Goal: Task Accomplishment & Management: Manage account settings

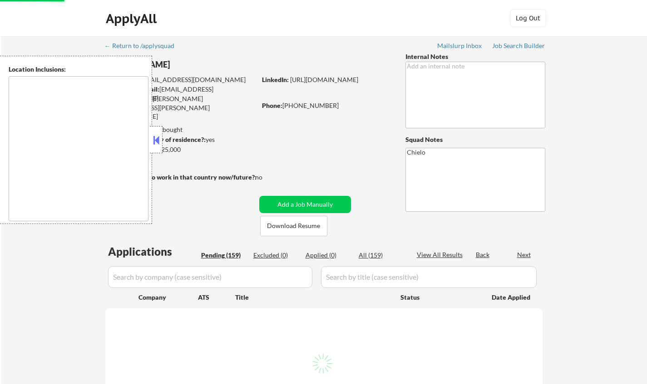
select select ""pending""
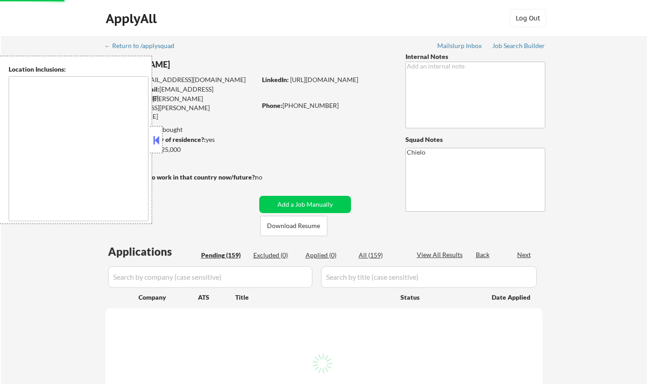
select select ""pending""
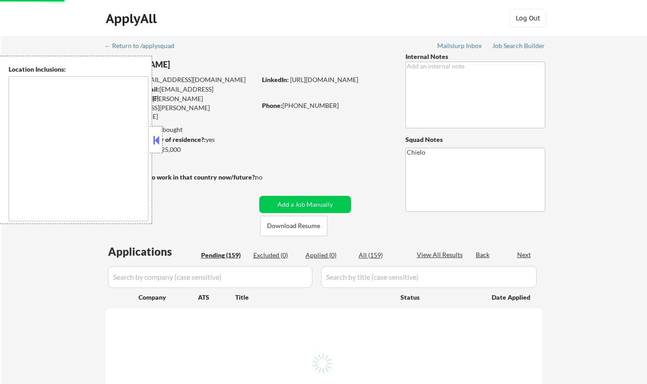
select select ""pending""
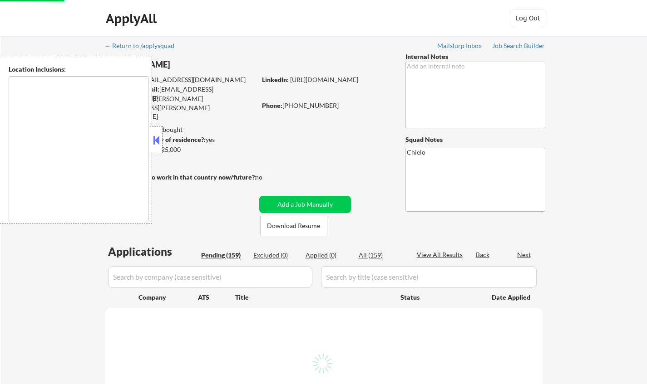
select select ""pending""
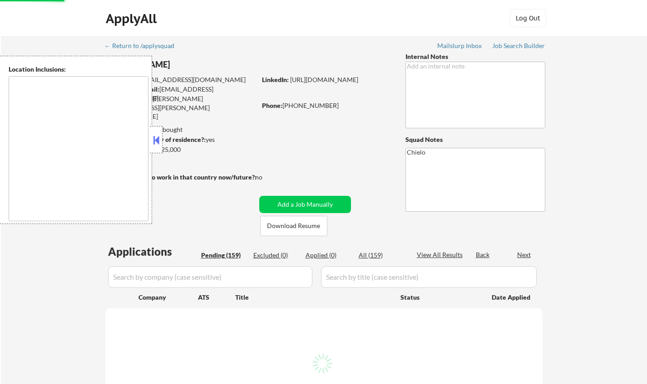
select select ""pending""
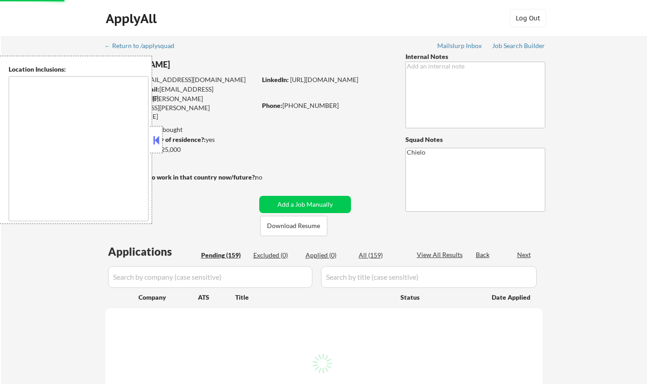
select select ""pending""
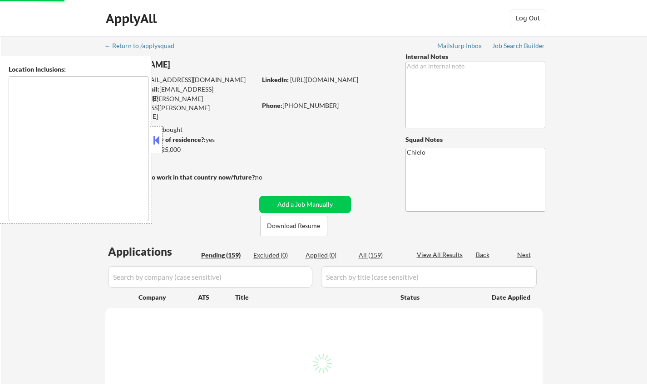
select select ""pending""
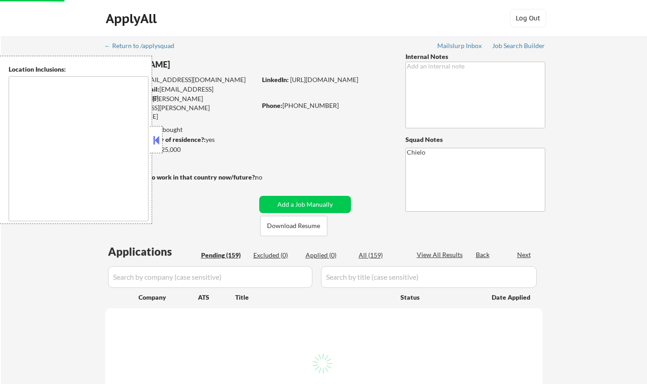
select select ""pending""
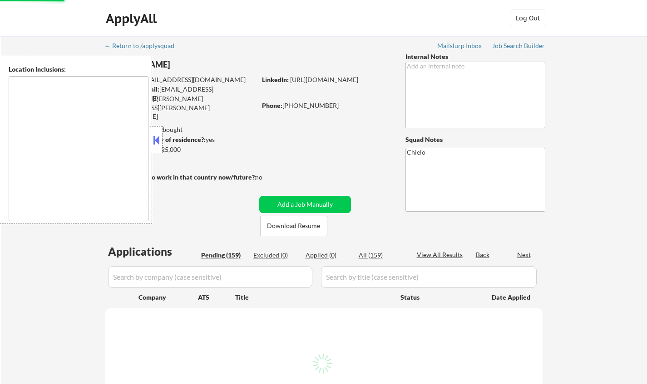
select select ""pending""
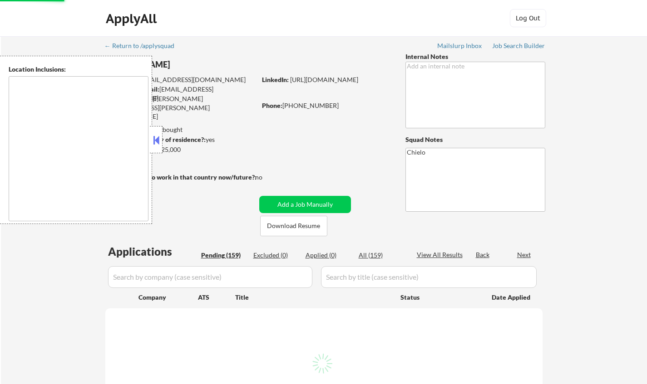
select select ""pending""
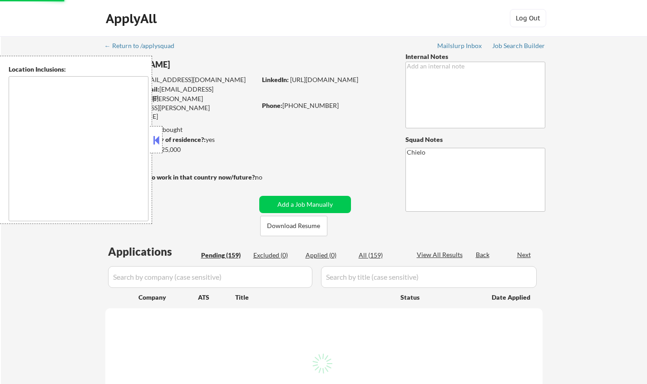
select select ""pending""
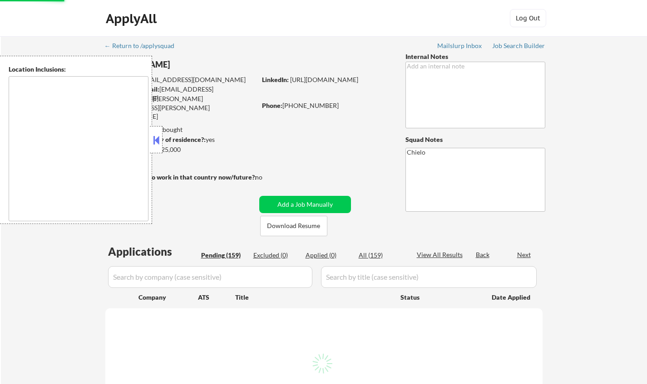
select select ""pending""
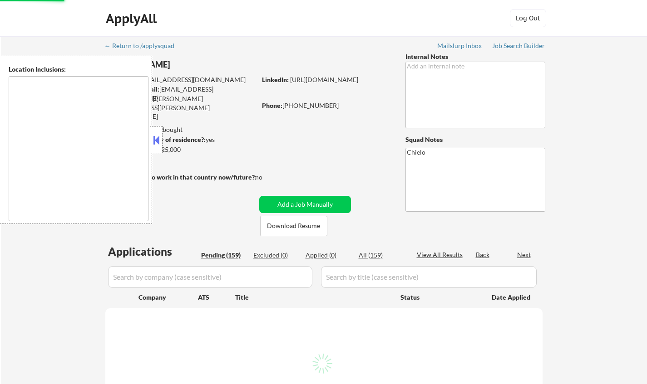
select select ""pending""
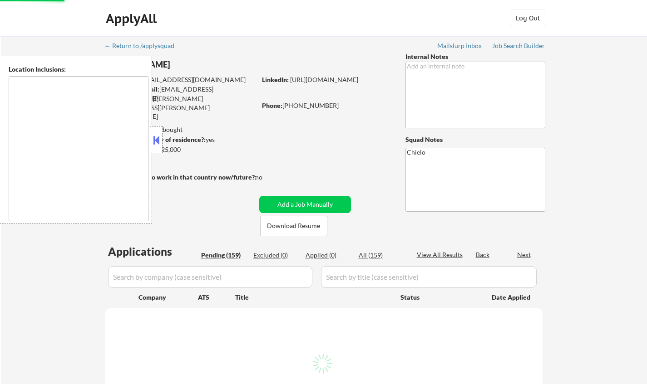
select select ""pending""
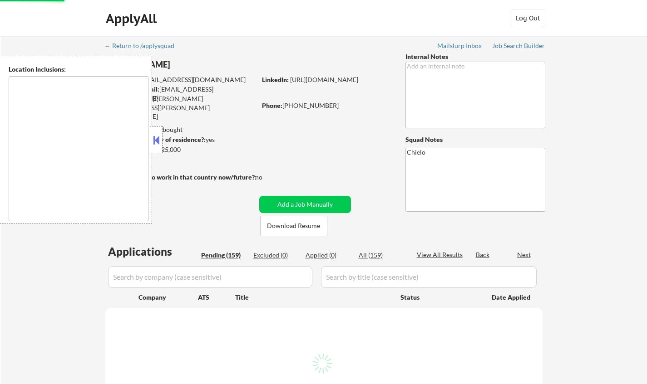
select select ""pending""
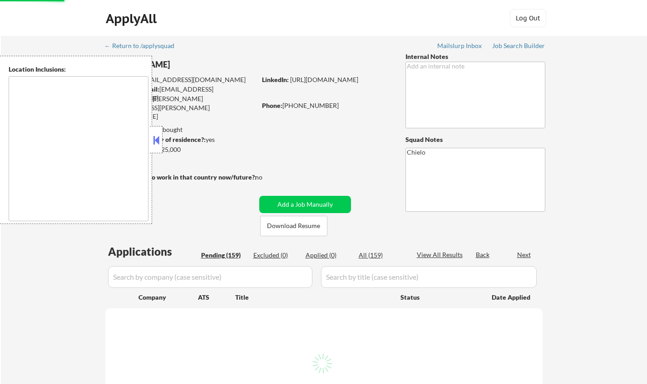
select select ""pending""
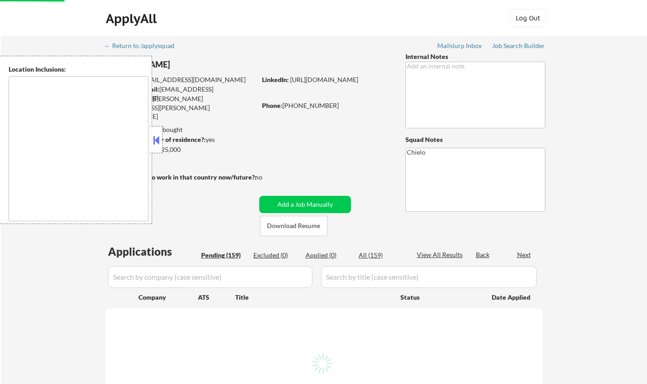
select select ""pending""
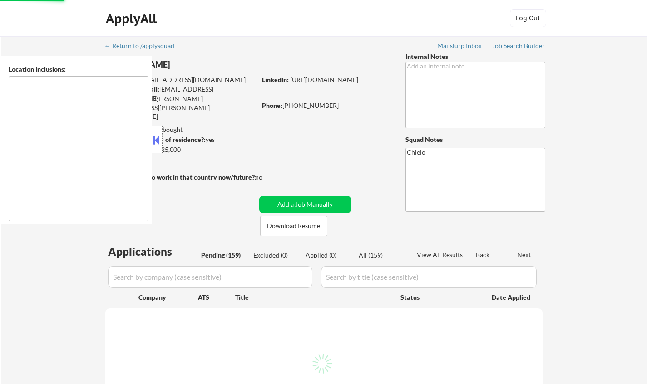
select select ""pending""
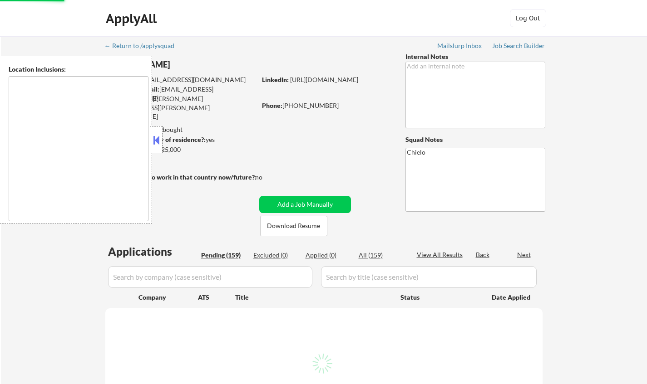
select select ""pending""
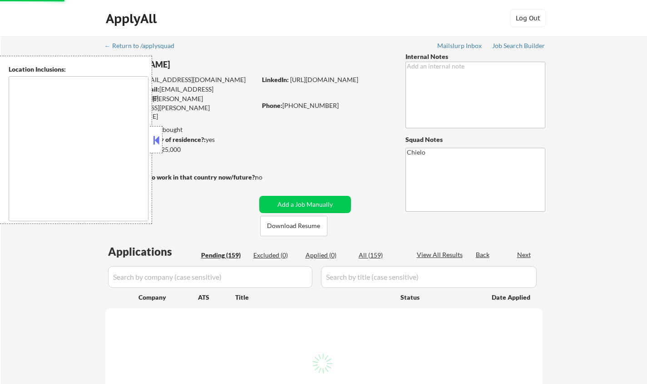
select select ""pending""
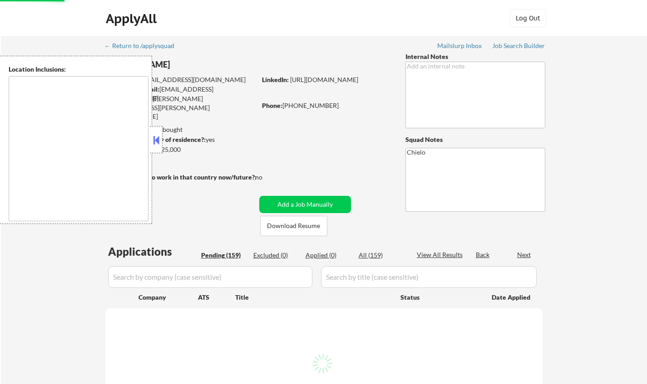
select select ""pending""
type textarea "remote"
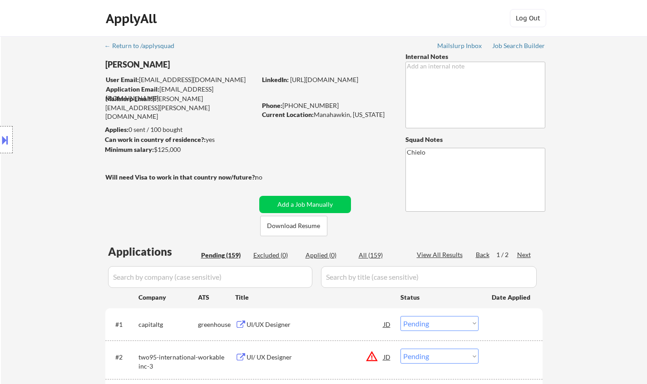
drag, startPoint x: 532, startPoint y: 108, endPoint x: 612, endPoint y: 122, distance: 80.7
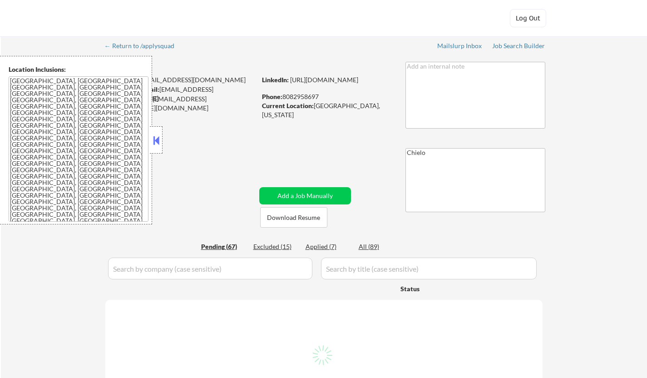
select select ""pending""
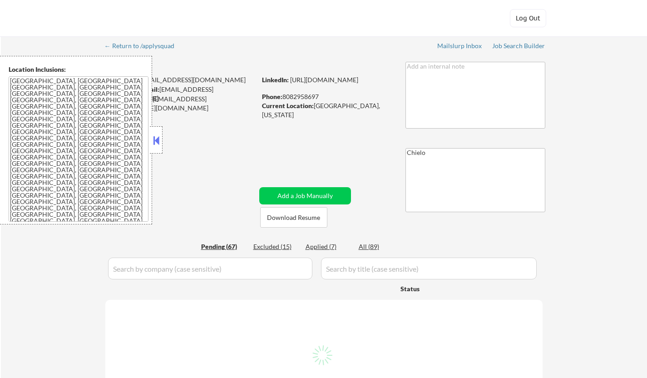
select select ""pending""
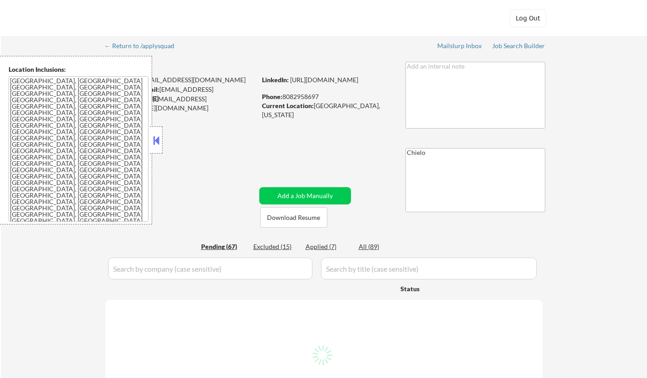
select select ""pending""
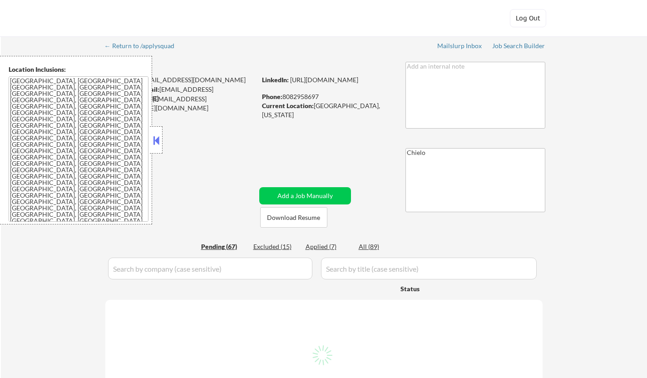
select select ""pending""
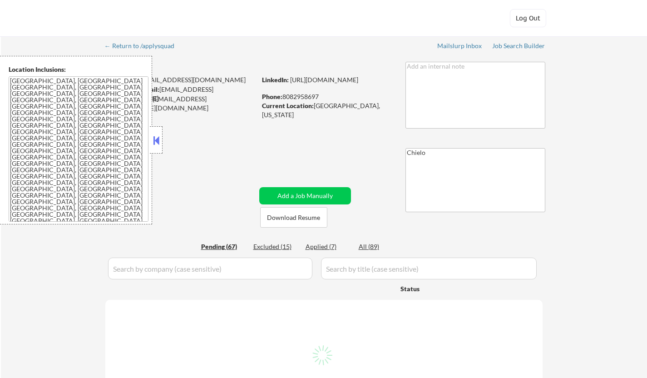
select select ""pending""
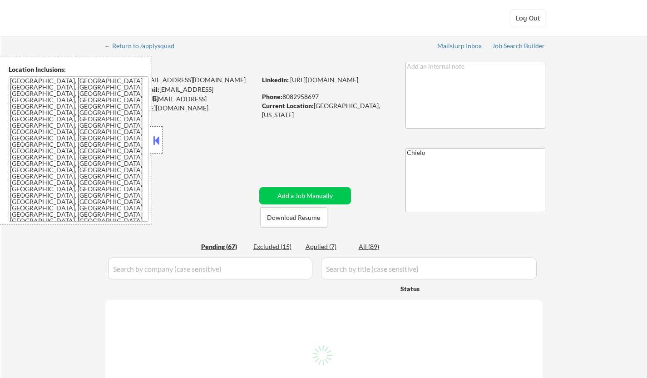
select select ""pending""
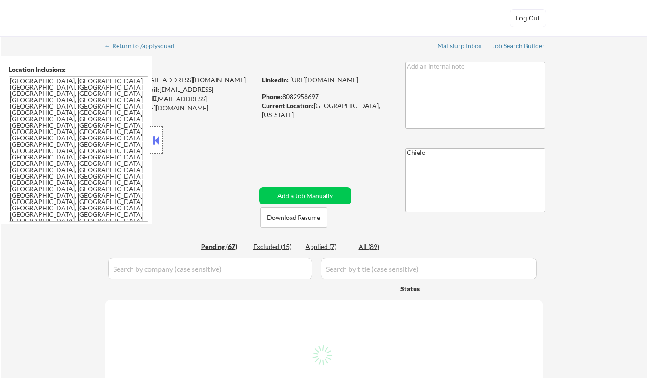
select select ""pending""
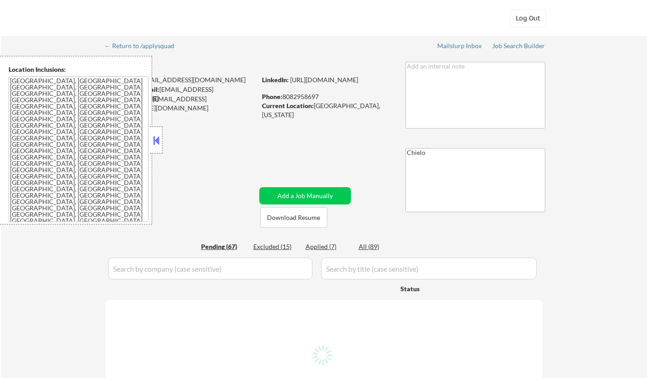
select select ""pending""
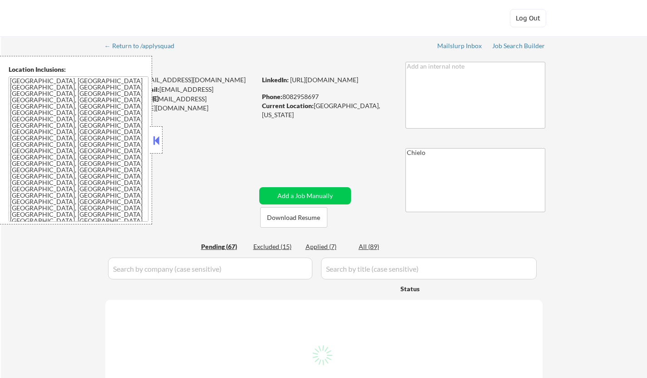
select select ""pending""
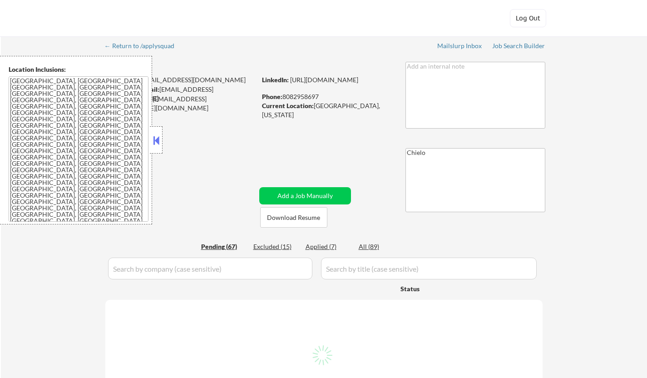
select select ""pending""
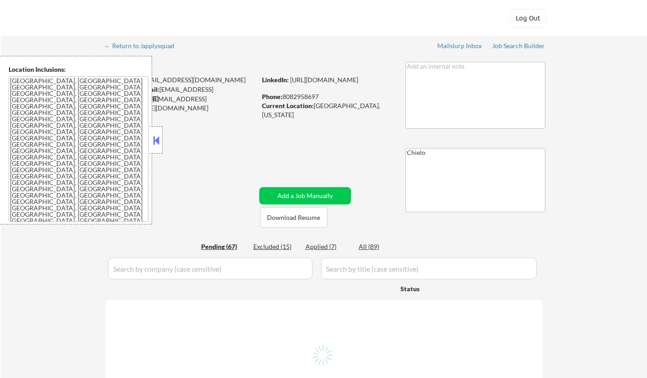
select select ""pending""
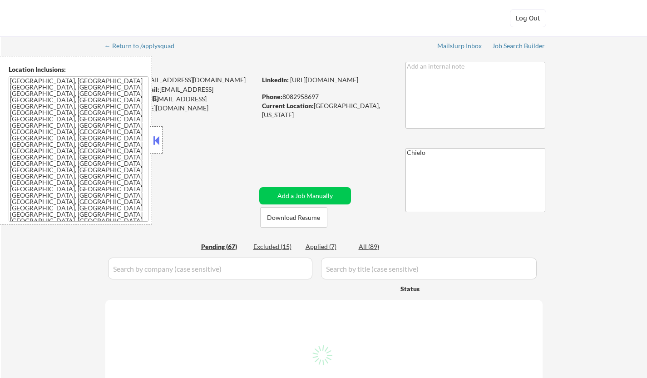
select select ""pending""
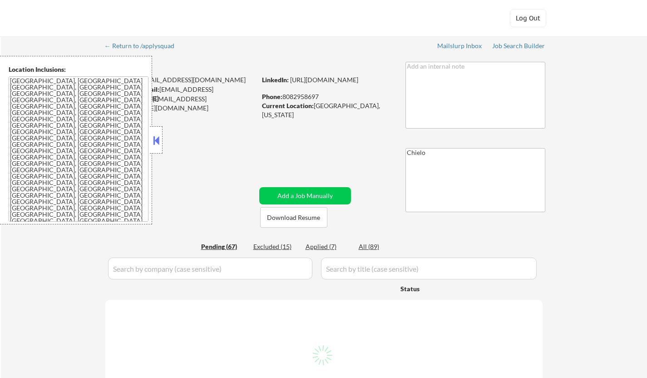
select select ""pending""
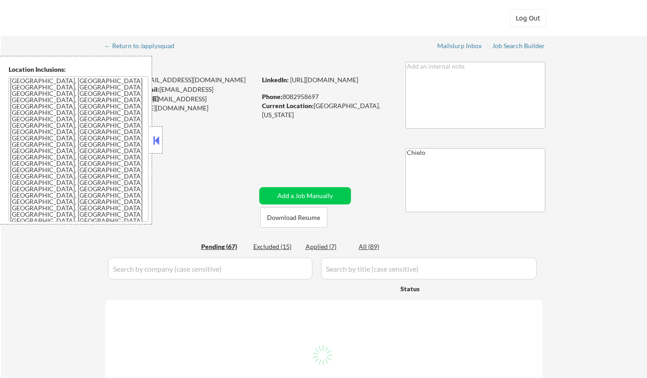
select select ""pending""
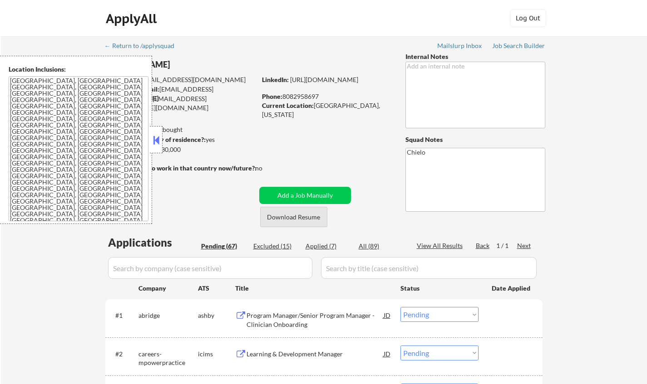
scroll to position [136, 0]
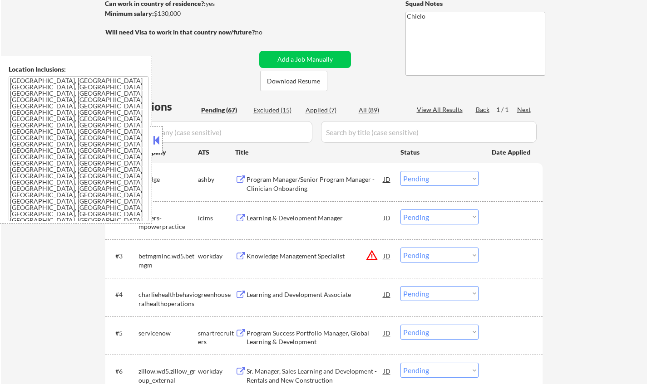
click at [146, 137] on textarea "San Francisco, CA Daly City, CA South San Francisco, CA Brisbane, CA Colma, CA …" at bounding box center [79, 148] width 140 height 145
click at [156, 144] on button at bounding box center [156, 140] width 10 height 14
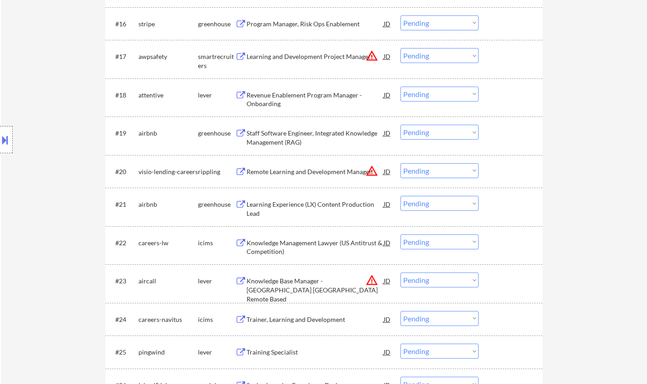
scroll to position [874, 0]
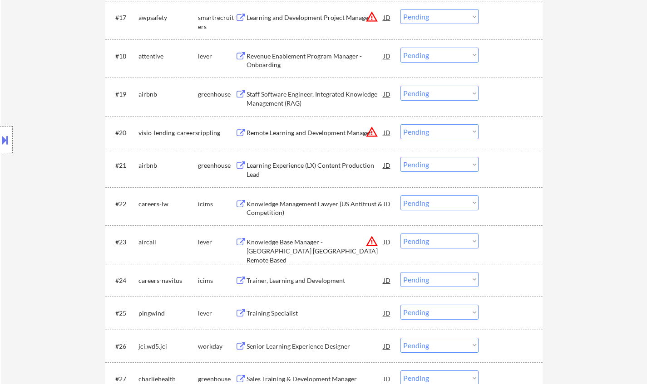
click at [1, 139] on button at bounding box center [5, 140] width 10 height 15
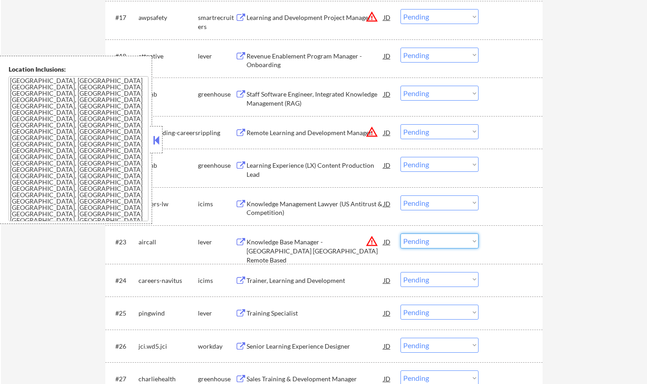
click at [428, 239] on select "Choose an option... Pending Applied Excluded (Questions) Excluded (Expired) Exc…" at bounding box center [439, 241] width 78 height 15
click at [400, 234] on select "Choose an option... Pending Applied Excluded (Questions) Excluded (Expired) Exc…" at bounding box center [439, 241] width 78 height 15
click at [155, 143] on button at bounding box center [156, 140] width 10 height 14
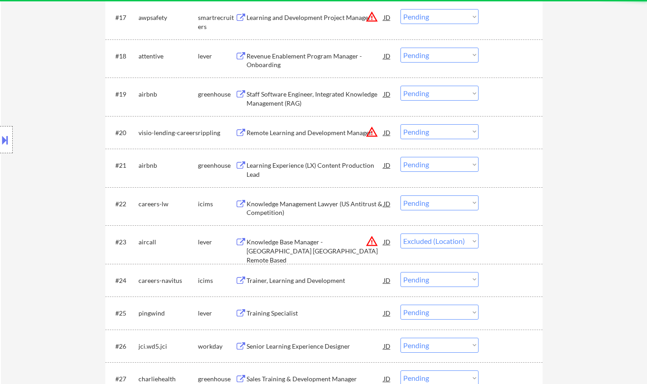
select select ""pending""
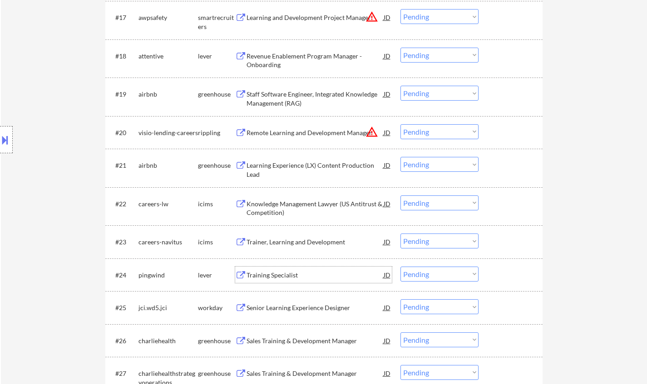
click at [262, 274] on div "Training Specialist" at bounding box center [314, 275] width 137 height 9
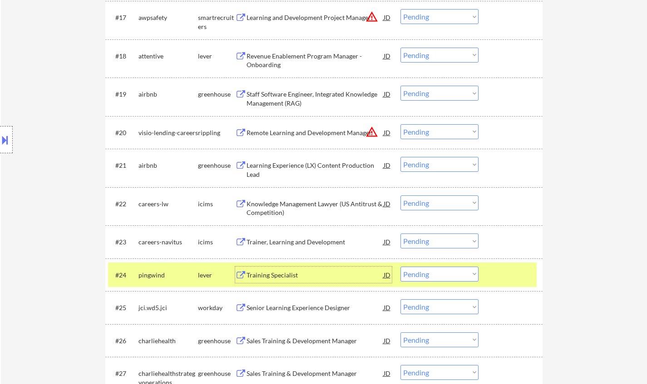
scroll to position [919, 0]
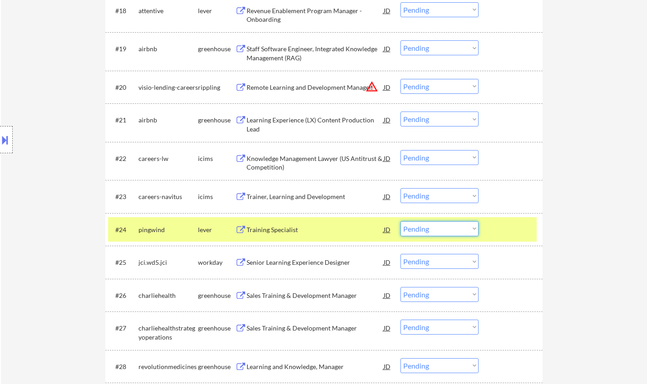
click at [451, 229] on select "Choose an option... Pending Applied Excluded (Questions) Excluded (Expired) Exc…" at bounding box center [439, 228] width 78 height 15
drag, startPoint x: 431, startPoint y: 230, endPoint x: 440, endPoint y: 234, distance: 10.6
click at [431, 230] on select "Choose an option... Pending Applied Excluded (Questions) Excluded (Expired) Exc…" at bounding box center [439, 228] width 78 height 15
click at [400, 221] on select "Choose an option... Pending Applied Excluded (Questions) Excluded (Expired) Exc…" at bounding box center [439, 228] width 78 height 15
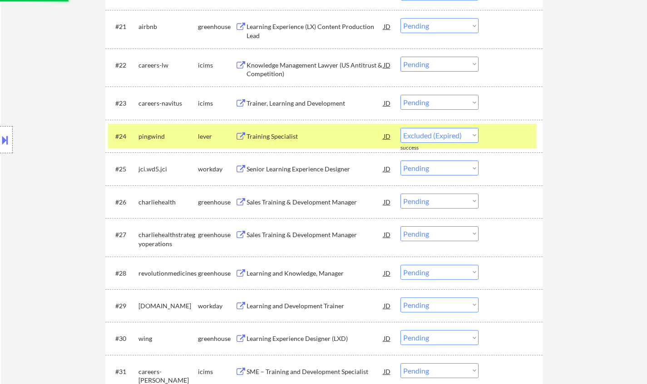
scroll to position [1101, 0]
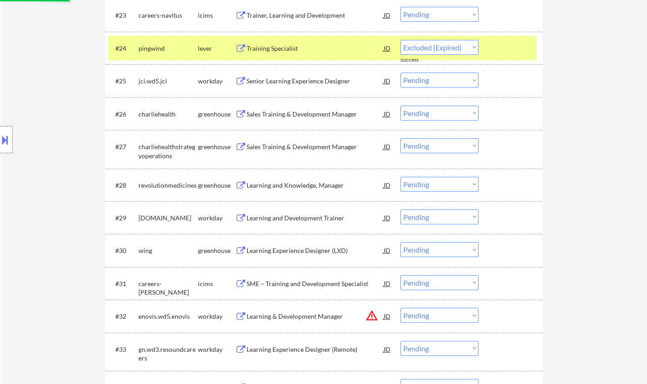
select select ""pending""
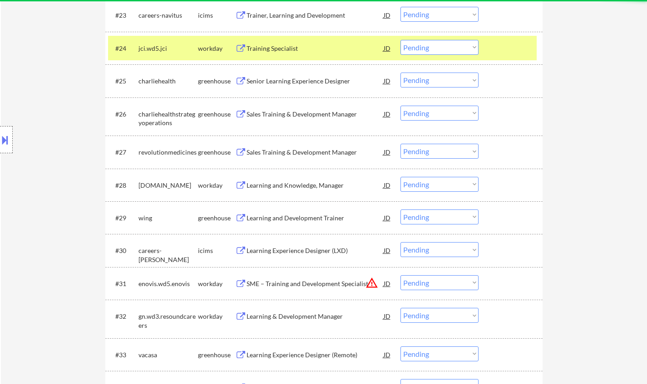
scroll to position [1373, 0]
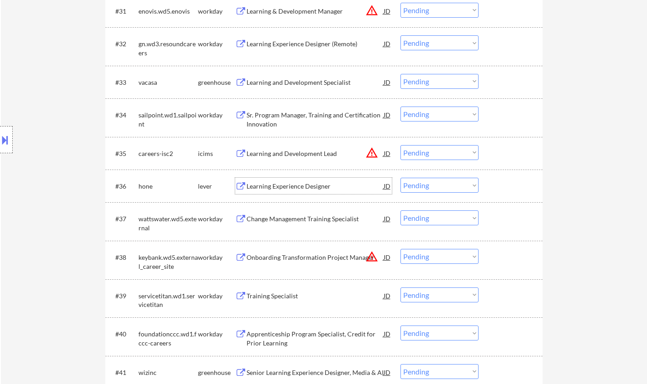
click at [280, 183] on div "Learning Experience Designer" at bounding box center [314, 186] width 137 height 9
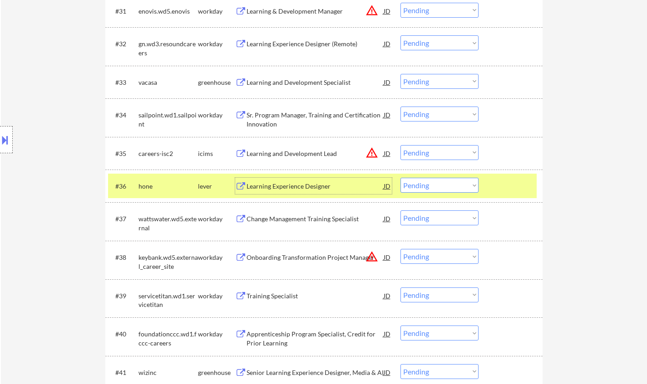
drag, startPoint x: 439, startPoint y: 188, endPoint x: 442, endPoint y: 192, distance: 4.9
click at [439, 188] on select "Choose an option... Pending Applied Excluded (Questions) Excluded (Expired) Exc…" at bounding box center [439, 185] width 78 height 15
click at [400, 178] on select "Choose an option... Pending Applied Excluded (Questions) Excluded (Expired) Exc…" at bounding box center [439, 185] width 78 height 15
select select ""pending""
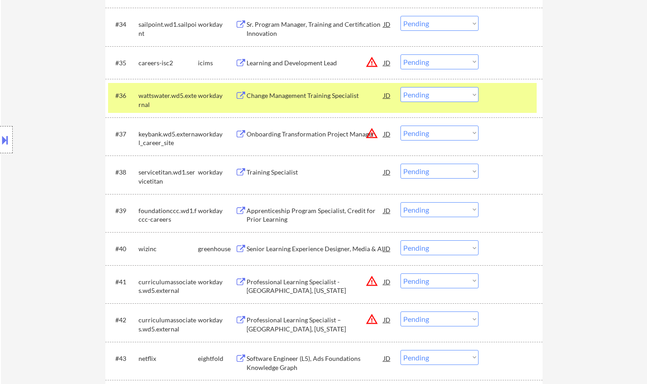
scroll to position [1817, 0]
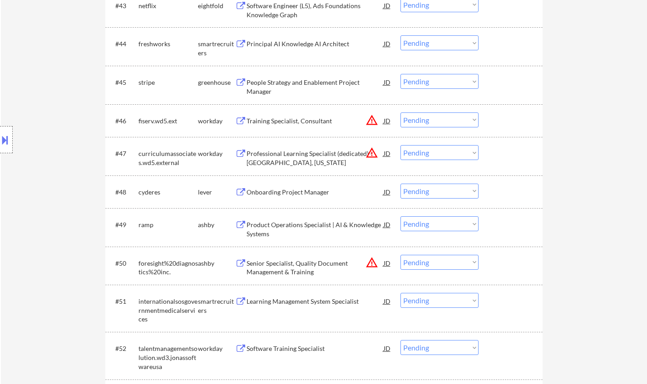
click at [285, 190] on div "Onboarding Project Manager" at bounding box center [314, 192] width 137 height 9
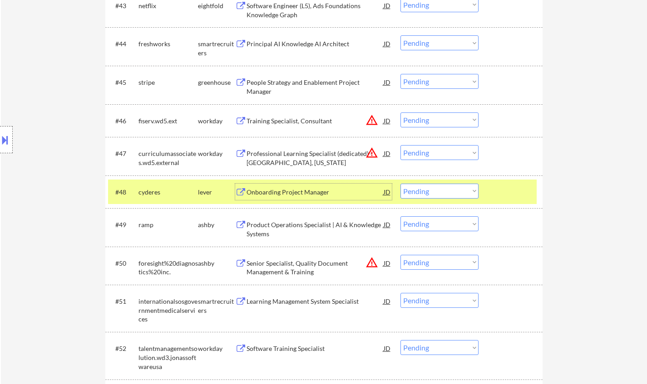
click at [432, 190] on select "Choose an option... Pending Applied Excluded (Questions) Excluded (Expired) Exc…" at bounding box center [439, 191] width 78 height 15
click at [400, 184] on select "Choose an option... Pending Applied Excluded (Questions) Excluded (Expired) Exc…" at bounding box center [439, 191] width 78 height 15
select select ""pending""
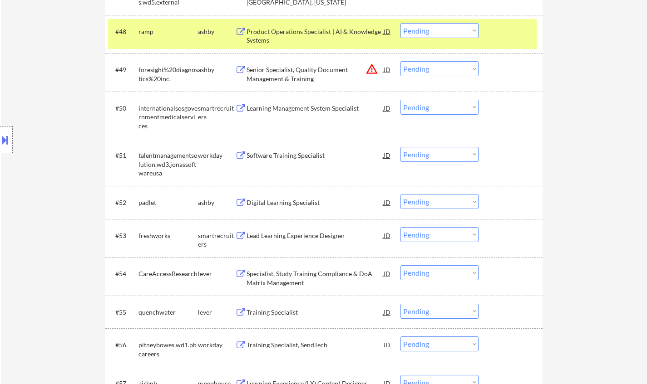
scroll to position [1999, 0]
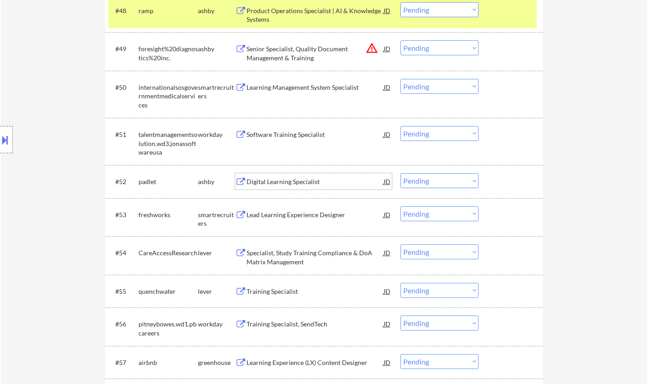
click at [292, 183] on div "Digital Learning Specialist" at bounding box center [314, 181] width 137 height 9
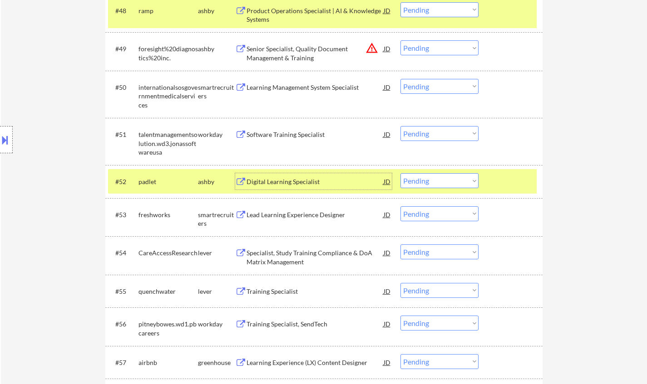
click at [443, 180] on select "Choose an option... Pending Applied Excluded (Questions) Excluded (Expired) Exc…" at bounding box center [439, 180] width 78 height 15
click at [400, 173] on select "Choose an option... Pending Applied Excluded (Questions) Excluded (Expired) Exc…" at bounding box center [439, 180] width 78 height 15
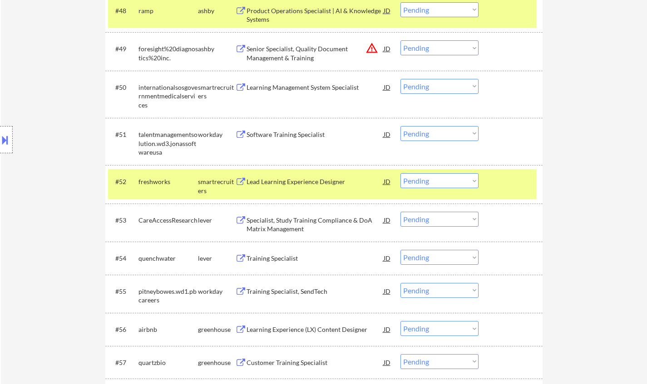
click at [297, 179] on div "Lead Learning Experience Designer" at bounding box center [314, 181] width 137 height 9
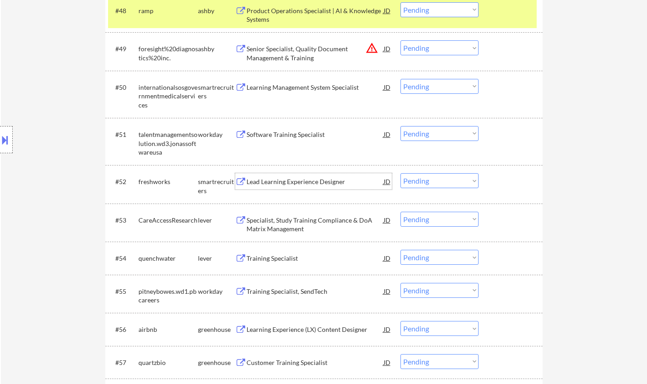
click at [427, 181] on select "Choose an option... Pending Applied Excluded (Questions) Excluded (Expired) Exc…" at bounding box center [439, 180] width 78 height 15
click at [400, 173] on select "Choose an option... Pending Applied Excluded (Questions) Excluded (Expired) Exc…" at bounding box center [439, 180] width 78 height 15
select select ""pending""
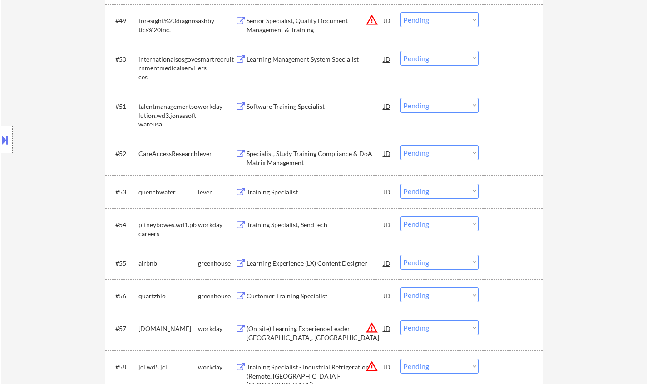
scroll to position [2044, 0]
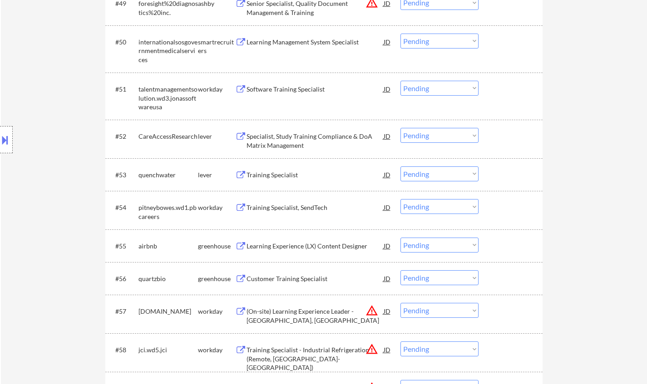
click at [260, 174] on div "Training Specialist" at bounding box center [314, 175] width 137 height 9
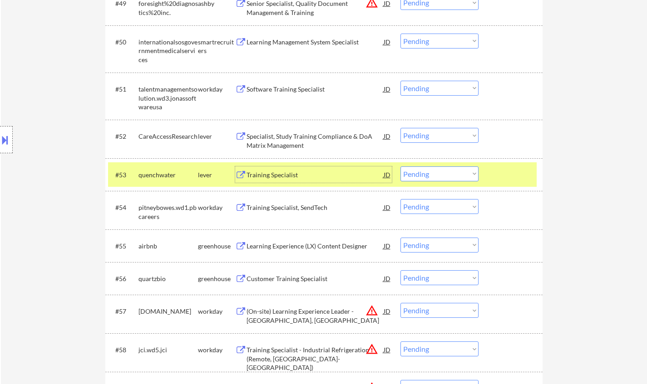
click at [280, 172] on div "Training Specialist" at bounding box center [314, 175] width 137 height 9
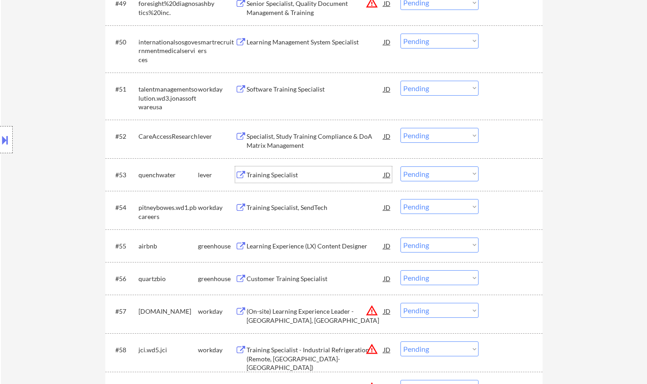
click at [430, 170] on select "Choose an option... Pending Applied Excluded (Questions) Excluded (Expired) Exc…" at bounding box center [439, 174] width 78 height 15
click at [400, 167] on select "Choose an option... Pending Applied Excluded (Questions) Excluded (Expired) Exc…" at bounding box center [439, 174] width 78 height 15
select select ""pending""
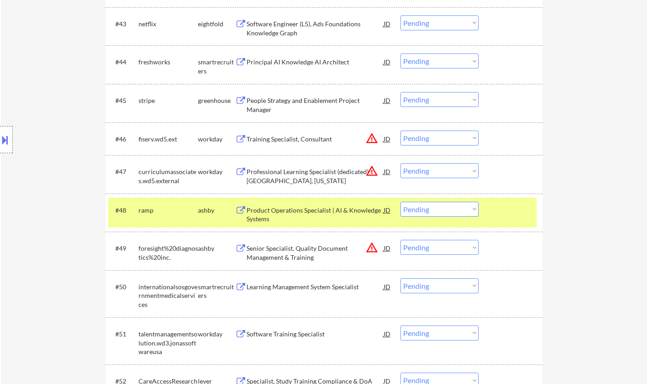
scroll to position [1726, 0]
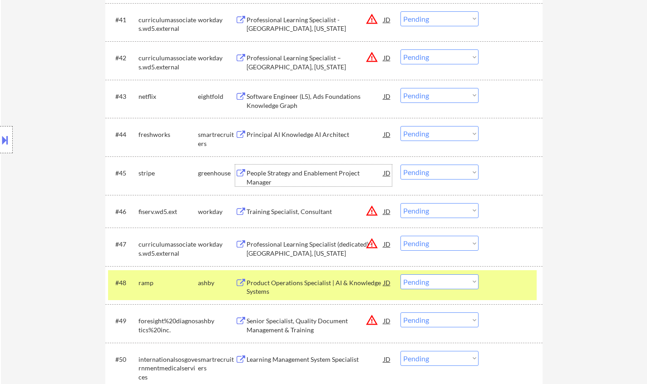
click at [308, 169] on div "People Strategy and Enablement Project Manager" at bounding box center [314, 178] width 137 height 18
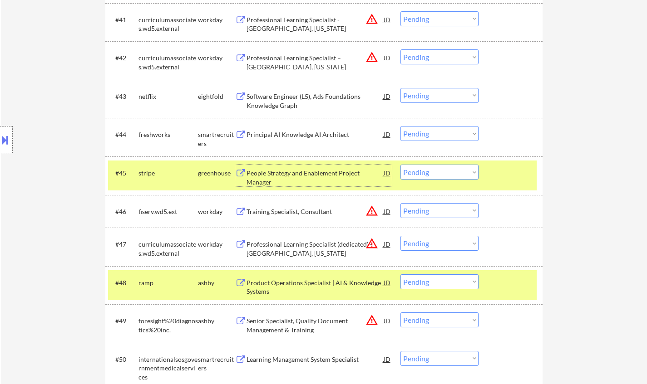
click at [443, 169] on select "Choose an option... Pending Applied Excluded (Questions) Excluded (Expired) Exc…" at bounding box center [439, 172] width 78 height 15
click at [400, 165] on select "Choose an option... Pending Applied Excluded (Questions) Excluded (Expired) Exc…" at bounding box center [439, 172] width 78 height 15
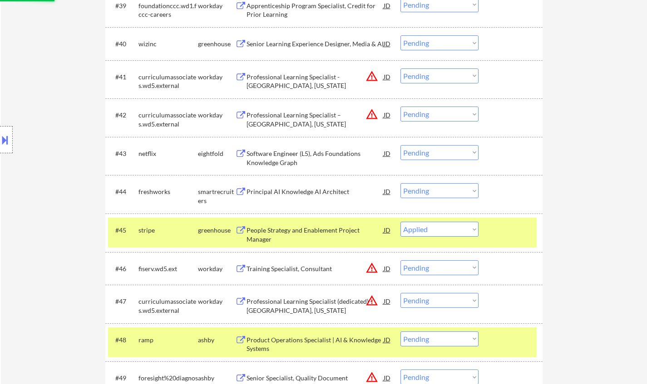
scroll to position [1636, 0]
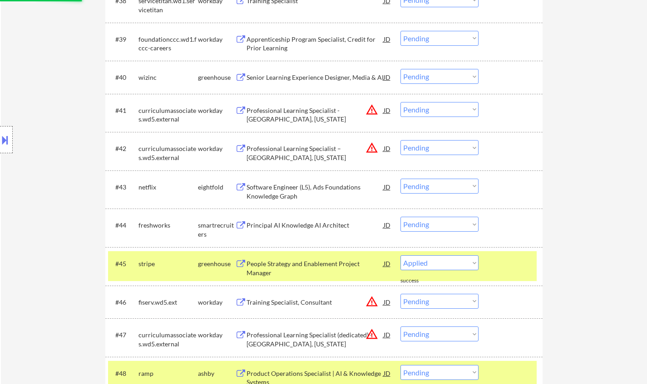
select select ""pending""
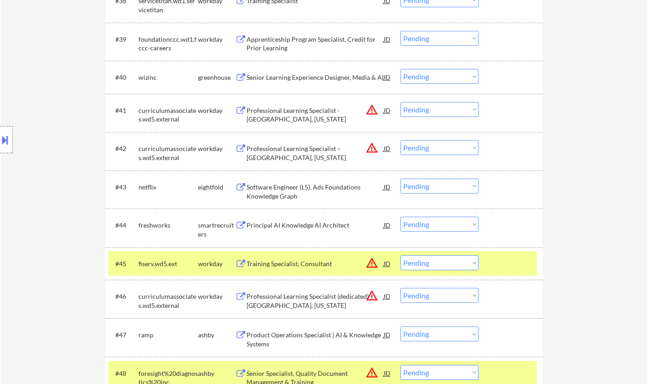
click at [21, 218] on div "Location Inclusions: San Francisco, CA Daly City, CA South San Francisco, CA Br…" at bounding box center [81, 140] width 162 height 168
click at [5, 136] on button at bounding box center [5, 140] width 10 height 15
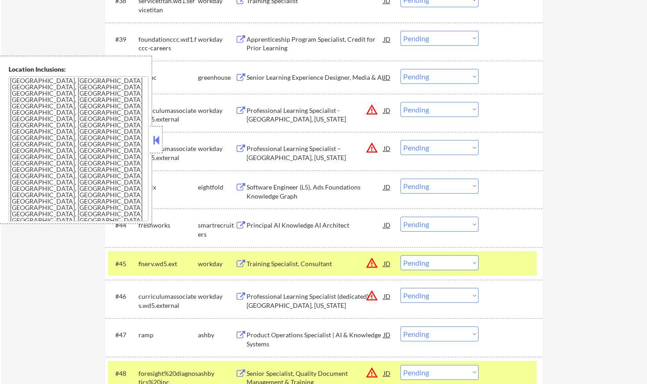
drag, startPoint x: 452, startPoint y: 147, endPoint x: 454, endPoint y: 155, distance: 8.2
click at [451, 147] on select "Choose an option... Pending Applied Excluded (Questions) Excluded (Expired) Exc…" at bounding box center [439, 147] width 78 height 15
click at [400, 140] on select "Choose an option... Pending Applied Excluded (Questions) Excluded (Expired) Exc…" at bounding box center [439, 147] width 78 height 15
select select ""pending""
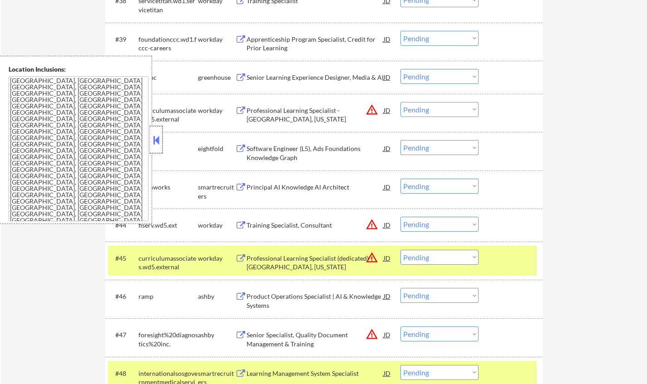
click at [155, 147] on div at bounding box center [156, 139] width 13 height 27
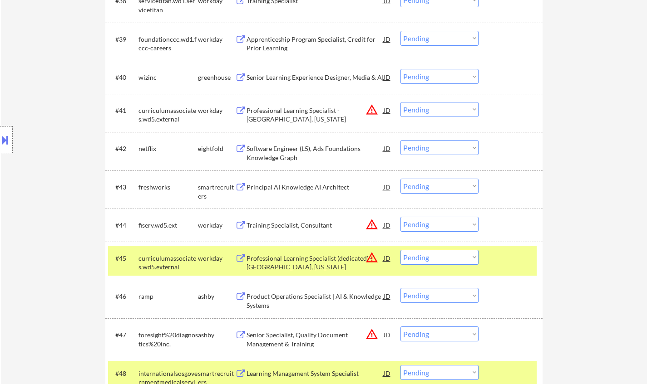
drag, startPoint x: 428, startPoint y: 109, endPoint x: 433, endPoint y: 110, distance: 5.2
click at [428, 109] on select "Choose an option... Pending Applied Excluded (Questions) Excluded (Expired) Exc…" at bounding box center [439, 109] width 78 height 15
click at [400, 102] on select "Choose an option... Pending Applied Excluded (Questions) Excluded (Expired) Exc…" at bounding box center [439, 109] width 78 height 15
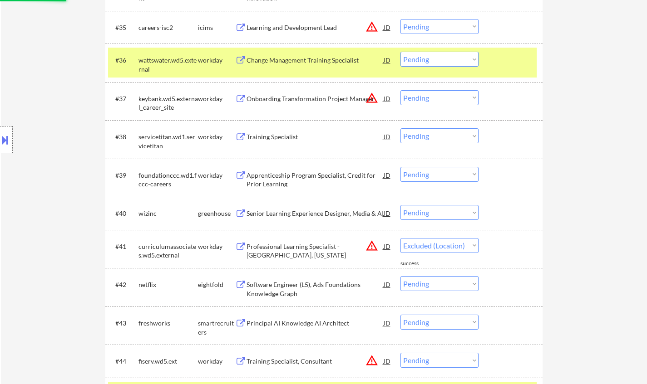
scroll to position [1454, 0]
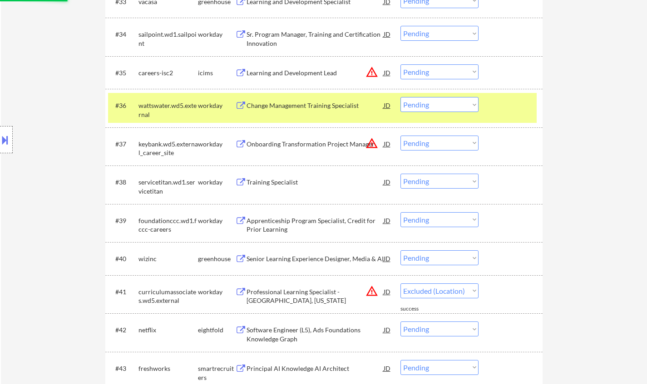
select select ""pending""
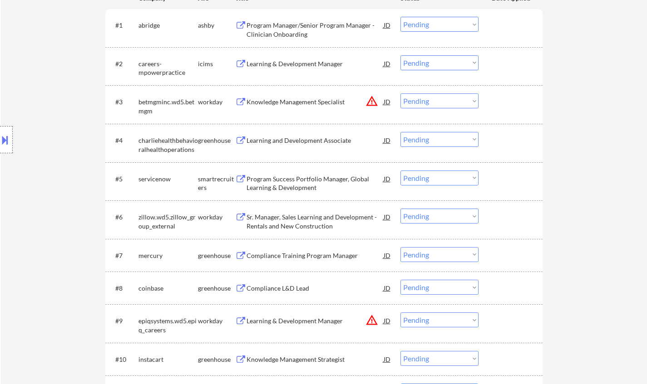
scroll to position [229, 0]
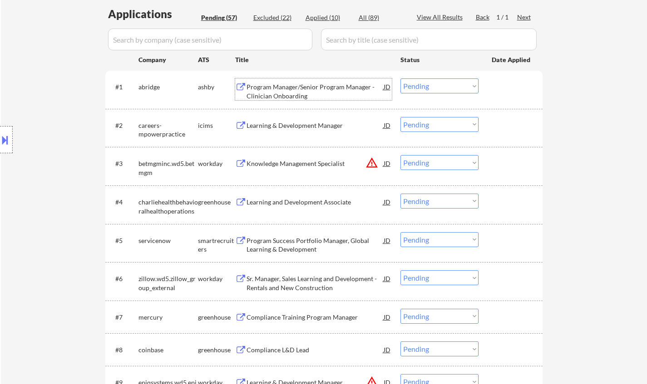
click at [297, 89] on div "Program Manager/Senior Program Manager - Clinician Onboarding" at bounding box center [314, 92] width 137 height 18
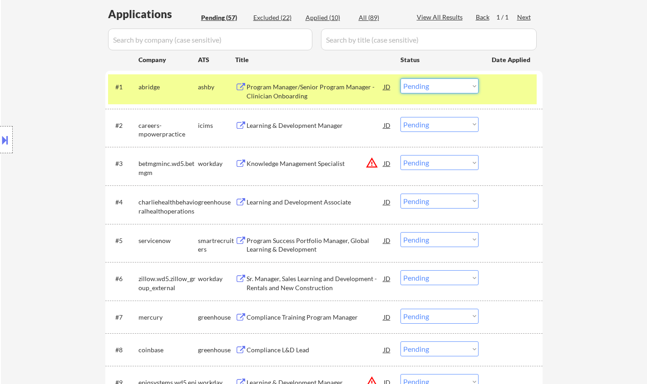
click at [432, 88] on select "Choose an option... Pending Applied Excluded (Questions) Excluded (Expired) Exc…" at bounding box center [439, 86] width 78 height 15
click at [400, 79] on select "Choose an option... Pending Applied Excluded (Questions) Excluded (Expired) Exc…" at bounding box center [439, 86] width 78 height 15
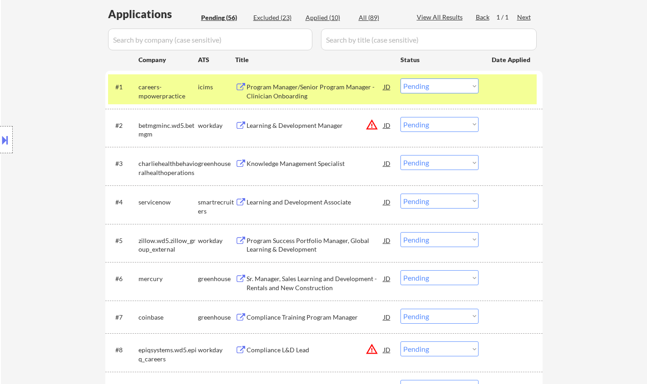
click at [297, 88] on div "Program Manager/Senior Program Manager - Clinician Onboarding" at bounding box center [314, 92] width 137 height 18
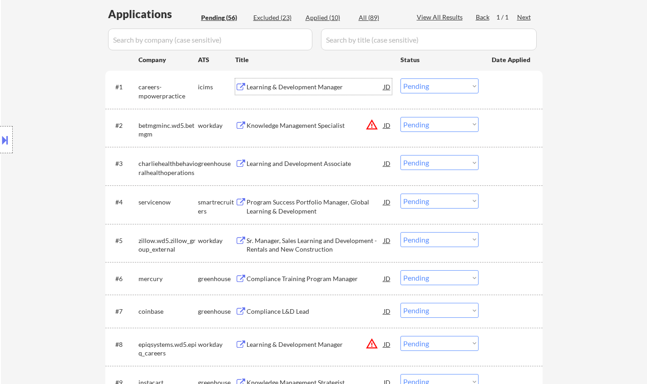
click at [433, 88] on select "Choose an option... Pending Applied Excluded (Questions) Excluded (Expired) Exc…" at bounding box center [439, 86] width 78 height 15
click at [400, 79] on select "Choose an option... Pending Applied Excluded (Questions) Excluded (Expired) Exc…" at bounding box center [439, 86] width 78 height 15
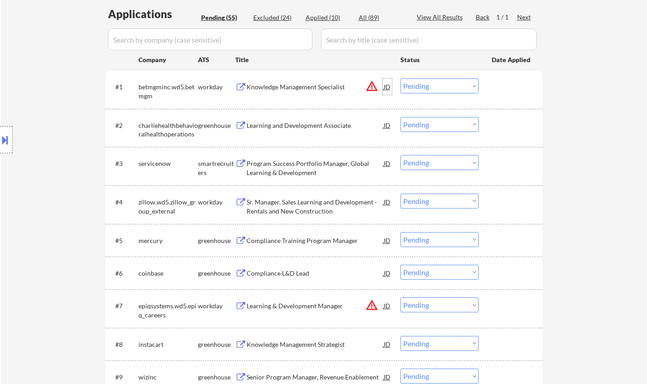
click at [388, 86] on div "JD" at bounding box center [387, 87] width 9 height 16
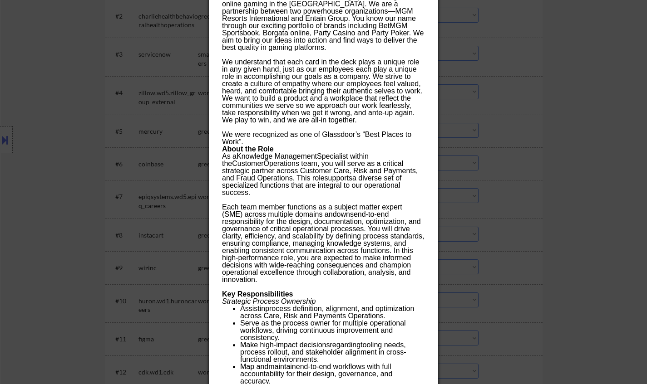
click at [619, 143] on div at bounding box center [323, 192] width 647 height 384
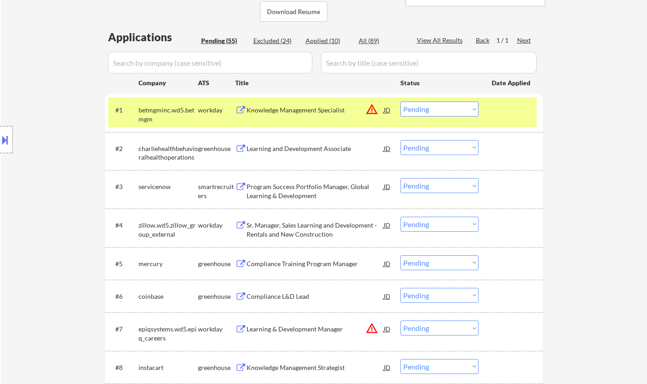
scroll to position [111, 0]
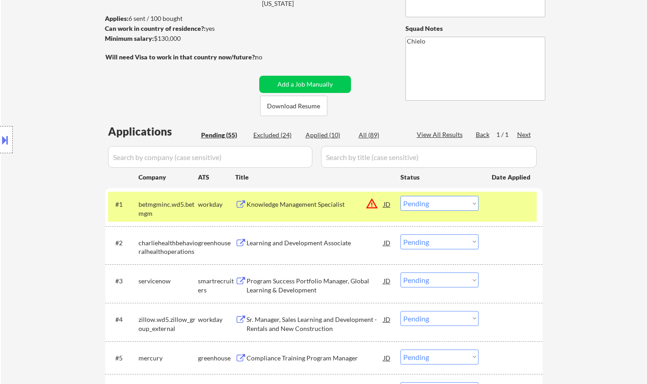
click at [447, 202] on select "Choose an option... Pending Applied Excluded (Questions) Excluded (Expired) Exc…" at bounding box center [439, 203] width 78 height 15
click at [400, 196] on select "Choose an option... Pending Applied Excluded (Questions) Excluded (Expired) Exc…" at bounding box center [439, 203] width 78 height 15
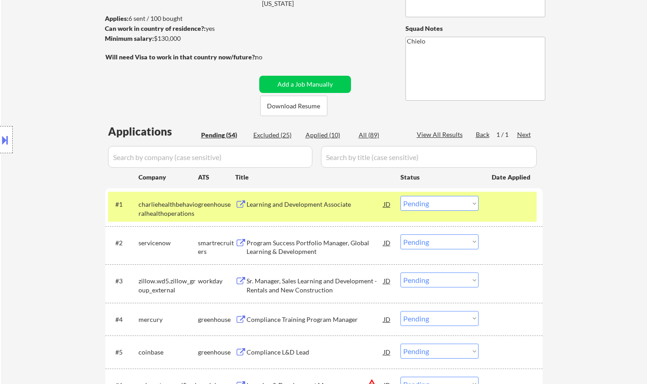
click at [294, 202] on div "Learning and Development Associate" at bounding box center [314, 204] width 137 height 9
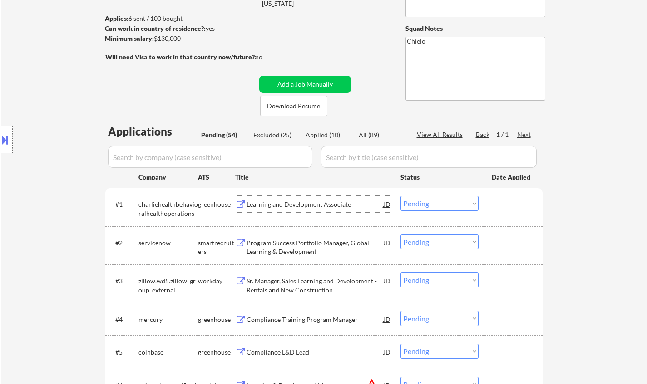
click at [435, 202] on select "Choose an option... Pending Applied Excluded (Questions) Excluded (Expired) Exc…" at bounding box center [439, 203] width 78 height 15
click at [400, 196] on select "Choose an option... Pending Applied Excluded (Questions) Excluded (Expired) Exc…" at bounding box center [439, 203] width 78 height 15
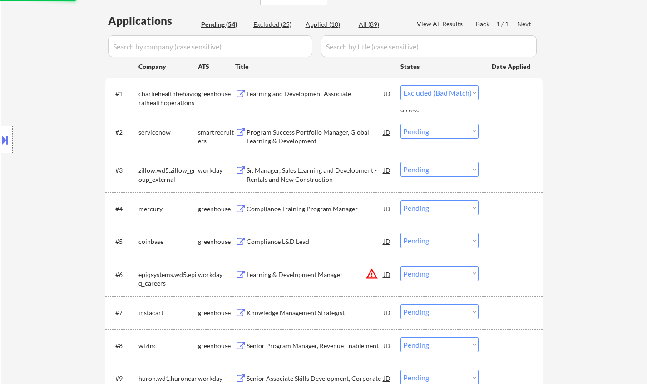
scroll to position [247, 0]
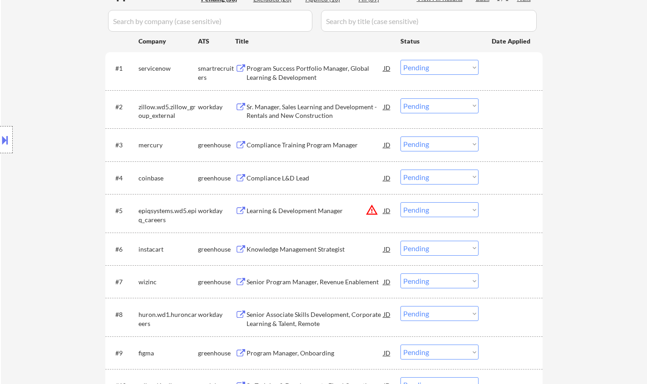
click at [296, 69] on div "Program Success Portfolio Manager, Global Learning & Development" at bounding box center [314, 73] width 137 height 18
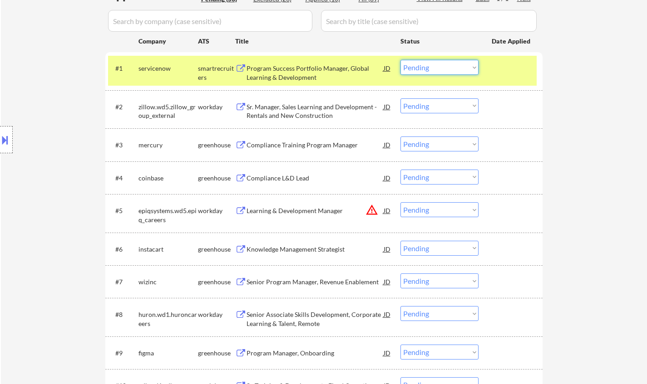
drag, startPoint x: 436, startPoint y: 68, endPoint x: 437, endPoint y: 74, distance: 5.5
click at [436, 68] on select "Choose an option... Pending Applied Excluded (Questions) Excluded (Expired) Exc…" at bounding box center [439, 67] width 78 height 15
click at [400, 60] on select "Choose an option... Pending Applied Excluded (Questions) Excluded (Expired) Exc…" at bounding box center [439, 67] width 78 height 15
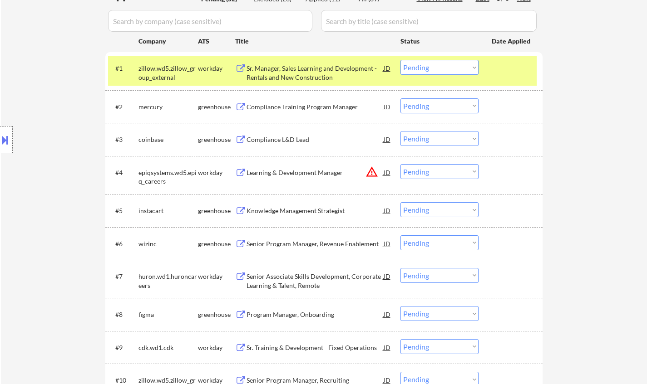
click at [280, 69] on div "Sr. Manager, Sales Learning and Development - Rentals and New Construction" at bounding box center [314, 73] width 137 height 18
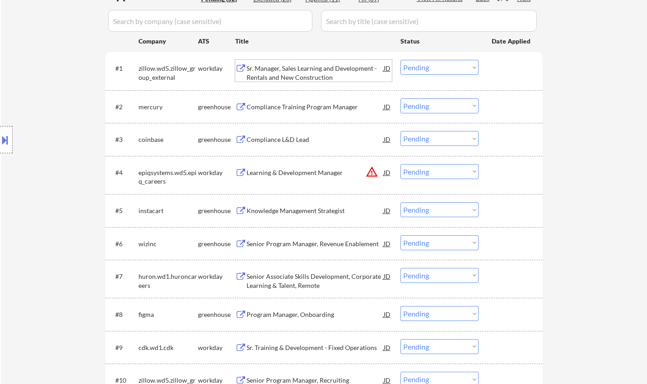
click at [427, 69] on select "Choose an option... Pending Applied Excluded (Questions) Excluded (Expired) Exc…" at bounding box center [439, 67] width 78 height 15
click at [400, 60] on select "Choose an option... Pending Applied Excluded (Questions) Excluded (Expired) Exc…" at bounding box center [439, 67] width 78 height 15
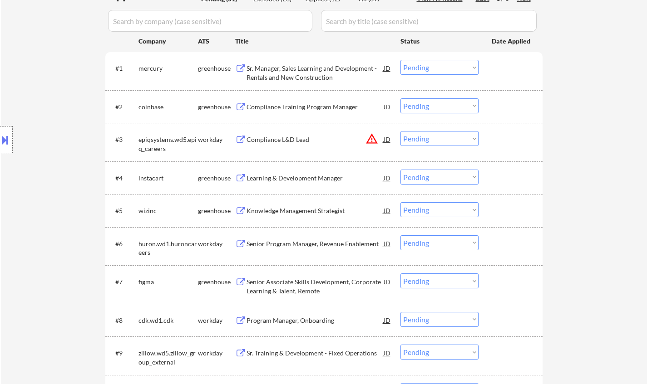
click at [278, 71] on div "Sr. Manager, Sales Learning and Development - Rentals and New Construction" at bounding box center [314, 73] width 137 height 18
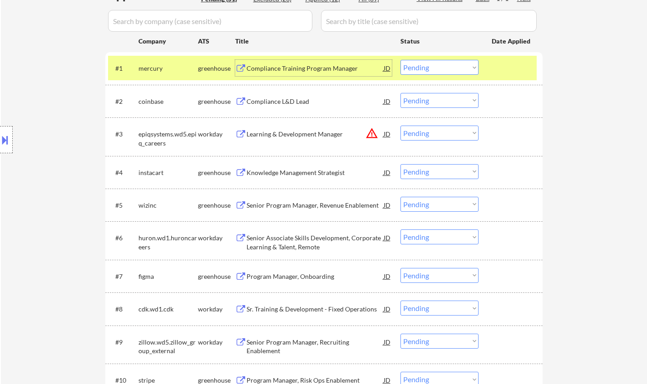
click at [442, 63] on select "Choose an option... Pending Applied Excluded (Questions) Excluded (Expired) Exc…" at bounding box center [439, 67] width 78 height 15
click at [400, 60] on select "Choose an option... Pending Applied Excluded (Questions) Excluded (Expired) Exc…" at bounding box center [439, 67] width 78 height 15
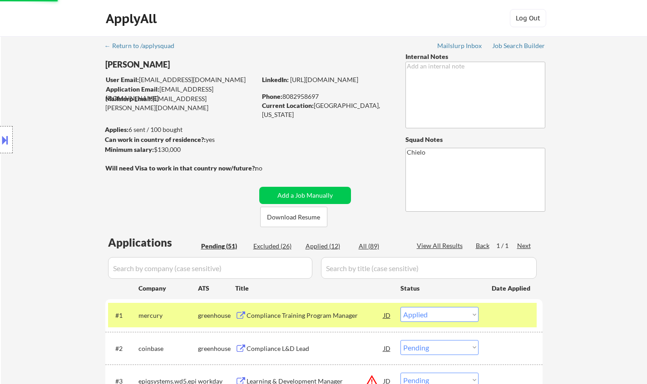
scroll to position [193, 0]
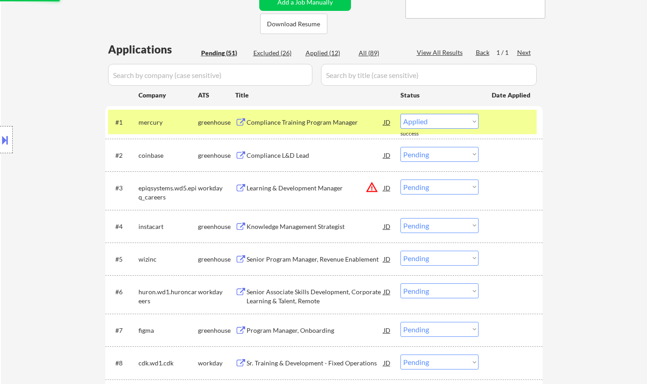
select select ""pending""
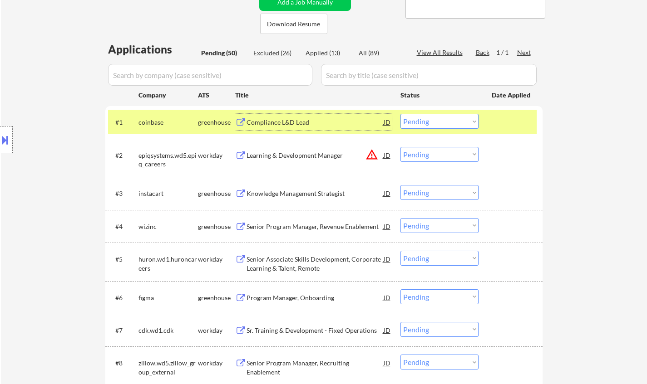
click at [265, 122] on div "Compliance L&D Lead" at bounding box center [314, 122] width 137 height 9
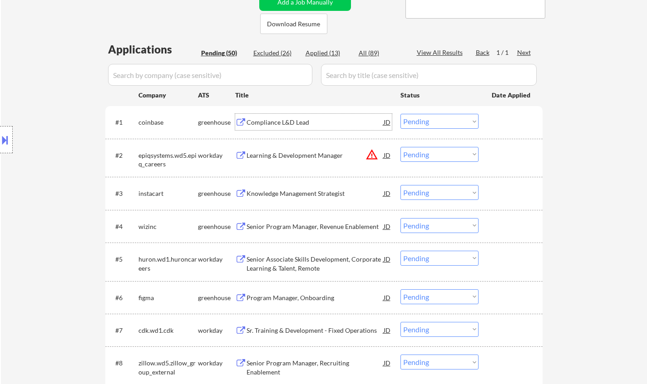
click at [298, 194] on div "Knowledge Management Strategist" at bounding box center [314, 193] width 137 height 9
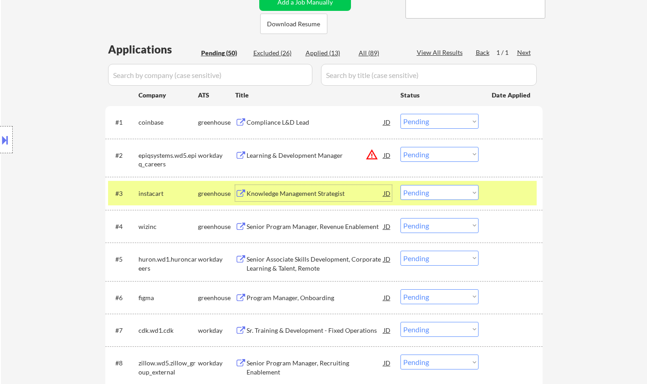
click at [460, 196] on select "Choose an option... Pending Applied Excluded (Questions) Excluded (Expired) Exc…" at bounding box center [439, 192] width 78 height 15
click at [400, 185] on select "Choose an option... Pending Applied Excluded (Questions) Excluded (Expired) Exc…" at bounding box center [439, 192] width 78 height 15
select select ""pending""
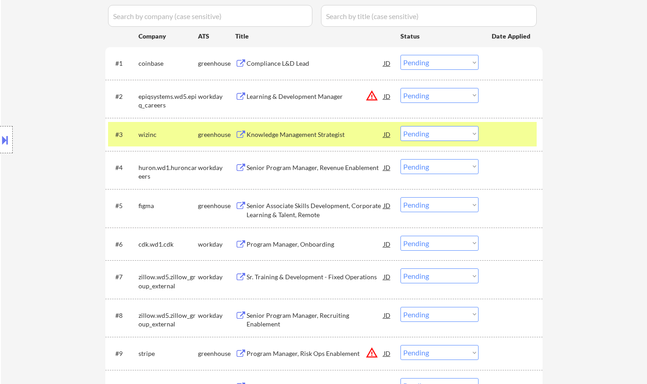
scroll to position [284, 0]
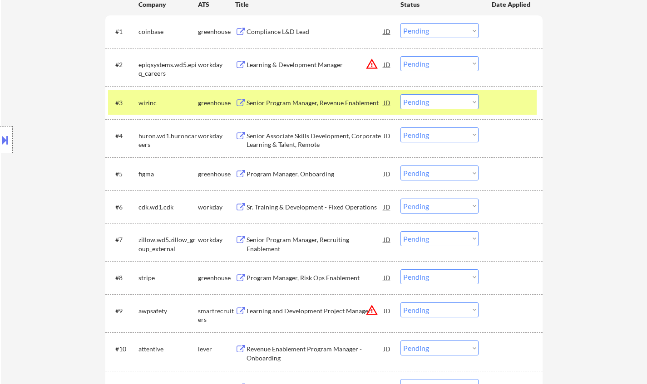
click at [383, 64] on div "JD" at bounding box center [387, 64] width 9 height 16
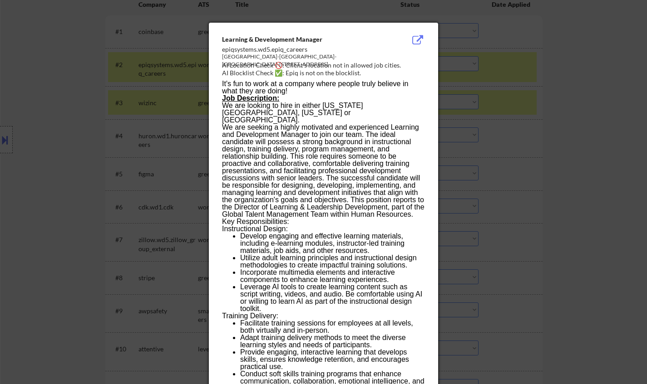
click at [561, 198] on div at bounding box center [323, 192] width 647 height 384
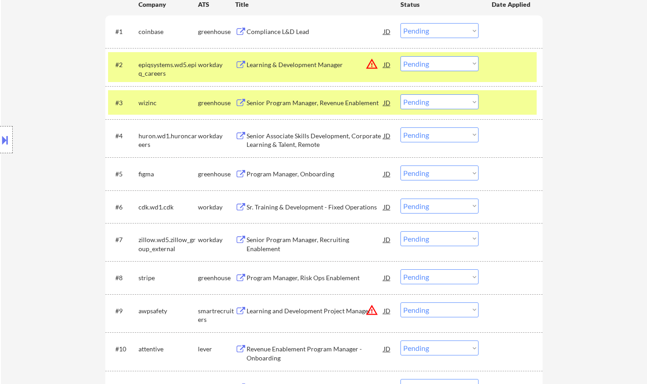
click at [448, 58] on select "Choose an option... Pending Applied Excluded (Questions) Excluded (Expired) Exc…" at bounding box center [439, 63] width 78 height 15
click at [400, 56] on select "Choose an option... Pending Applied Excluded (Questions) Excluded (Expired) Exc…" at bounding box center [439, 63] width 78 height 15
select select ""pending""
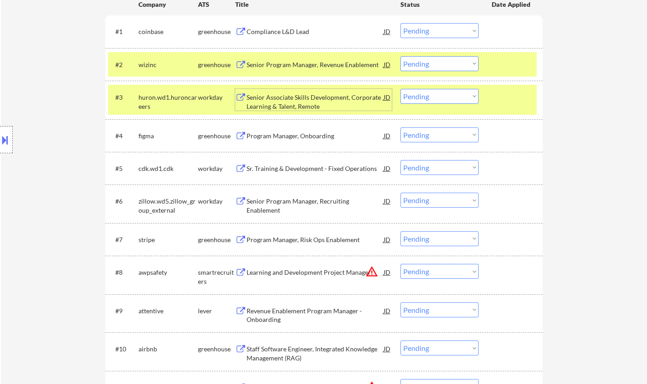
click at [305, 106] on div "Senior Associate Skills Development, Corporate Learning & Talent, Remote" at bounding box center [314, 102] width 137 height 18
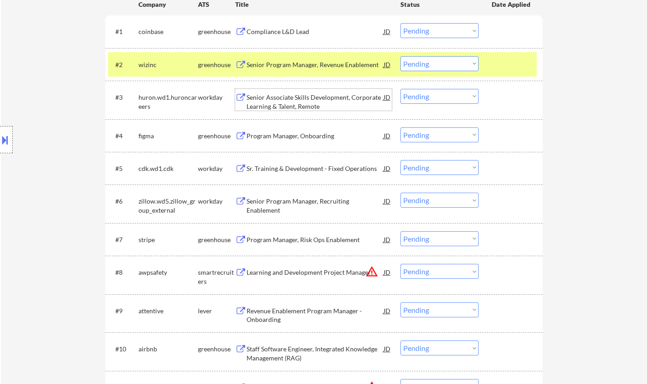
drag, startPoint x: 442, startPoint y: 94, endPoint x: 444, endPoint y: 101, distance: 7.2
click at [442, 94] on select "Choose an option... Pending Applied Excluded (Questions) Excluded (Expired) Exc…" at bounding box center [439, 96] width 78 height 15
click at [400, 89] on select "Choose an option... Pending Applied Excluded (Questions) Excluded (Expired) Exc…" at bounding box center [439, 96] width 78 height 15
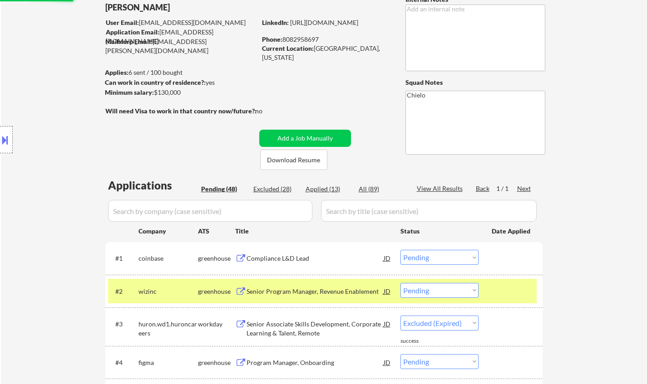
select select ""pending""
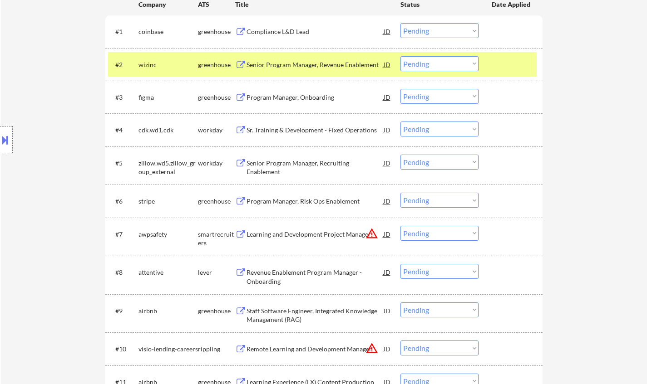
click at [285, 133] on div "Sr. Training & Development - Fixed Operations" at bounding box center [314, 130] width 137 height 9
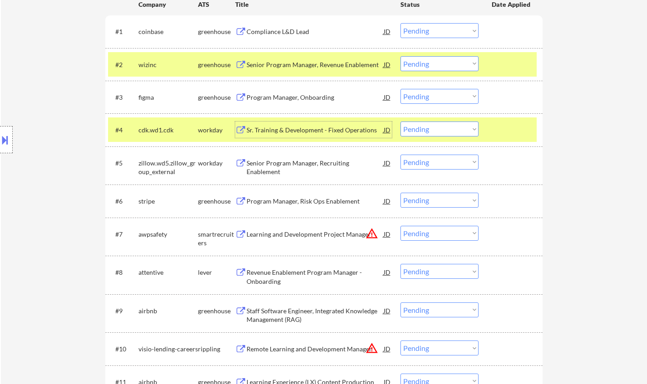
drag, startPoint x: 445, startPoint y: 128, endPoint x: 447, endPoint y: 135, distance: 6.6
click at [445, 128] on select "Choose an option... Pending Applied Excluded (Questions) Excluded (Expired) Exc…" at bounding box center [439, 129] width 78 height 15
click at [400, 122] on select "Choose an option... Pending Applied Excluded (Questions) Excluded (Expired) Exc…" at bounding box center [439, 129] width 78 height 15
click at [442, 129] on select "Choose an option... Pending Applied Excluded (Questions) Excluded (Expired) Exc…" at bounding box center [439, 129] width 78 height 15
click at [400, 122] on select "Choose an option... Pending Applied Excluded (Questions) Excluded (Expired) Exc…" at bounding box center [439, 129] width 78 height 15
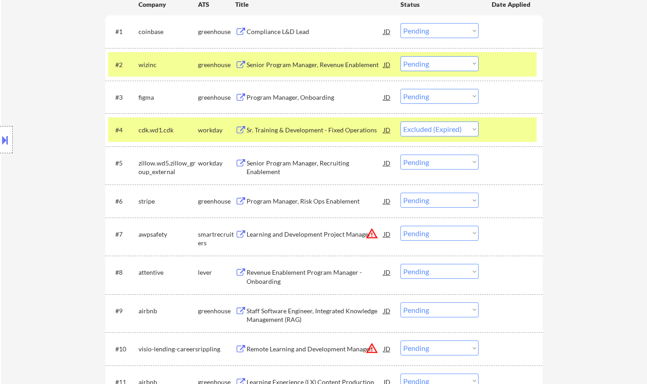
select select ""pending""
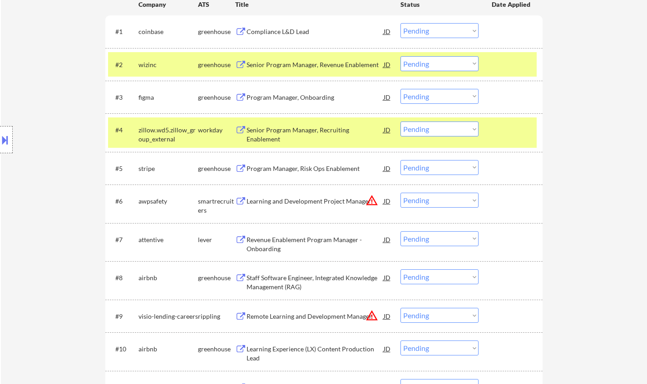
click at [286, 172] on div "Program Manager, Risk Ops Enablement" at bounding box center [314, 168] width 137 height 9
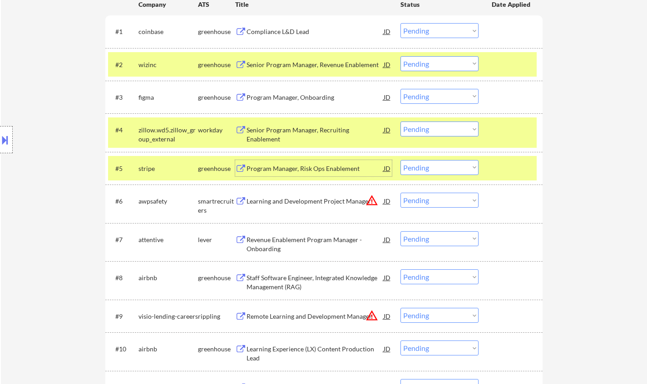
scroll to position [329, 0]
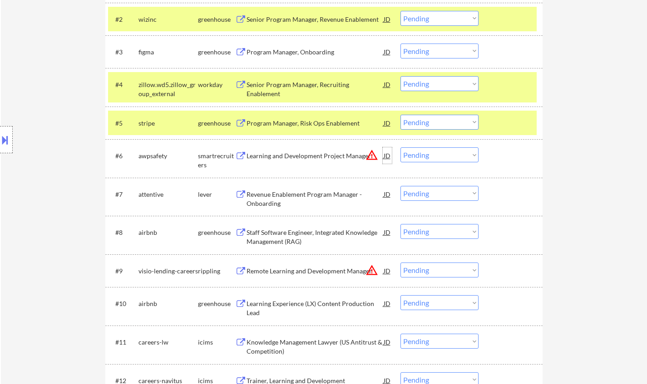
click at [387, 156] on div "JD" at bounding box center [387, 155] width 9 height 16
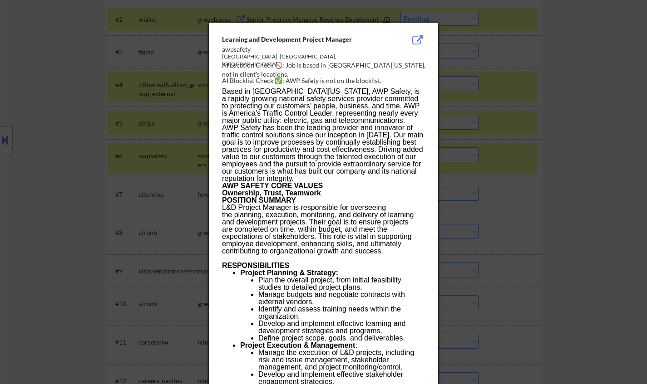
click at [534, 207] on div at bounding box center [323, 192] width 647 height 384
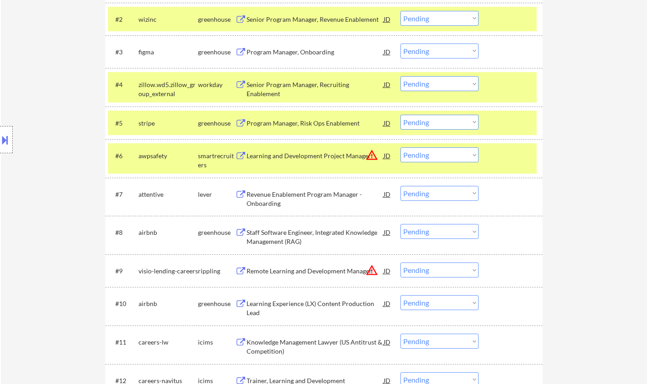
click at [459, 157] on select "Choose an option... Pending Applied Excluded (Questions) Excluded (Expired) Exc…" at bounding box center [439, 154] width 78 height 15
click at [400, 147] on select "Choose an option... Pending Applied Excluded (Questions) Excluded (Expired) Exc…" at bounding box center [439, 154] width 78 height 15
click at [270, 235] on div "Staff Software Engineer, Integrated Knowledge Management (RAG)" at bounding box center [314, 237] width 137 height 18
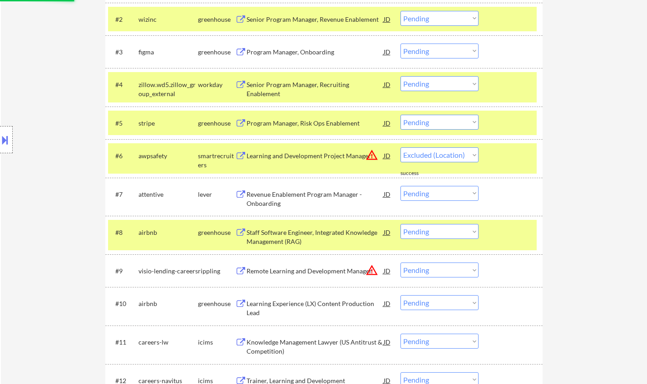
select select ""pending""
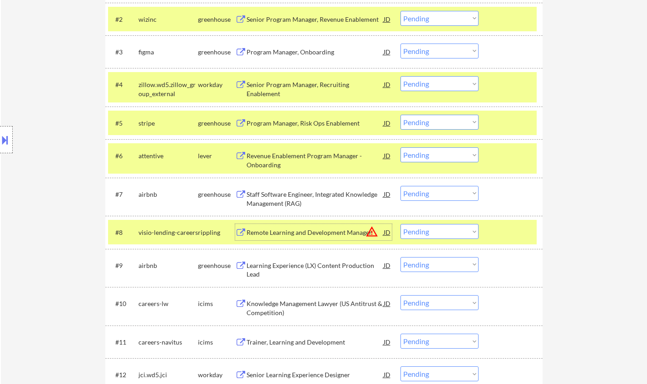
drag, startPoint x: 442, startPoint y: 191, endPoint x: 446, endPoint y: 199, distance: 9.7
click at [442, 191] on select "Choose an option... Pending Applied Excluded (Questions) Excluded (Expired) Exc…" at bounding box center [439, 193] width 78 height 15
click at [400, 186] on select "Choose an option... Pending Applied Excluded (Questions) Excluded (Expired) Exc…" at bounding box center [439, 193] width 78 height 15
select select ""pending""
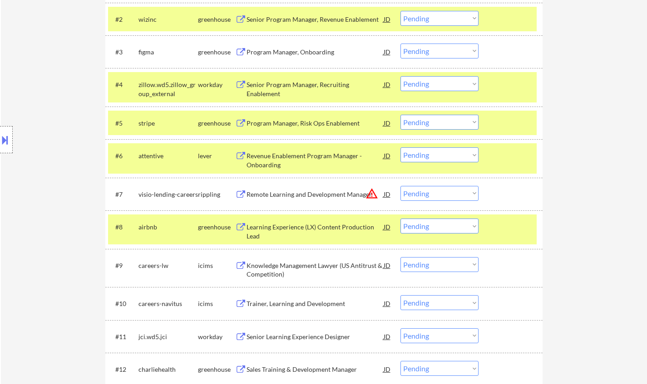
scroll to position [466, 0]
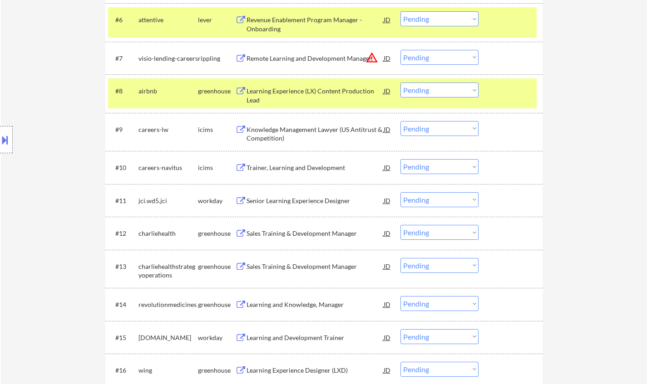
click at [295, 233] on div "Sales Training & Development Manager" at bounding box center [314, 233] width 137 height 9
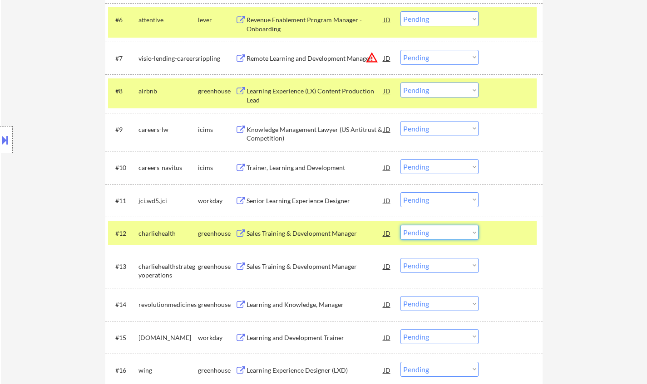
drag, startPoint x: 431, startPoint y: 233, endPoint x: 444, endPoint y: 239, distance: 14.8
click at [433, 234] on select "Choose an option... Pending Applied Excluded (Questions) Excluded (Expired) Exc…" at bounding box center [439, 232] width 78 height 15
click at [400, 225] on select "Choose an option... Pending Applied Excluded (Questions) Excluded (Expired) Exc…" at bounding box center [439, 232] width 78 height 15
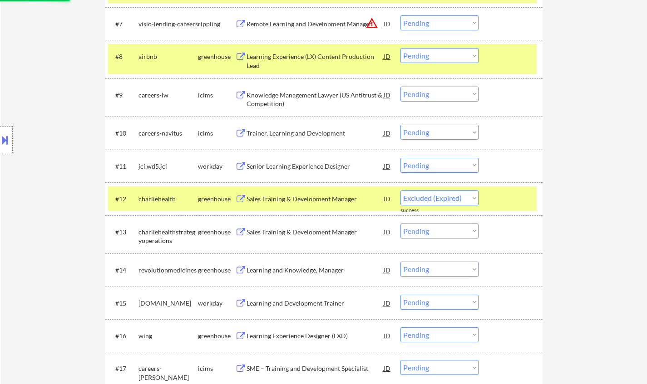
scroll to position [511, 0]
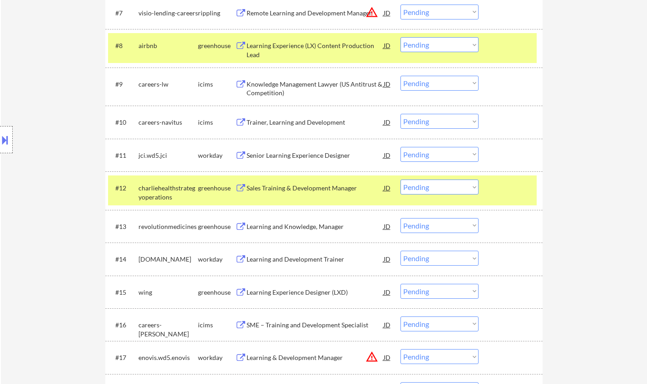
click at [309, 186] on div "Sales Training & Development Manager" at bounding box center [314, 188] width 137 height 9
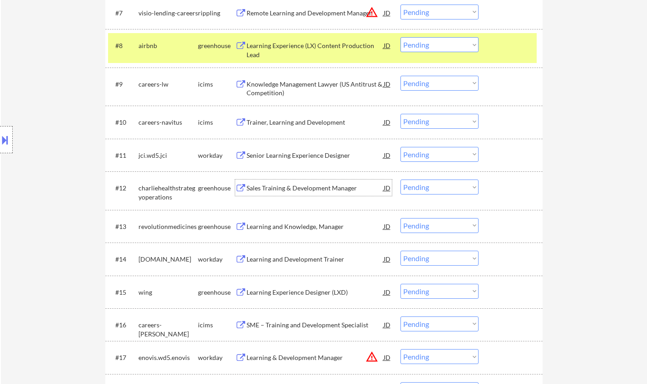
drag, startPoint x: 432, startPoint y: 186, endPoint x: 442, endPoint y: 193, distance: 13.3
click at [432, 186] on select "Choose an option... Pending Applied Excluded (Questions) Excluded (Expired) Exc…" at bounding box center [439, 187] width 78 height 15
click at [400, 180] on select "Choose an option... Pending Applied Excluded (Questions) Excluded (Expired) Exc…" at bounding box center [439, 187] width 78 height 15
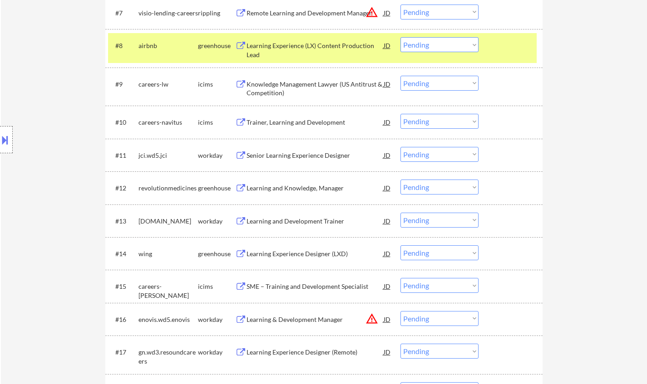
click at [298, 188] on div "Learning and Knowledge, Manager" at bounding box center [314, 188] width 137 height 9
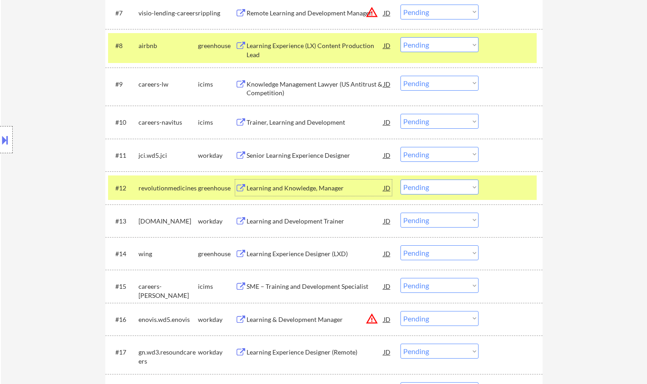
drag, startPoint x: 430, startPoint y: 188, endPoint x: 434, endPoint y: 194, distance: 6.8
click at [430, 188] on select "Choose an option... Pending Applied Excluded (Questions) Excluded (Expired) Exc…" at bounding box center [439, 187] width 78 height 15
click at [400, 180] on select "Choose an option... Pending Applied Excluded (Questions) Excluded (Expired) Exc…" at bounding box center [439, 187] width 78 height 15
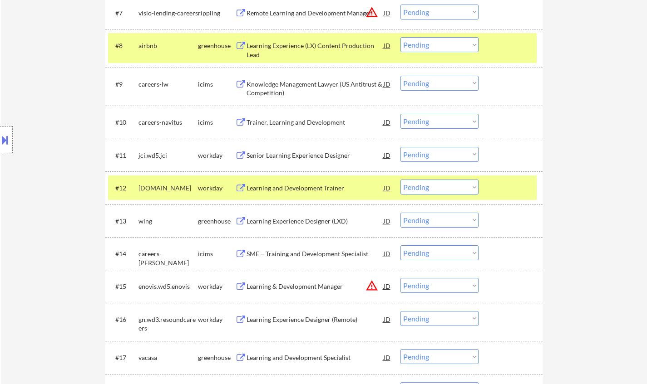
click at [298, 188] on div "Learning and Development Trainer" at bounding box center [314, 188] width 137 height 9
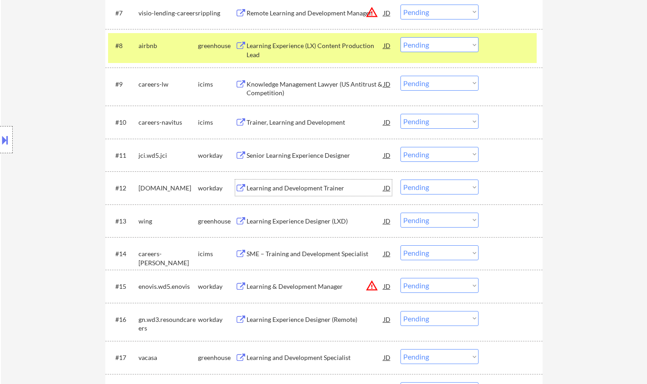
drag, startPoint x: 431, startPoint y: 187, endPoint x: 447, endPoint y: 192, distance: 16.5
click at [433, 187] on select "Choose an option... Pending Applied Excluded (Questions) Excluded (Expired) Exc…" at bounding box center [439, 187] width 78 height 15
click at [400, 180] on select "Choose an option... Pending Applied Excluded (Questions) Excluded (Expired) Exc…" at bounding box center [439, 187] width 78 height 15
select select ""pending""
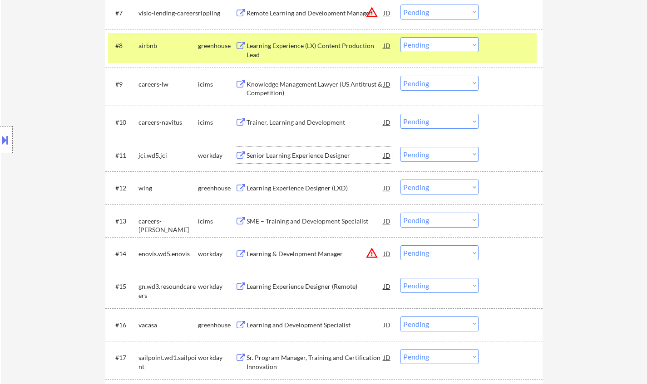
click at [308, 160] on div "Senior Learning Experience Designer" at bounding box center [314, 155] width 137 height 9
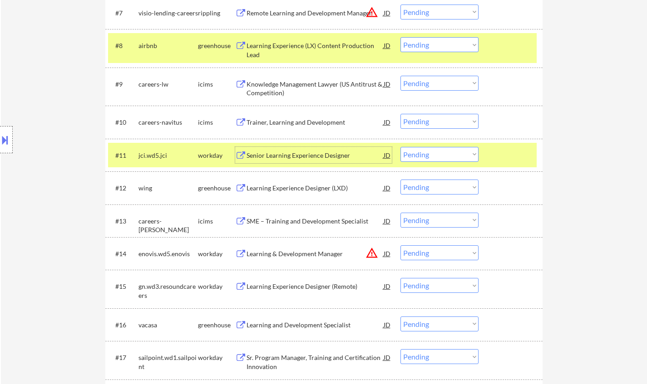
click at [440, 154] on select "Choose an option... Pending Applied Excluded (Questions) Excluded (Expired) Exc…" at bounding box center [439, 154] width 78 height 15
click at [400, 147] on select "Choose an option... Pending Applied Excluded (Questions) Excluded (Expired) Exc…" at bounding box center [439, 154] width 78 height 15
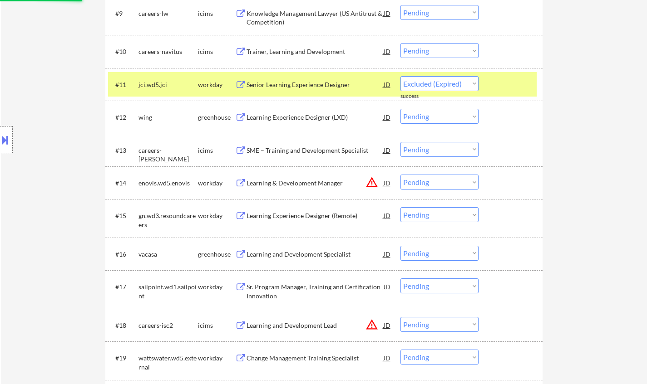
scroll to position [602, 0]
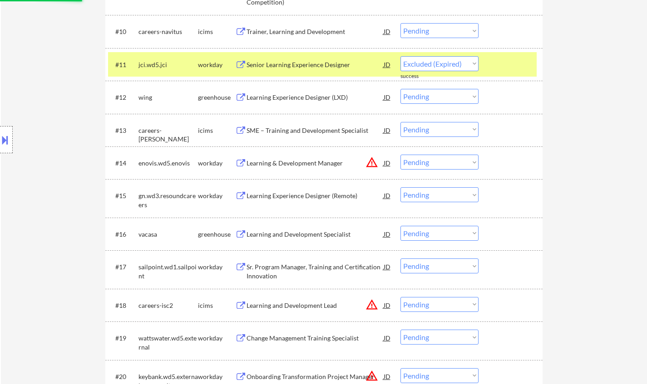
select select ""pending""
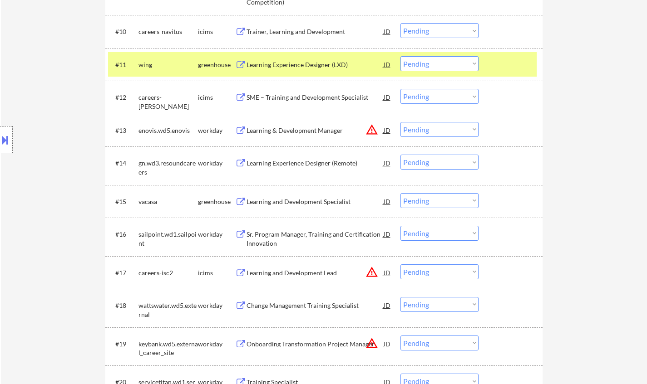
click at [388, 129] on div "JD" at bounding box center [387, 130] width 9 height 16
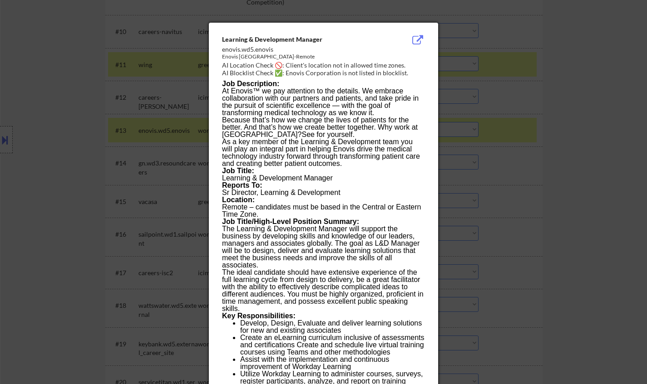
click at [566, 194] on div at bounding box center [323, 192] width 647 height 384
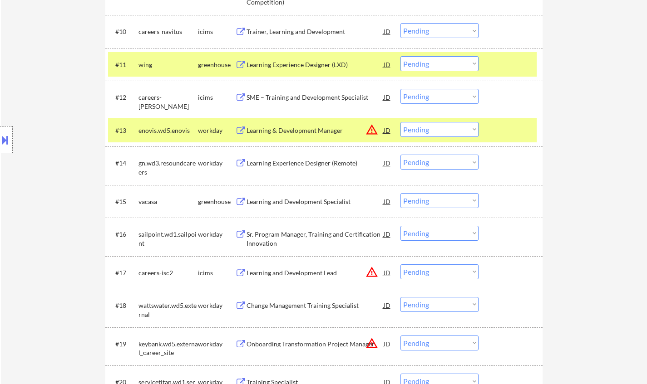
click at [437, 128] on select "Choose an option... Pending Applied Excluded (Questions) Excluded (Expired) Exc…" at bounding box center [439, 129] width 78 height 15
click at [400, 122] on select "Choose an option... Pending Applied Excluded (Questions) Excluded (Expired) Exc…" at bounding box center [439, 129] width 78 height 15
click at [310, 163] on div "Learning Experience Designer (Remote)" at bounding box center [314, 163] width 137 height 9
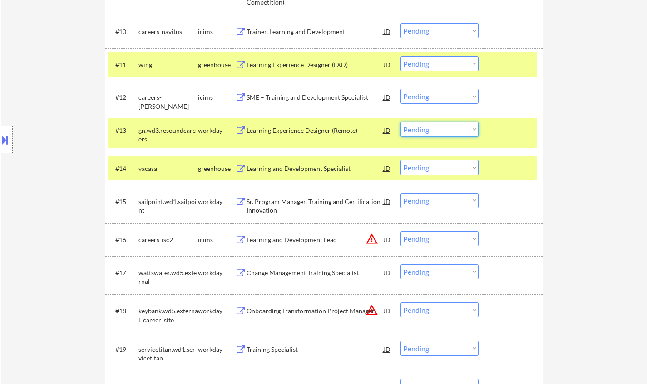
click at [462, 123] on select "Choose an option... Pending Applied Excluded (Questions) Excluded (Expired) Exc…" at bounding box center [439, 129] width 78 height 15
drag, startPoint x: 606, startPoint y: 167, endPoint x: 586, endPoint y: 165, distance: 20.1
click at [606, 167] on div "← Return to /applysquad Mailslurp Inbox Job Search Builder Ciera Fleming User E…" at bounding box center [324, 285] width 646 height 1701
click at [423, 127] on select "Choose an option... Pending Applied Excluded (Questions) Excluded (Expired) Exc…" at bounding box center [439, 129] width 78 height 15
drag, startPoint x: 437, startPoint y: 127, endPoint x: 450, endPoint y: 135, distance: 14.5
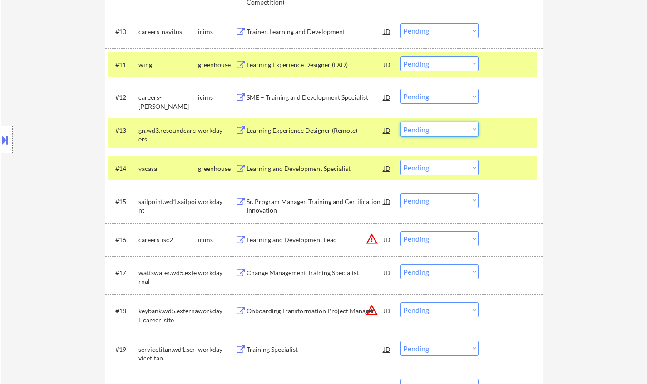
click at [438, 127] on select "Choose an option... Pending Applied Excluded (Questions) Excluded (Expired) Exc…" at bounding box center [439, 129] width 78 height 15
click at [400, 122] on select "Choose an option... Pending Applied Excluded (Questions) Excluded (Expired) Exc…" at bounding box center [439, 129] width 78 height 15
select select ""pending""
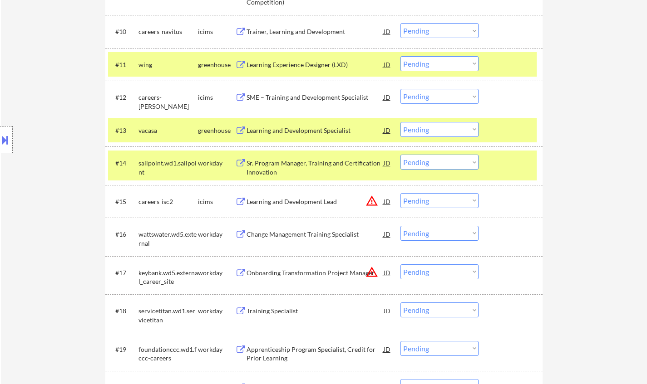
click at [282, 164] on div "Sr. Program Manager, Training and Certification Innovation" at bounding box center [314, 168] width 137 height 18
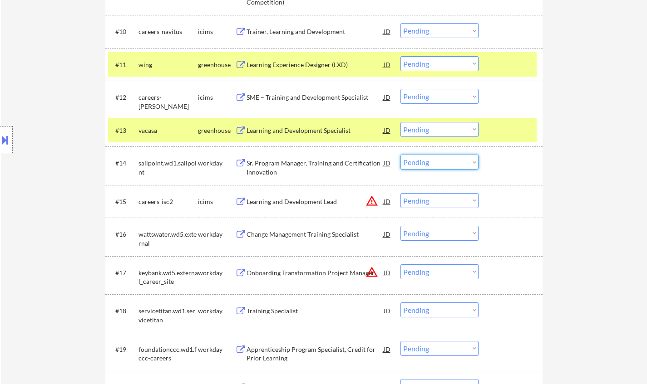
click at [423, 166] on select "Choose an option... Pending Applied Excluded (Questions) Excluded (Expired) Exc…" at bounding box center [439, 162] width 78 height 15
click at [400, 155] on select "Choose an option... Pending Applied Excluded (Questions) Excluded (Expired) Exc…" at bounding box center [439, 162] width 78 height 15
select select ""pending""
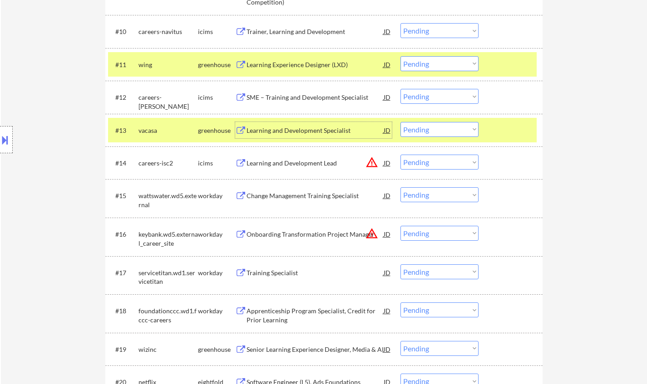
click at [293, 125] on div "Learning and Development Specialist" at bounding box center [314, 130] width 137 height 16
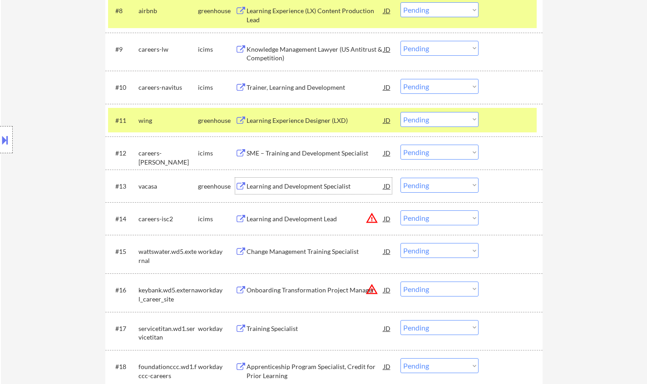
scroll to position [556, 0]
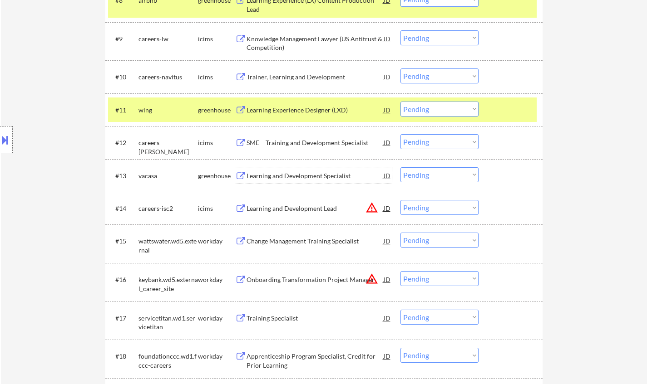
click at [423, 175] on select "Choose an option... Pending Applied Excluded (Questions) Excluded (Expired) Exc…" at bounding box center [439, 174] width 78 height 15
click at [400, 167] on select "Choose an option... Pending Applied Excluded (Questions) Excluded (Expired) Exc…" at bounding box center [439, 174] width 78 height 15
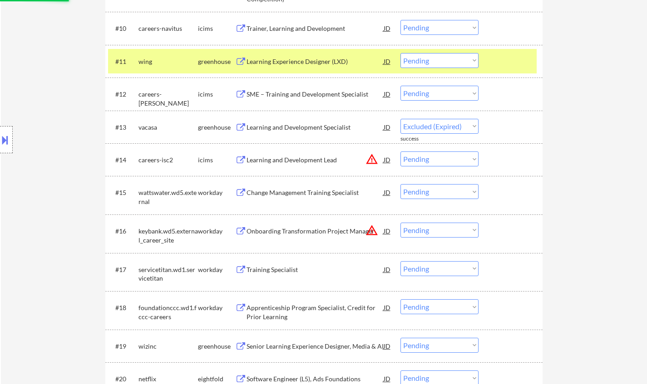
scroll to position [647, 0]
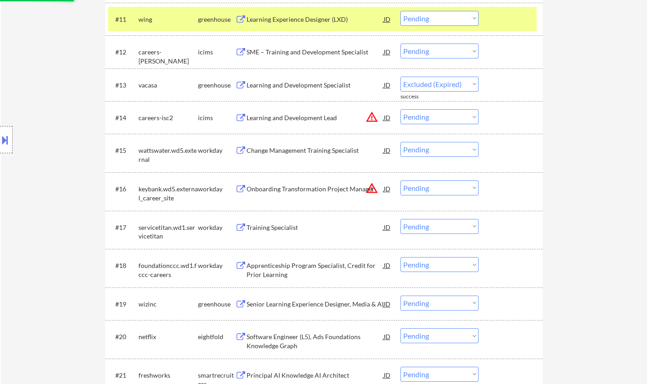
select select ""pending""
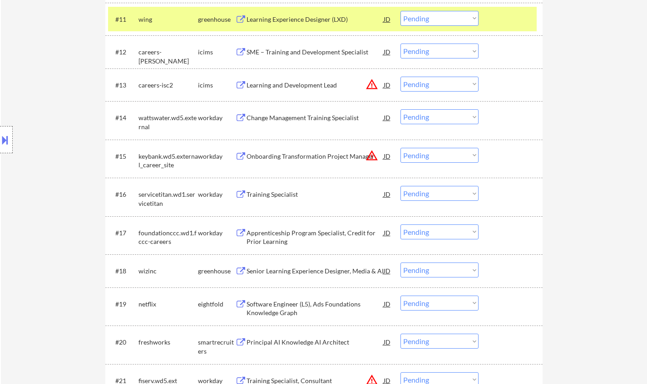
click at [387, 84] on div "JD" at bounding box center [387, 85] width 9 height 16
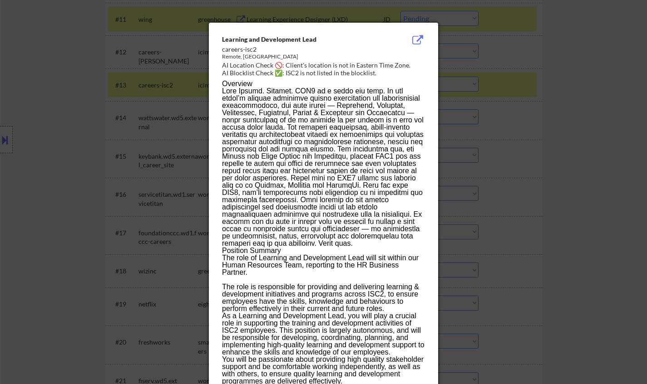
click at [577, 167] on div at bounding box center [323, 192] width 647 height 384
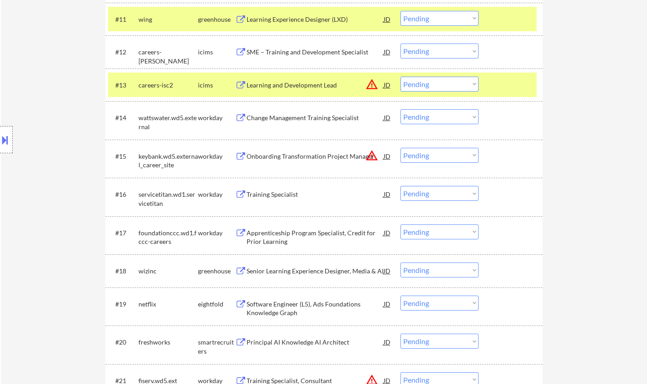
click at [277, 122] on div "Change Management Training Specialist" at bounding box center [314, 117] width 137 height 9
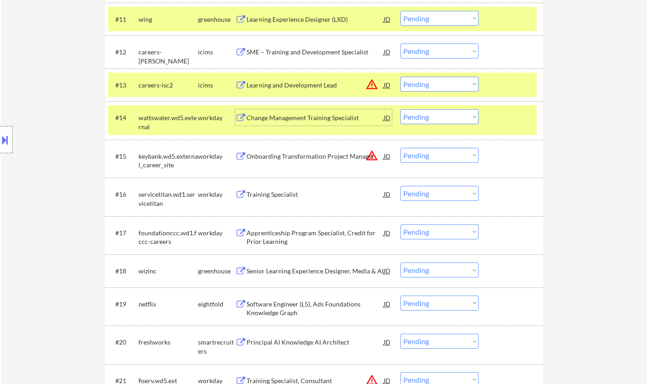
drag, startPoint x: 434, startPoint y: 113, endPoint x: 447, endPoint y: 121, distance: 14.7
click at [434, 113] on select "Choose an option... Pending Applied Excluded (Questions) Excluded (Expired) Exc…" at bounding box center [439, 116] width 78 height 15
click at [400, 109] on select "Choose an option... Pending Applied Excluded (Questions) Excluded (Expired) Exc…" at bounding box center [439, 116] width 78 height 15
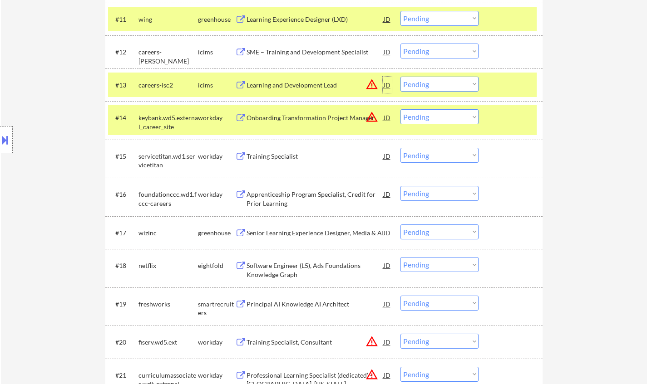
click at [386, 85] on div "JD" at bounding box center [387, 85] width 9 height 16
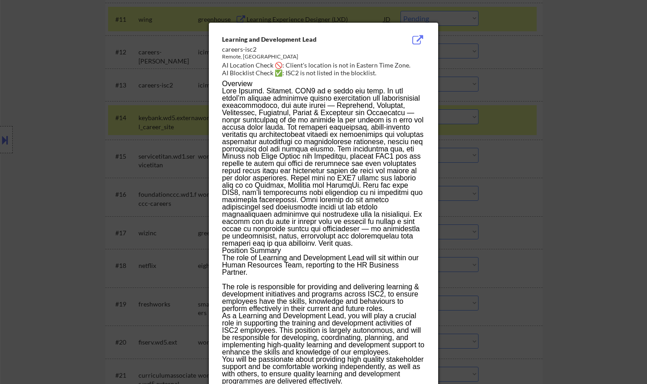
click at [564, 150] on div at bounding box center [323, 192] width 647 height 384
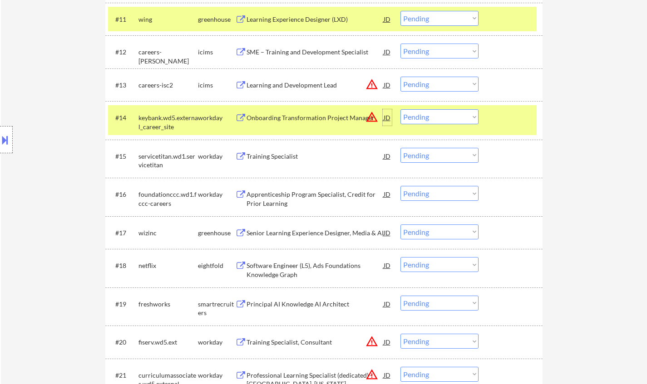
click at [385, 115] on div "JD" at bounding box center [387, 117] width 9 height 16
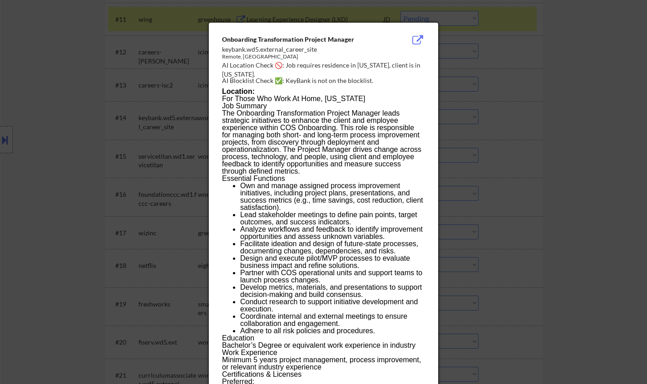
click at [600, 217] on div at bounding box center [323, 192] width 647 height 384
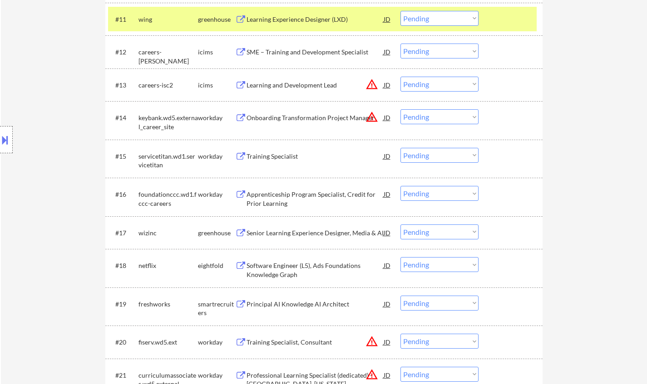
drag, startPoint x: 421, startPoint y: 114, endPoint x: 438, endPoint y: 123, distance: 19.1
click at [422, 114] on select "Choose an option... Pending Applied Excluded (Questions) Excluded (Expired) Exc…" at bounding box center [439, 116] width 78 height 15
click at [400, 109] on select "Choose an option... Pending Applied Excluded (Questions) Excluded (Expired) Exc…" at bounding box center [439, 116] width 78 height 15
click at [267, 192] on div "Apprenticeship Program Specialist, Credit for Prior Learning" at bounding box center [314, 199] width 137 height 18
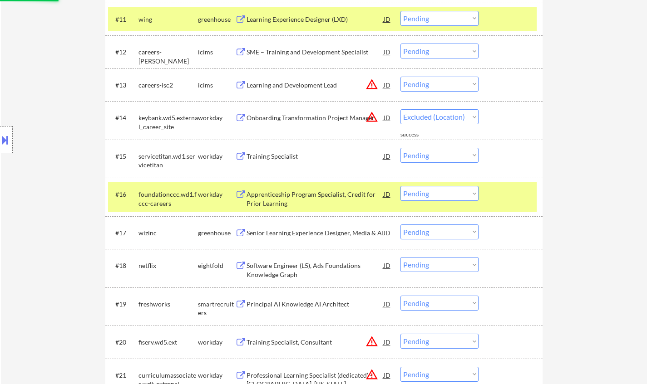
select select ""pending""
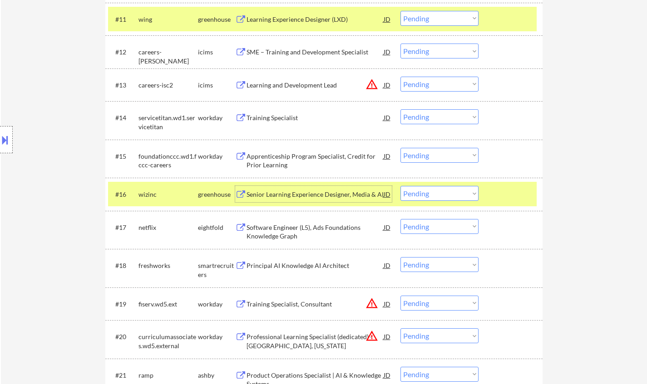
drag, startPoint x: 437, startPoint y: 157, endPoint x: 447, endPoint y: 161, distance: 9.8
click at [437, 157] on select "Choose an option... Pending Applied Excluded (Questions) Excluded (Expired) Exc…" at bounding box center [439, 155] width 78 height 15
click at [400, 148] on select "Choose an option... Pending Applied Excluded (Questions) Excluded (Expired) Exc…" at bounding box center [439, 155] width 78 height 15
select select ""pending""
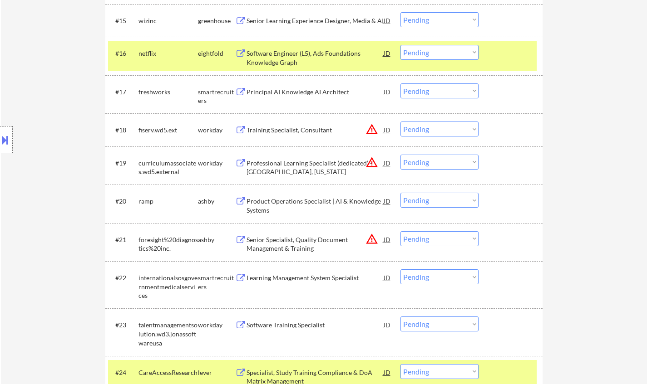
scroll to position [783, 0]
click at [386, 129] on div "JD" at bounding box center [387, 129] width 9 height 16
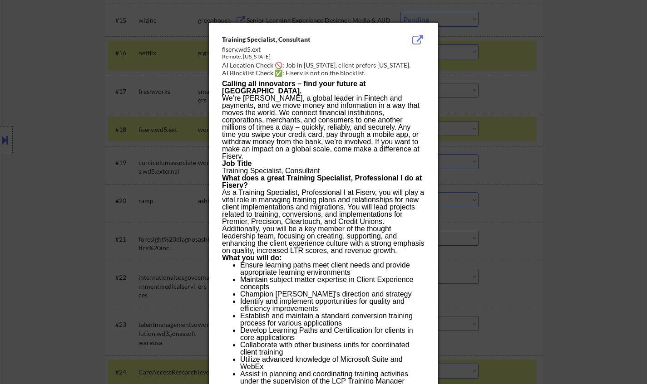
click at [636, 162] on div at bounding box center [323, 192] width 647 height 384
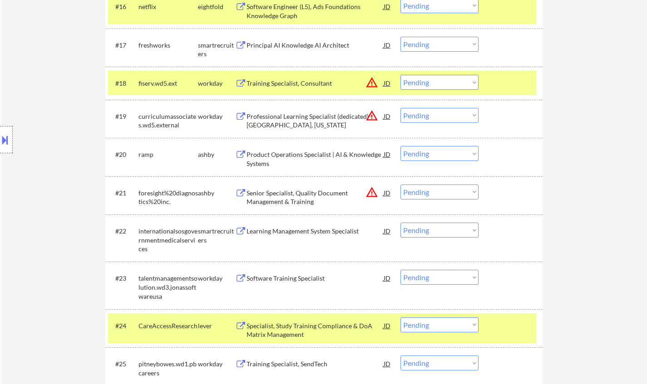
scroll to position [874, 0]
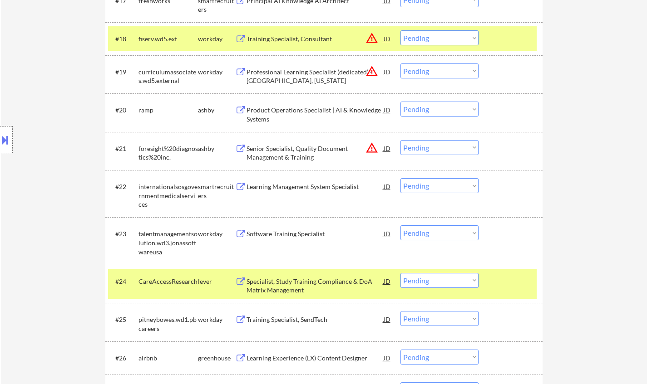
click at [388, 147] on div "JD" at bounding box center [387, 148] width 9 height 16
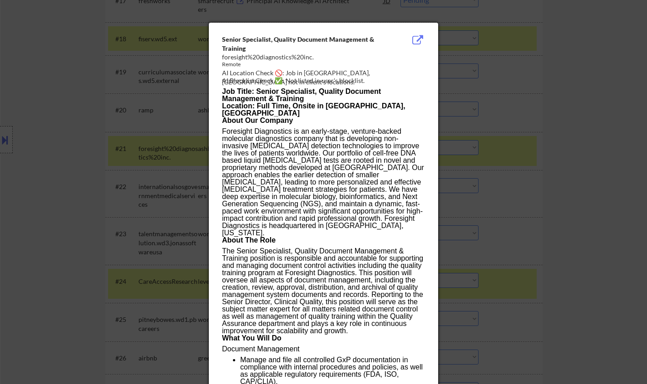
click at [547, 141] on div at bounding box center [323, 192] width 647 height 384
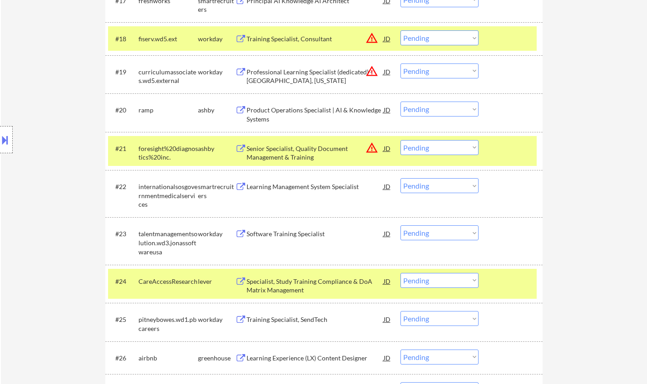
drag, startPoint x: 445, startPoint y: 156, endPoint x: 445, endPoint y: 148, distance: 8.2
click at [445, 154] on div "#21 foresight%20diagnostics%20inc. ashby Senior Specialist, Quality Document Ma…" at bounding box center [322, 151] width 428 height 30
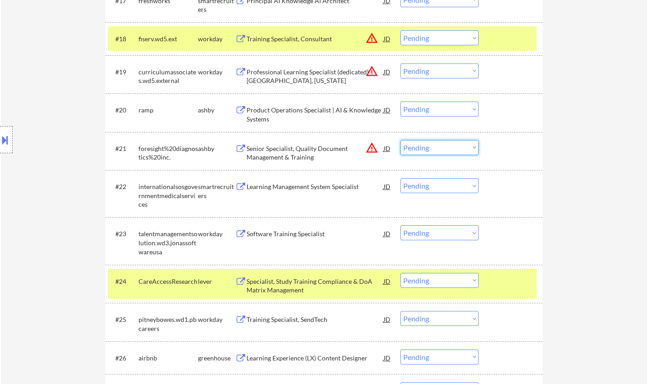
drag, startPoint x: 445, startPoint y: 148, endPoint x: 450, endPoint y: 155, distance: 8.7
click at [445, 148] on select "Choose an option... Pending Applied Excluded (Questions) Excluded (Expired) Exc…" at bounding box center [439, 147] width 78 height 15
click at [400, 140] on select "Choose an option... Pending Applied Excluded (Questions) Excluded (Expired) Exc…" at bounding box center [439, 147] width 78 height 15
select select ""pending""
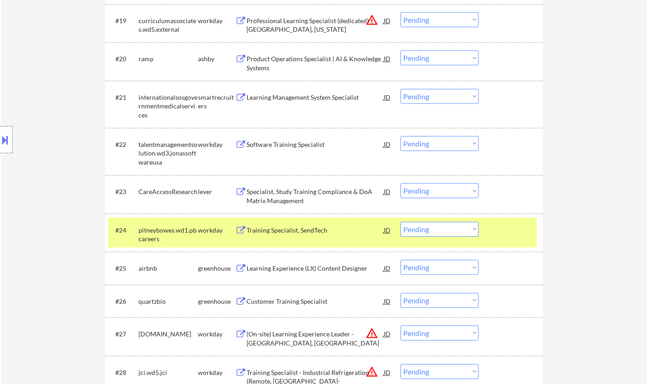
scroll to position [965, 0]
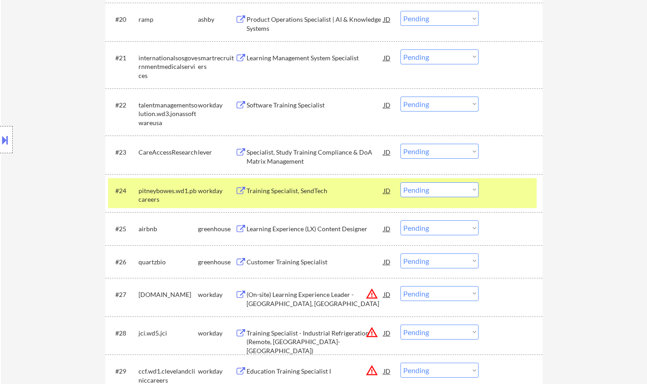
click at [293, 108] on div "Software Training Specialist" at bounding box center [314, 105] width 137 height 9
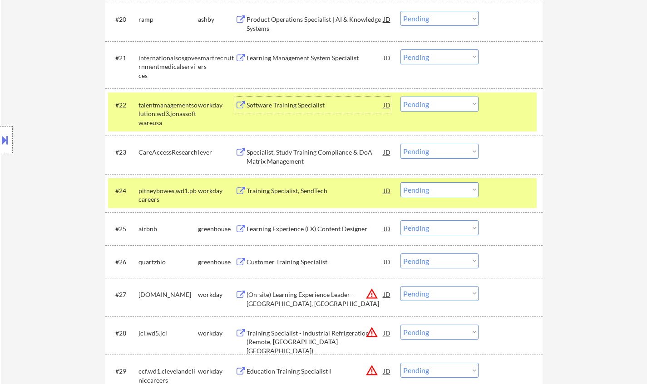
click at [294, 192] on div "Training Specialist, SendTech" at bounding box center [314, 191] width 137 height 9
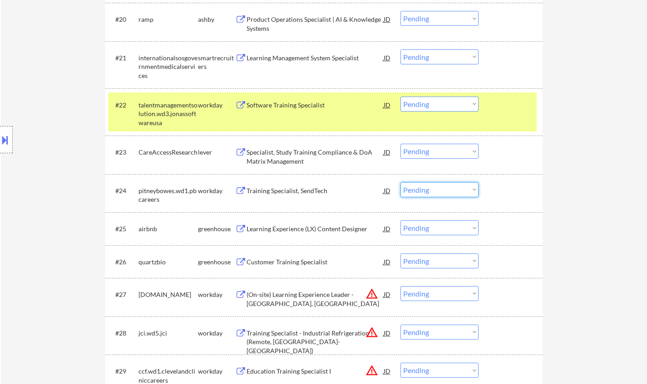
click at [432, 197] on select "Choose an option... Pending Applied Excluded (Questions) Excluded (Expired) Exc…" at bounding box center [439, 189] width 78 height 15
click at [400, 182] on select "Choose an option... Pending Applied Excluded (Questions) Excluded (Expired) Exc…" at bounding box center [439, 189] width 78 height 15
select select ""pending""
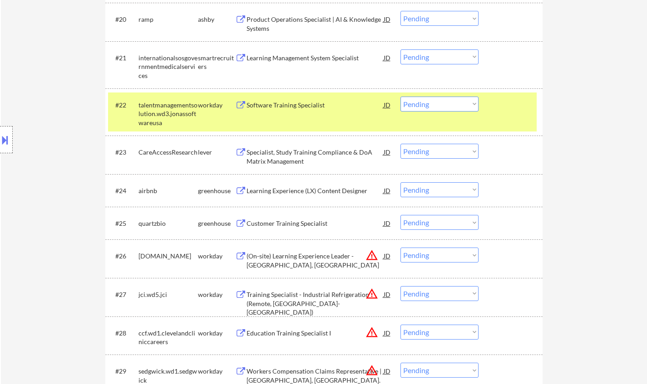
drag, startPoint x: 424, startPoint y: 108, endPoint x: 430, endPoint y: 111, distance: 6.9
click at [425, 108] on select "Choose an option... Pending Applied Excluded (Questions) Excluded (Expired) Exc…" at bounding box center [439, 104] width 78 height 15
click at [400, 97] on select "Choose an option... Pending Applied Excluded (Questions) Excluded (Expired) Exc…" at bounding box center [439, 104] width 78 height 15
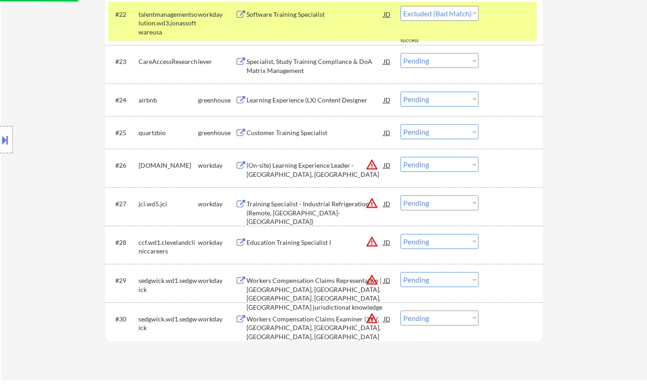
select select ""pending""
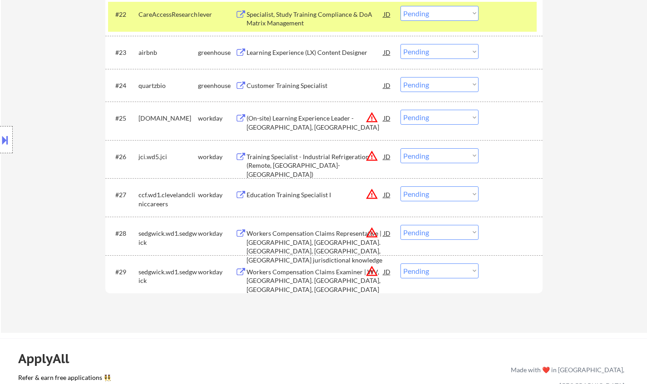
click at [434, 118] on select "Choose an option... Pending Applied Excluded (Questions) Excluded (Expired) Exc…" at bounding box center [439, 117] width 78 height 15
click at [400, 110] on select "Choose an option... Pending Applied Excluded (Questions) Excluded (Expired) Exc…" at bounding box center [439, 117] width 78 height 15
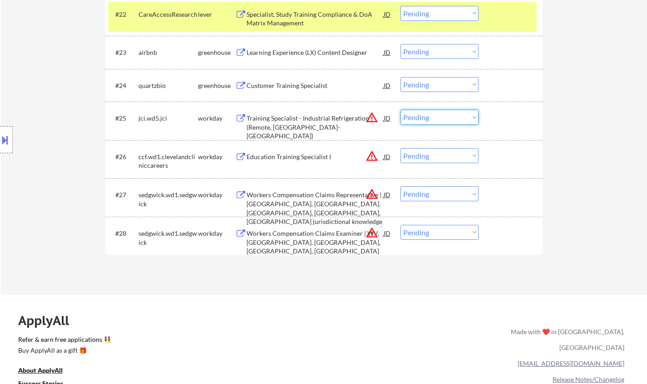
click at [436, 116] on select "Choose an option... Pending Applied Excluded (Questions) Excluded (Expired) Exc…" at bounding box center [439, 117] width 78 height 15
click at [400, 110] on select "Choose an option... Pending Applied Excluded (Questions) Excluded (Expired) Exc…" at bounding box center [439, 117] width 78 height 15
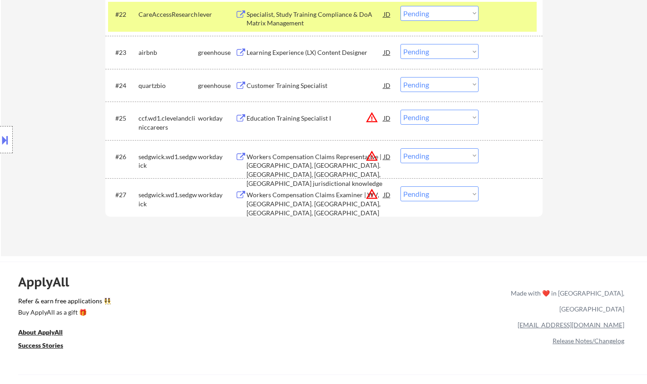
click at [387, 118] on div "JD" at bounding box center [387, 118] width 9 height 16
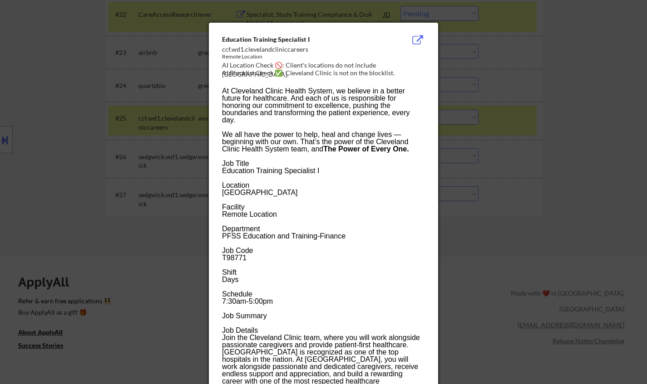
click at [601, 240] on div at bounding box center [323, 192] width 647 height 384
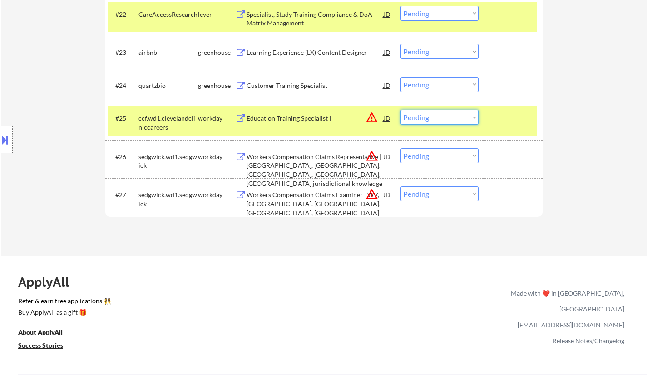
drag, startPoint x: 430, startPoint y: 120, endPoint x: 434, endPoint y: 123, distance: 4.8
click at [430, 120] on select "Choose an option... Pending Applied Excluded (Questions) Excluded (Expired) Exc…" at bounding box center [439, 117] width 78 height 15
click at [400, 110] on select "Choose an option... Pending Applied Excluded (Questions) Excluded (Expired) Exc…" at bounding box center [439, 117] width 78 height 15
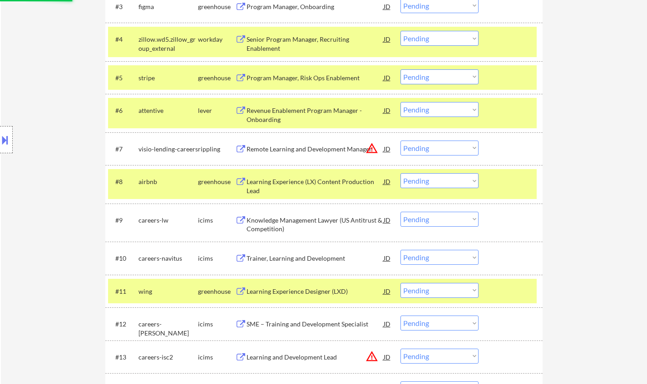
select select ""pending""
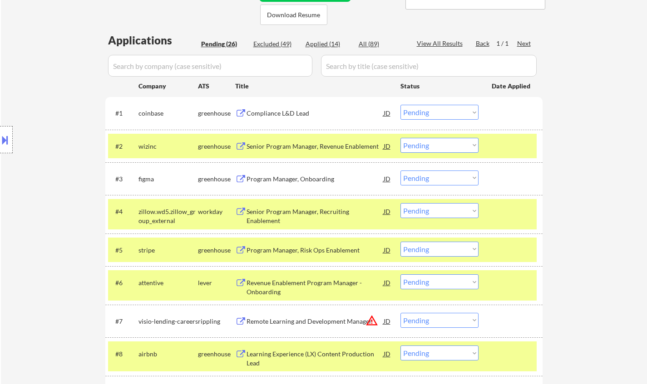
scroll to position [239, 0]
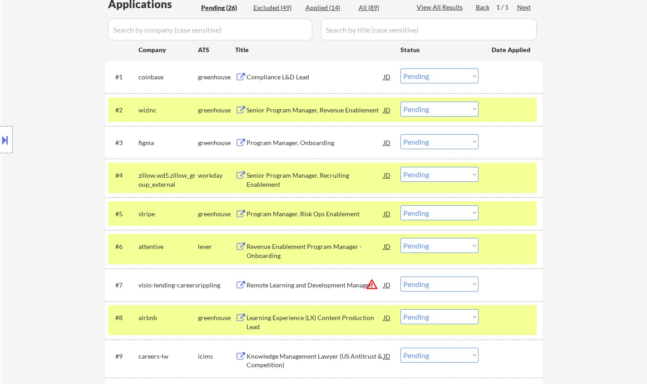
click at [281, 75] on div "Compliance L&D Lead" at bounding box center [314, 77] width 137 height 9
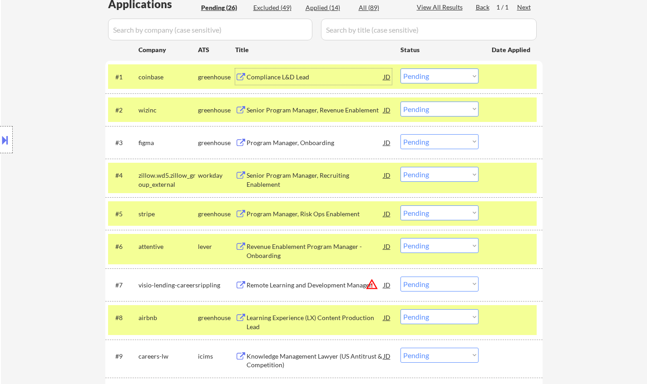
drag, startPoint x: 465, startPoint y: 75, endPoint x: 483, endPoint y: 110, distance: 38.8
click at [465, 75] on select "Choose an option... Pending Applied Excluded (Questions) Excluded (Expired) Exc…" at bounding box center [439, 76] width 78 height 15
click at [400, 69] on select "Choose an option... Pending Applied Excluded (Questions) Excluded (Expired) Exc…" at bounding box center [439, 76] width 78 height 15
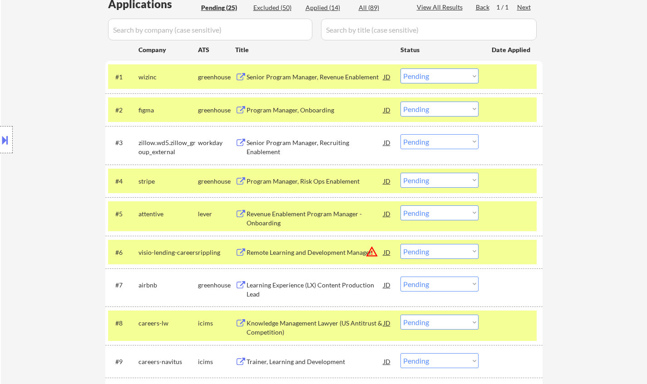
click at [278, 74] on div "Senior Program Manager, Revenue Enablement" at bounding box center [314, 77] width 137 height 9
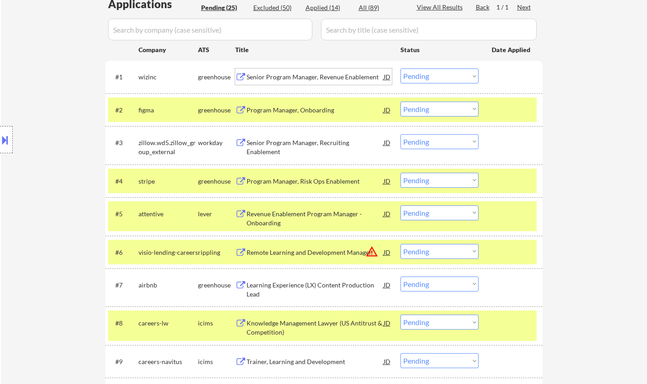
click at [447, 75] on select "Choose an option... Pending Applied Excluded (Questions) Excluded (Expired) Exc…" at bounding box center [439, 76] width 78 height 15
click at [400, 69] on select "Choose an option... Pending Applied Excluded (Questions) Excluded (Expired) Exc…" at bounding box center [439, 76] width 78 height 15
select select ""pending""
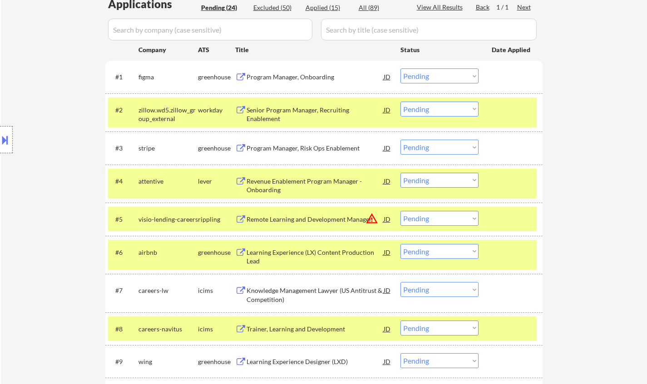
click at [292, 114] on div "Senior Program Manager, Recruiting Enablement" at bounding box center [314, 115] width 137 height 18
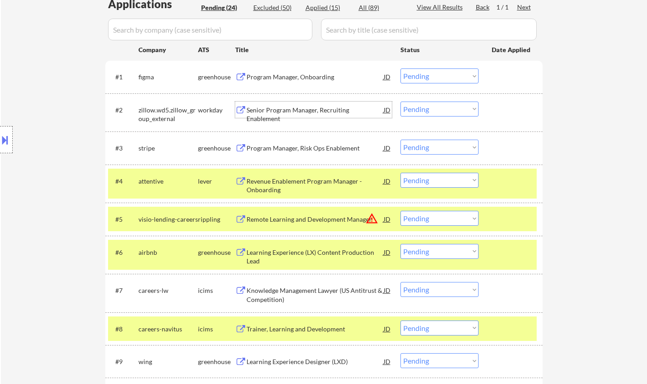
scroll to position [57, 0]
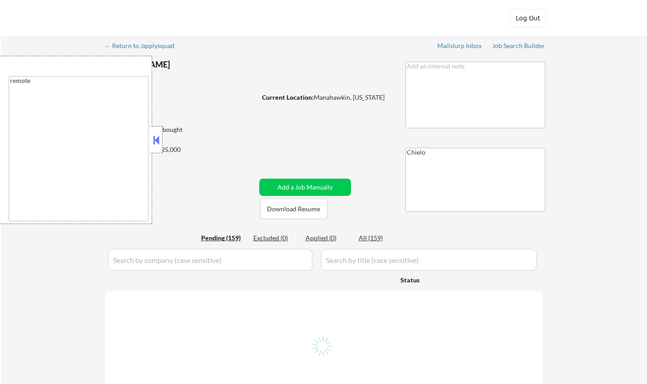
select select ""pending""
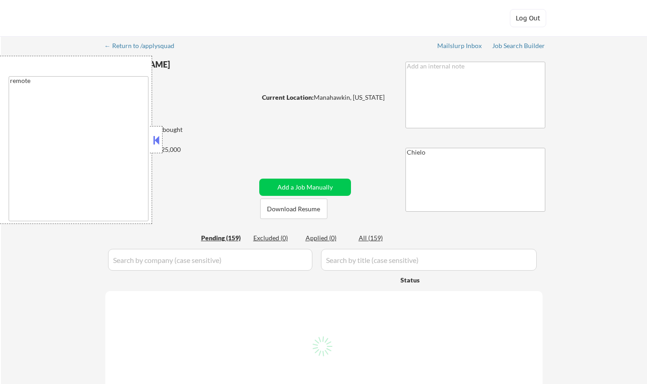
select select ""pending""
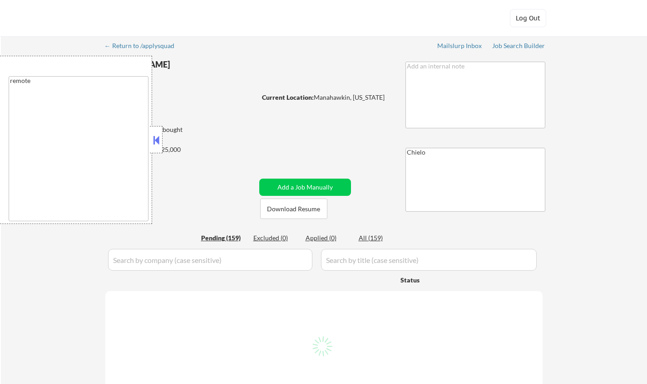
select select ""pending""
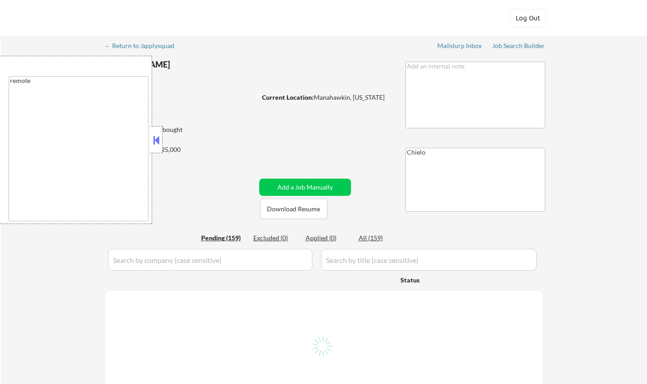
select select ""pending""
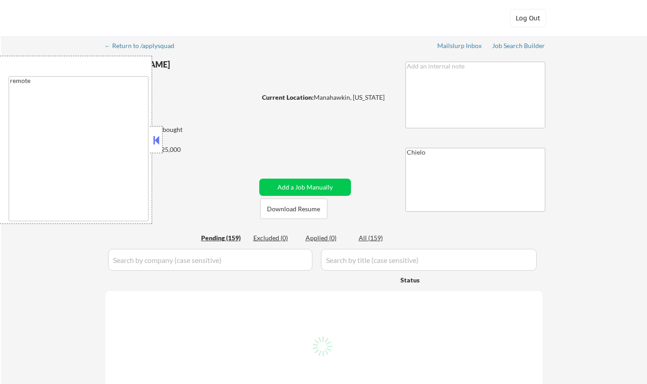
select select ""pending""
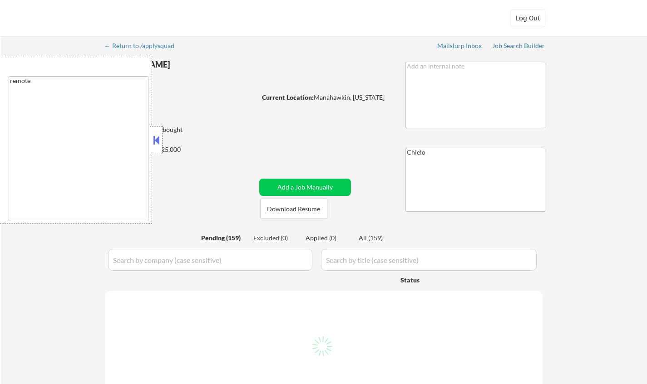
select select ""pending""
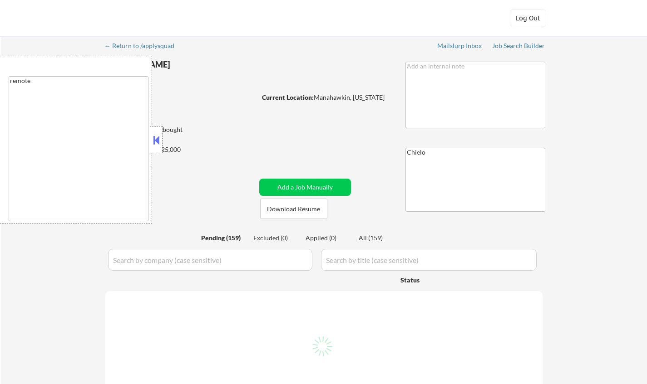
select select ""pending""
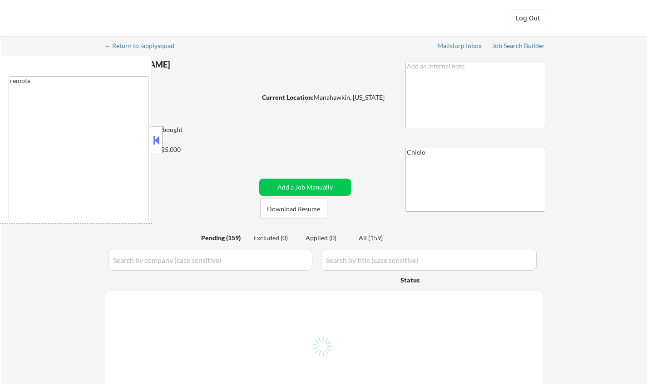
select select ""pending""
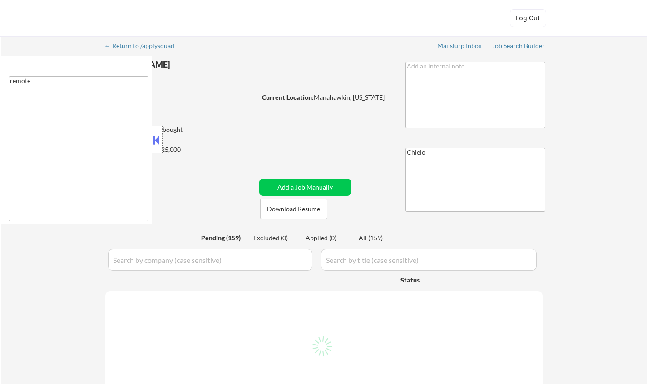
select select ""pending""
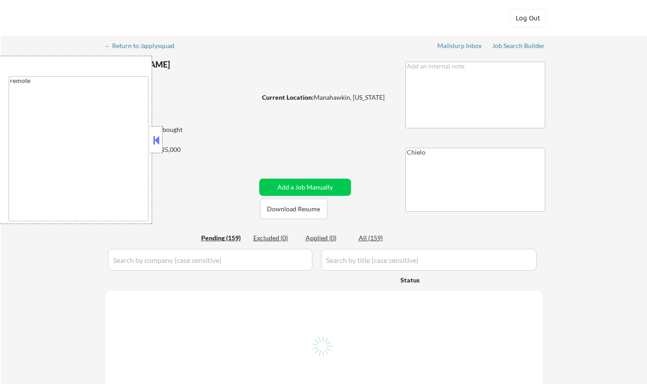
select select ""pending""
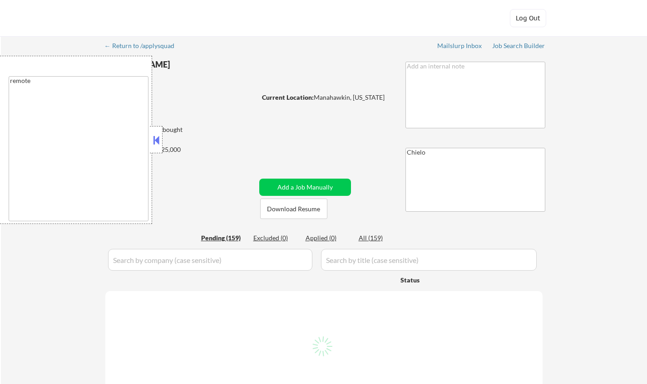
select select ""pending""
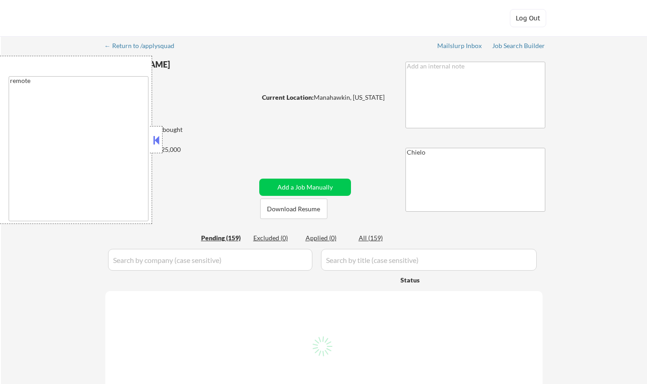
select select ""pending""
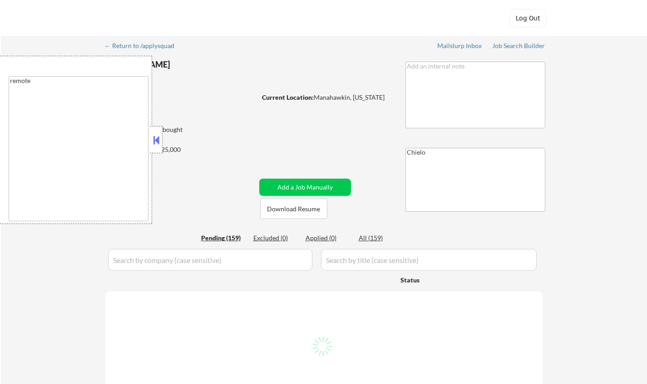
select select ""pending""
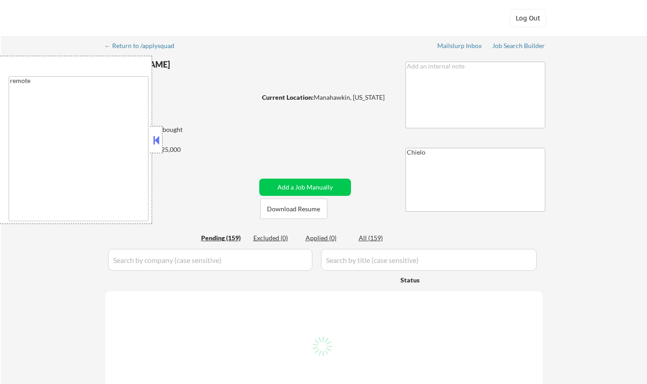
select select ""pending""
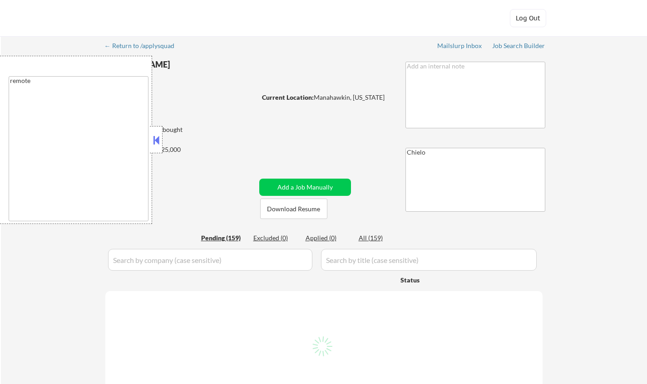
select select ""pending""
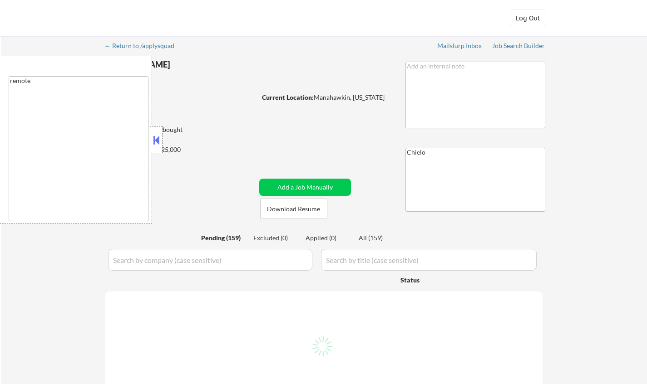
select select ""pending""
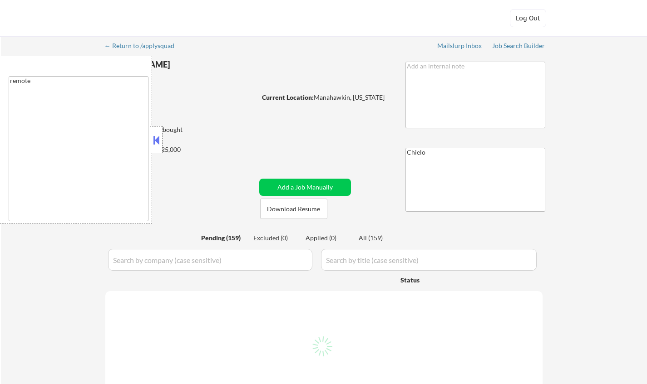
select select ""pending""
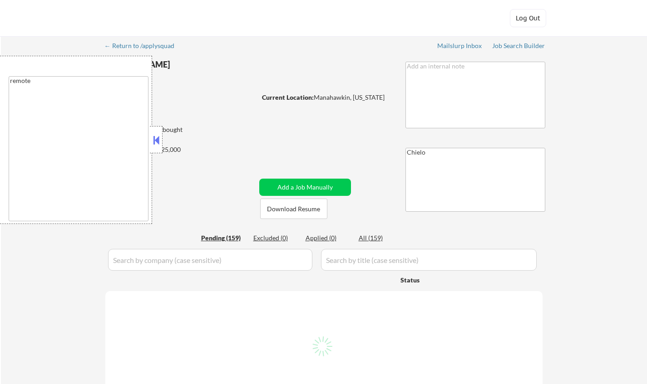
select select ""pending""
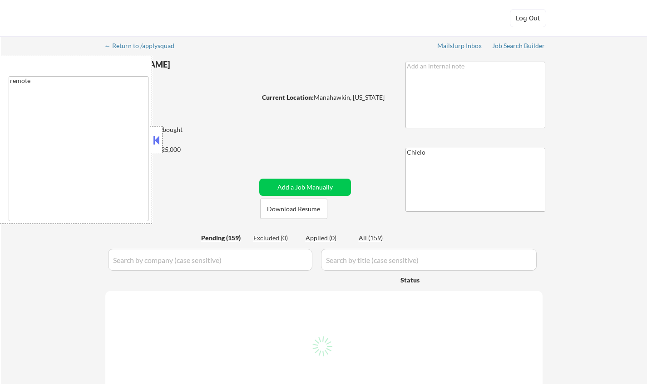
select select ""pending""
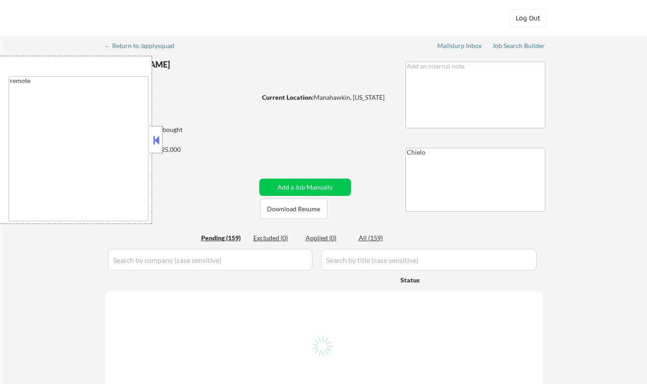
select select ""pending""
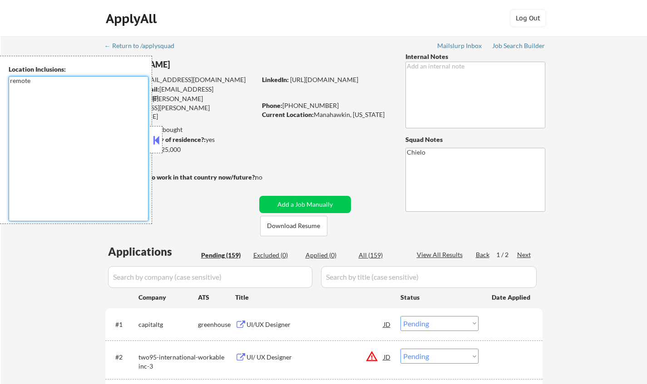
click at [38, 97] on textarea "remote" at bounding box center [79, 148] width 140 height 145
click at [159, 138] on button at bounding box center [156, 140] width 10 height 14
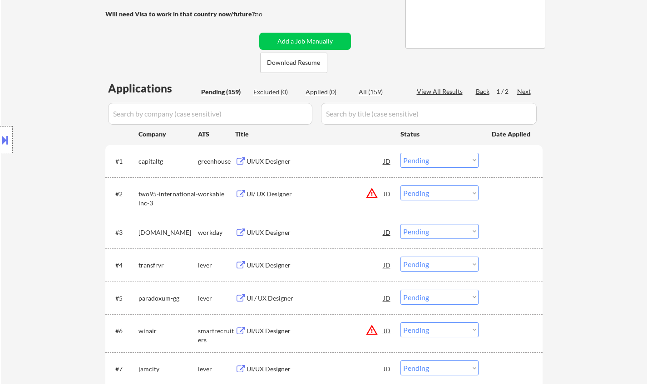
scroll to position [182, 0]
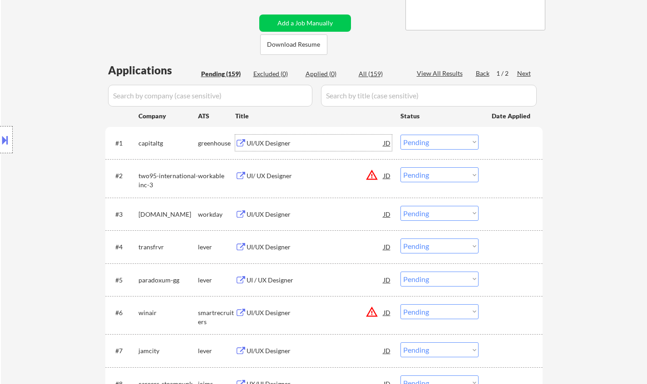
click at [264, 141] on div "UI/UX Designer" at bounding box center [314, 143] width 137 height 9
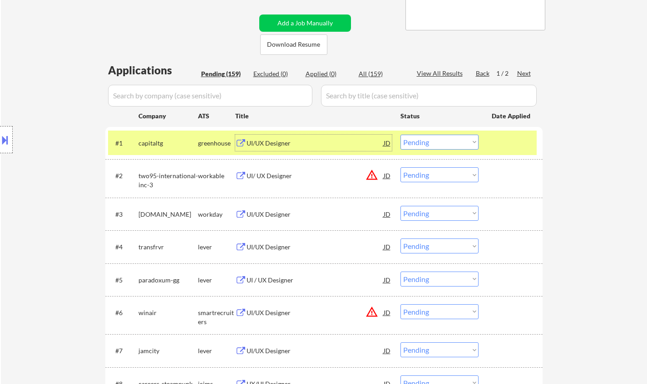
drag, startPoint x: 433, startPoint y: 136, endPoint x: 447, endPoint y: 149, distance: 19.6
click at [433, 136] on select "Choose an option... Pending Applied Excluded (Questions) Excluded (Expired) Exc…" at bounding box center [439, 142] width 78 height 15
click at [400, 135] on select "Choose an option... Pending Applied Excluded (Questions) Excluded (Expired) Exc…" at bounding box center [439, 142] width 78 height 15
select select ""pending""
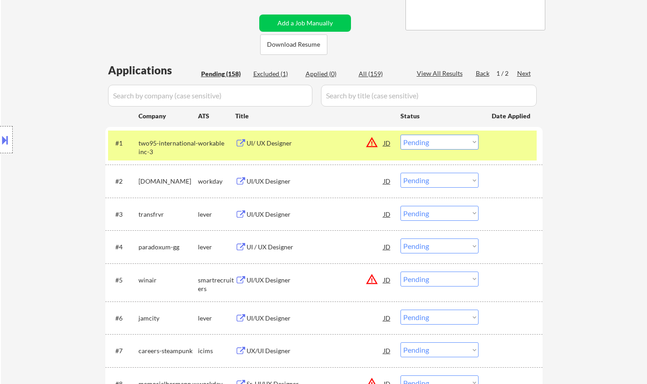
click at [385, 142] on div "JD" at bounding box center [387, 143] width 9 height 16
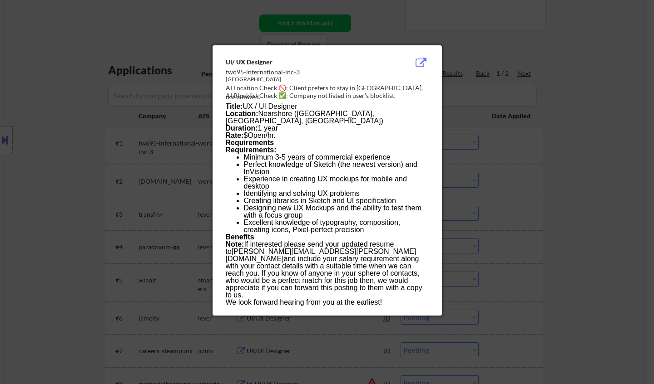
click at [552, 202] on div at bounding box center [327, 192] width 654 height 384
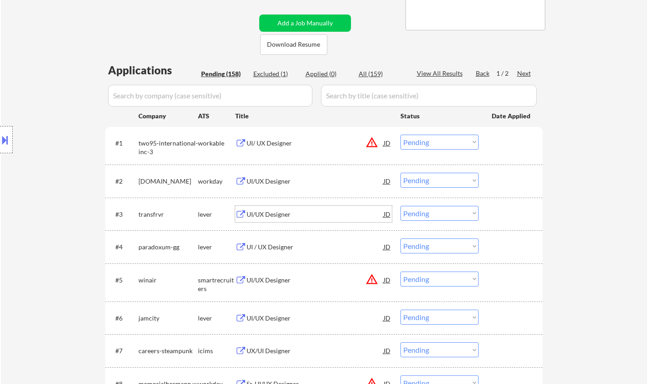
click at [275, 213] on div "UI/UX Designer" at bounding box center [314, 214] width 137 height 9
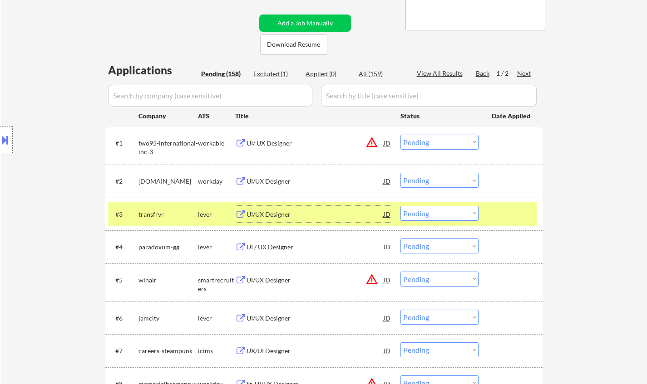
drag, startPoint x: 419, startPoint y: 209, endPoint x: 435, endPoint y: 216, distance: 17.3
click at [420, 209] on select "Choose an option... Pending Applied Excluded (Questions) Excluded (Expired) Exc…" at bounding box center [439, 213] width 78 height 15
click at [400, 206] on select "Choose an option... Pending Applied Excluded (Questions) Excluded (Expired) Exc…" at bounding box center [439, 213] width 78 height 15
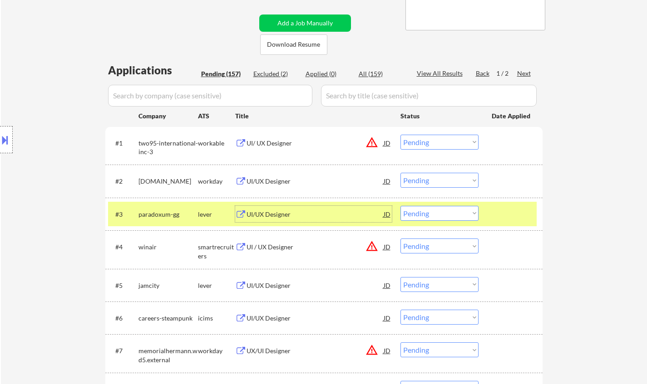
click at [271, 212] on div "UI/UX Designer" at bounding box center [314, 214] width 137 height 9
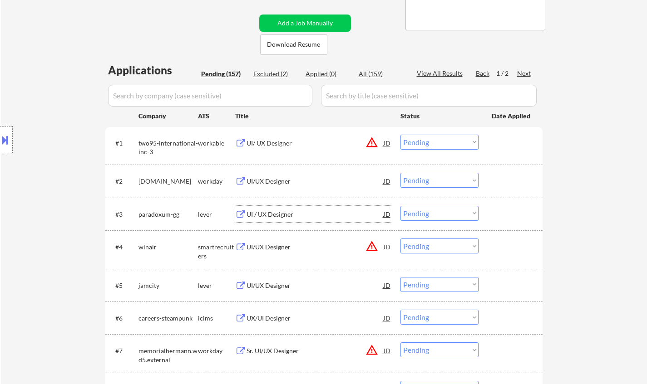
click at [433, 213] on select "Choose an option... Pending Applied Excluded (Questions) Excluded (Expired) Exc…" at bounding box center [439, 213] width 78 height 15
click at [400, 206] on select "Choose an option... Pending Applied Excluded (Questions) Excluded (Expired) Exc…" at bounding box center [439, 213] width 78 height 15
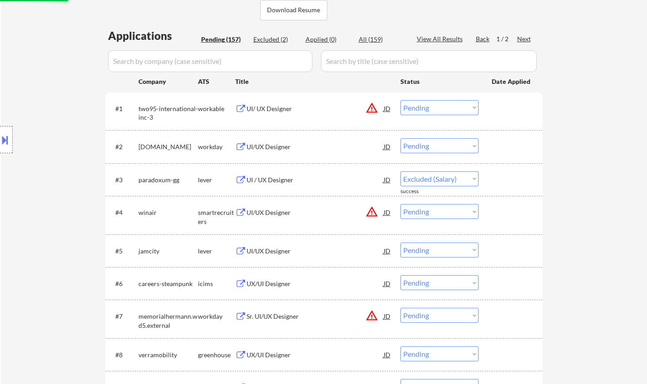
scroll to position [227, 0]
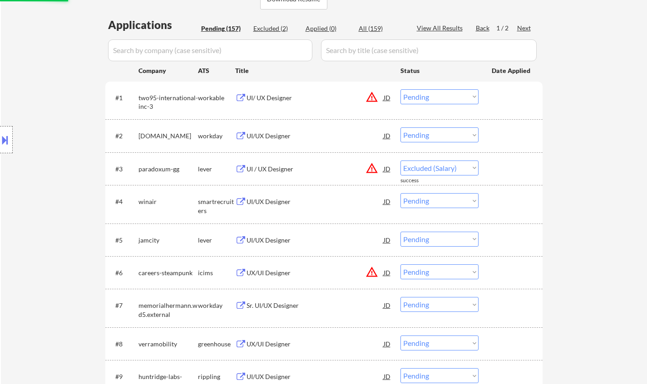
select select ""pending""
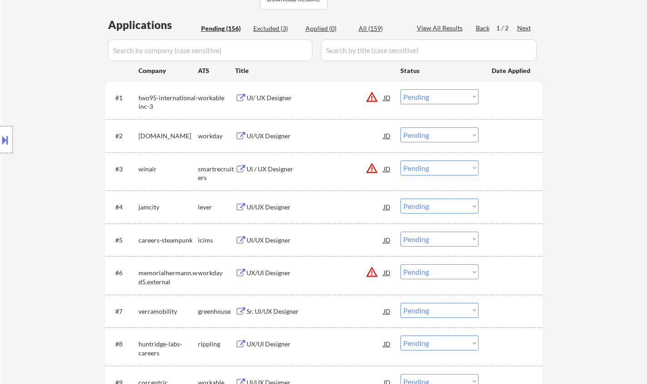
click at [274, 208] on div "UI/UX Designer" at bounding box center [314, 207] width 137 height 9
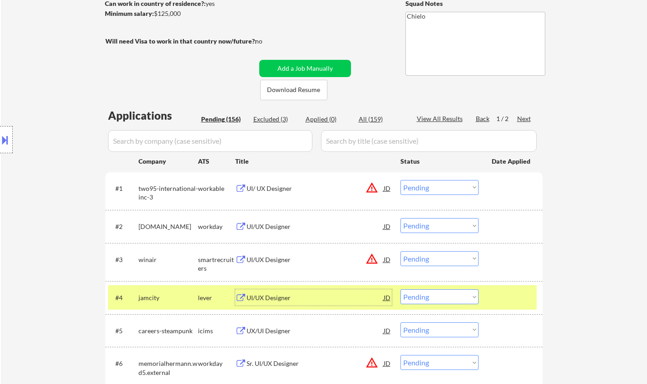
scroll to position [272, 0]
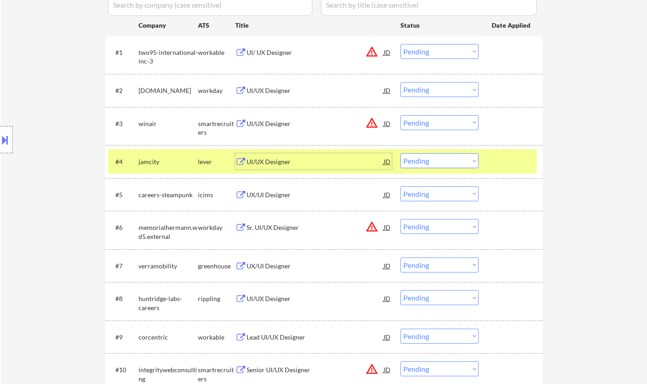
drag, startPoint x: 441, startPoint y: 159, endPoint x: 439, endPoint y: 167, distance: 8.3
click at [440, 160] on select "Choose an option... Pending Applied Excluded (Questions) Excluded (Expired) Exc…" at bounding box center [439, 160] width 78 height 15
click at [400, 153] on select "Choose an option... Pending Applied Excluded (Questions) Excluded (Expired) Exc…" at bounding box center [439, 160] width 78 height 15
select select ""pending""
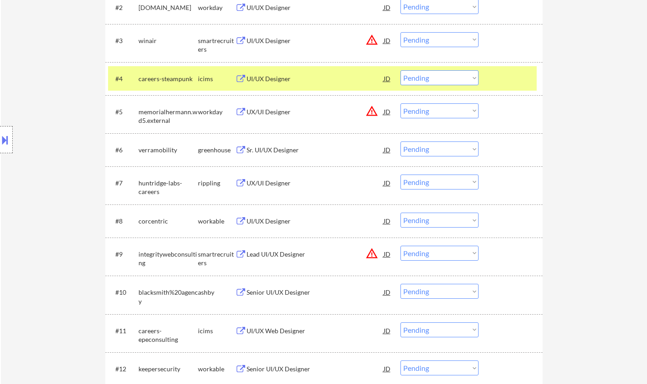
scroll to position [363, 0]
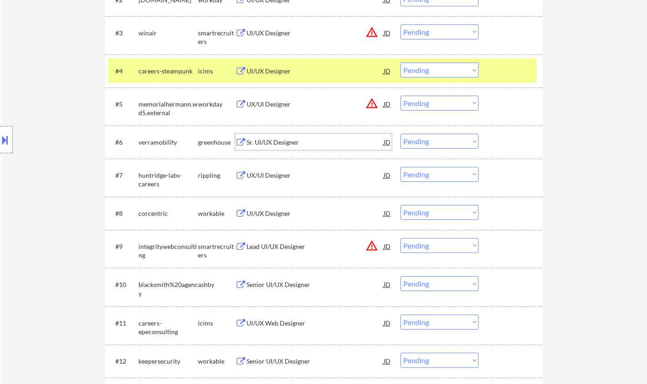
click at [280, 145] on div "Sr. UI/UX Designer" at bounding box center [314, 142] width 137 height 9
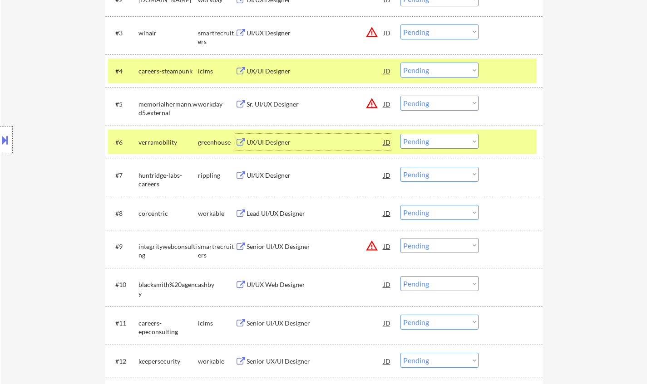
click at [431, 143] on select "Choose an option... Pending Applied Excluded (Questions) Excluded (Expired) Exc…" at bounding box center [439, 141] width 78 height 15
click at [400, 134] on select "Choose an option... Pending Applied Excluded (Questions) Excluded (Expired) Exc…" at bounding box center [439, 141] width 78 height 15
select select ""pending""
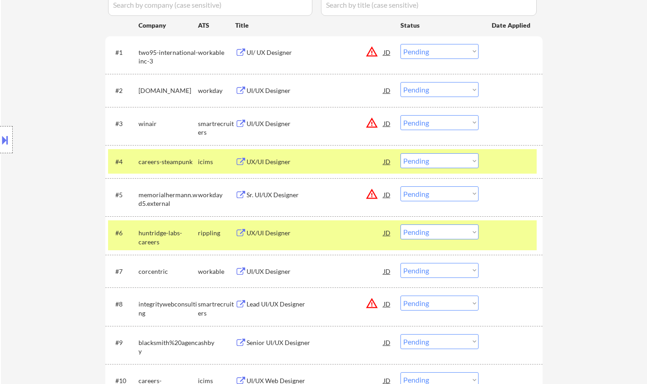
click at [5, 133] on button at bounding box center [5, 140] width 10 height 15
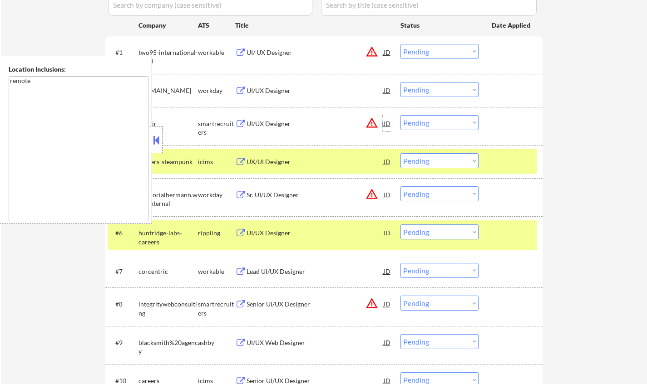
click at [388, 123] on div "JD" at bounding box center [387, 123] width 9 height 16
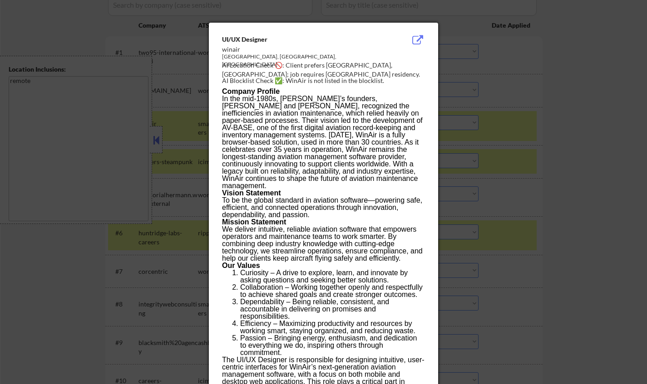
click at [576, 206] on div at bounding box center [323, 192] width 647 height 384
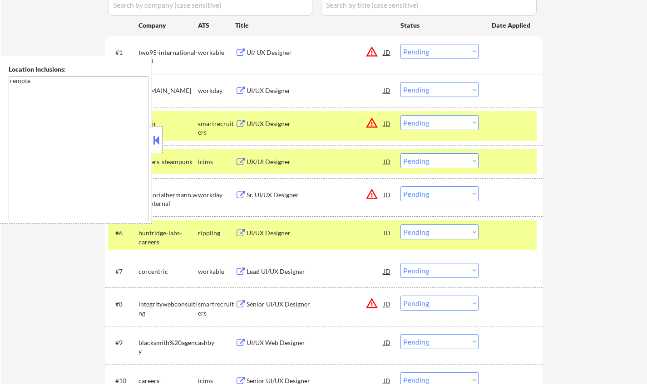
click at [444, 128] on select "Choose an option... Pending Applied Excluded (Questions) Excluded (Expired) Exc…" at bounding box center [439, 122] width 78 height 15
click at [400, 115] on select "Choose an option... Pending Applied Excluded (Questions) Excluded (Expired) Exc…" at bounding box center [439, 122] width 78 height 15
click at [157, 135] on button at bounding box center [156, 140] width 10 height 14
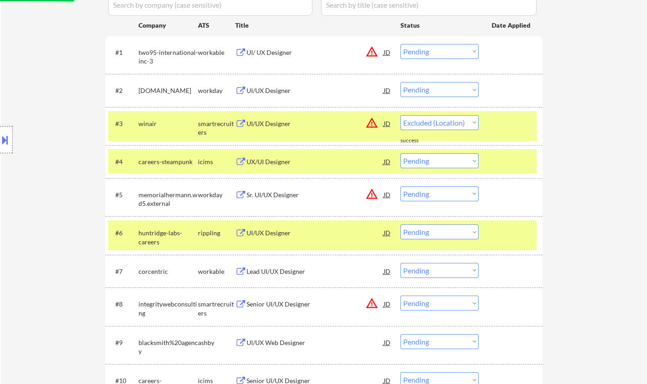
select select ""pending""
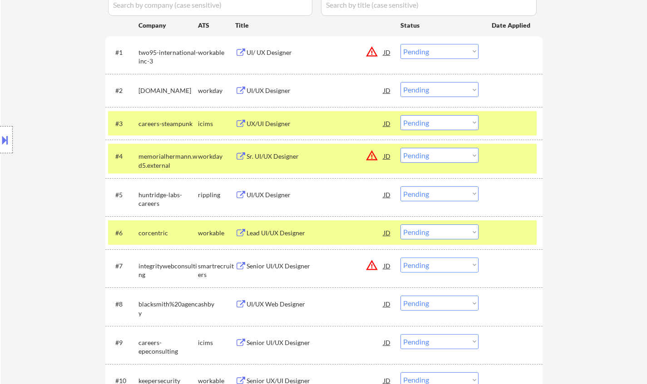
click at [389, 50] on div "JD" at bounding box center [387, 52] width 9 height 16
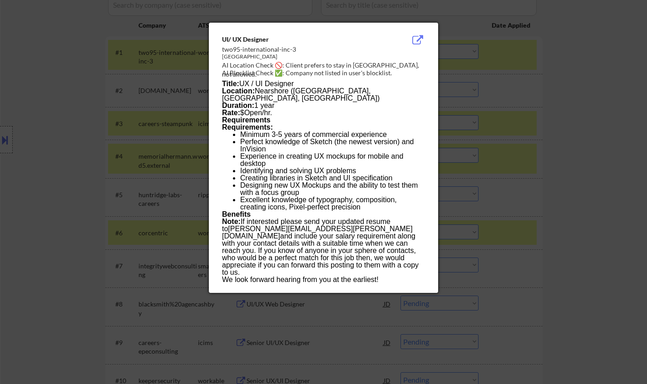
click at [585, 166] on div at bounding box center [323, 192] width 647 height 384
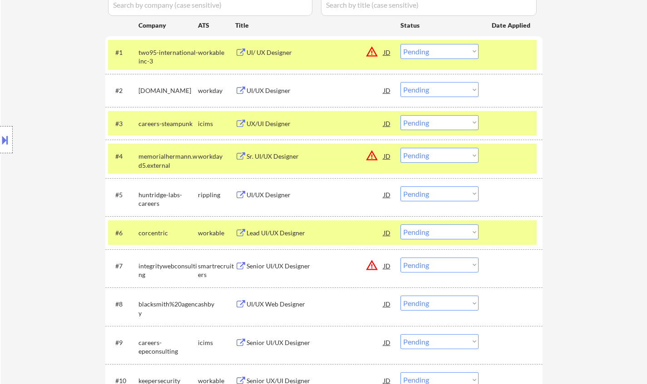
click at [273, 52] on div "UI/ UX Designer" at bounding box center [314, 52] width 137 height 9
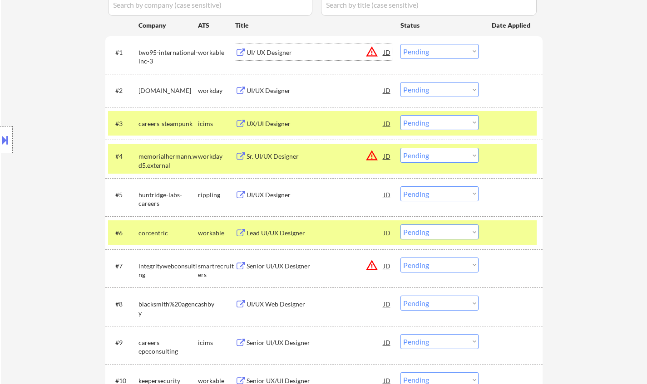
drag, startPoint x: 443, startPoint y: 52, endPoint x: 444, endPoint y: 58, distance: 6.0
click at [443, 52] on select "Choose an option... Pending Applied Excluded (Questions) Excluded (Expired) Exc…" at bounding box center [439, 51] width 78 height 15
click at [400, 44] on select "Choose an option... Pending Applied Excluded (Questions) Excluded (Expired) Exc…" at bounding box center [439, 51] width 78 height 15
select select ""pending""
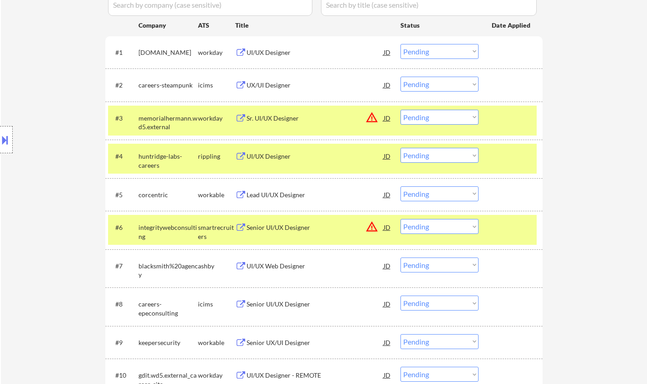
click at [270, 157] on div "UI/UX Designer" at bounding box center [314, 156] width 137 height 9
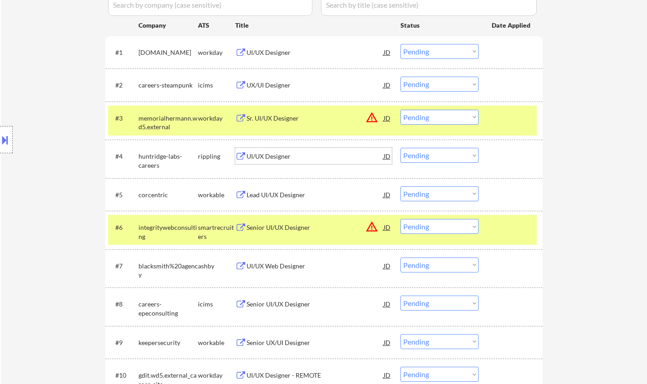
drag, startPoint x: 442, startPoint y: 157, endPoint x: 452, endPoint y: 162, distance: 11.0
click at [442, 157] on select "Choose an option... Pending Applied Excluded (Questions) Excluded (Expired) Exc…" at bounding box center [439, 155] width 78 height 15
click at [400, 148] on select "Choose an option... Pending Applied Excluded (Questions) Excluded (Expired) Exc…" at bounding box center [439, 155] width 78 height 15
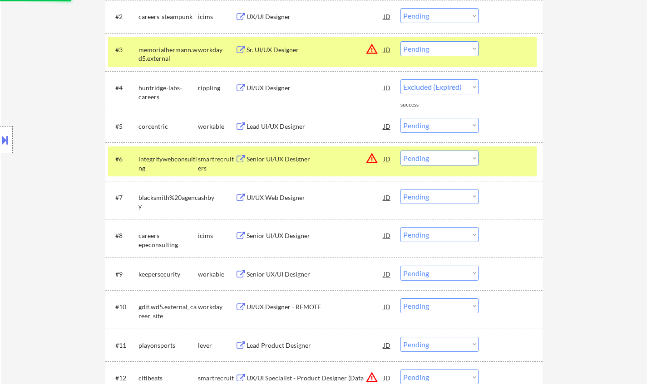
scroll to position [363, 0]
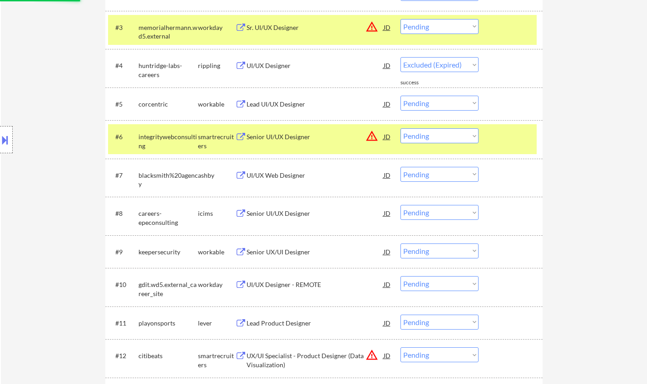
select select ""pending""
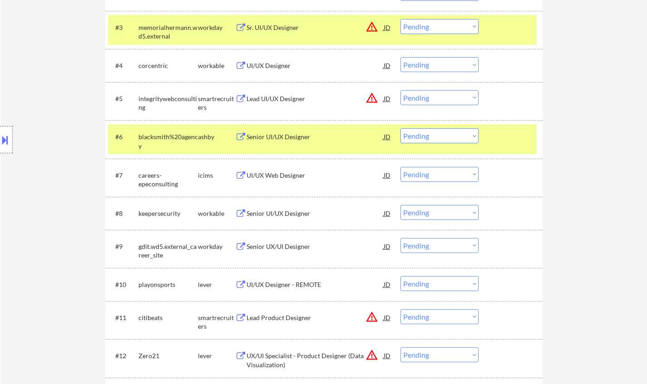
scroll to position [272, 0]
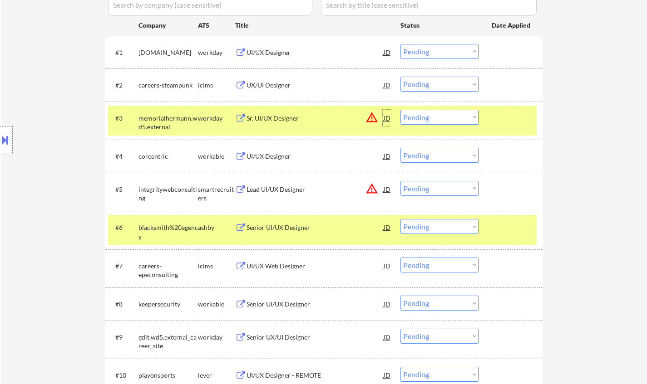
click at [386, 120] on div "JD" at bounding box center [387, 118] width 9 height 16
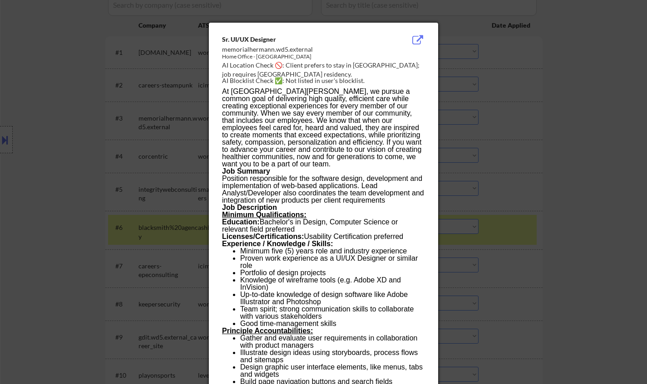
click at [570, 167] on div at bounding box center [323, 192] width 647 height 384
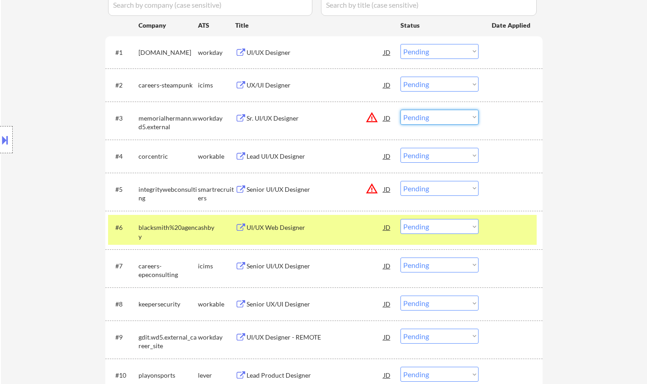
drag, startPoint x: 445, startPoint y: 118, endPoint x: 444, endPoint y: 123, distance: 5.1
click at [445, 118] on select "Choose an option... Pending Applied Excluded (Questions) Excluded (Expired) Exc…" at bounding box center [439, 117] width 78 height 15
click at [400, 110] on select "Choose an option... Pending Applied Excluded (Questions) Excluded (Expired) Exc…" at bounding box center [439, 117] width 78 height 15
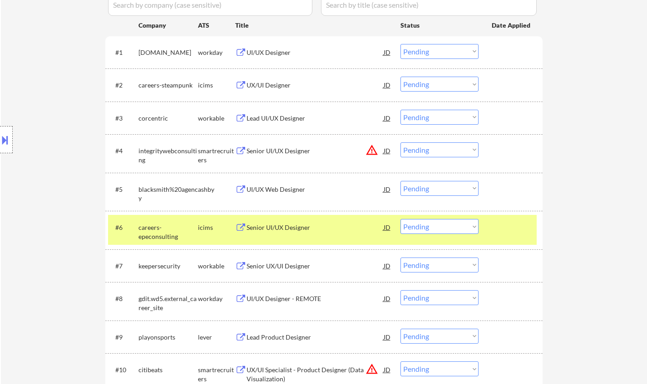
click at [270, 118] on div "Lead UI/UX Designer" at bounding box center [314, 118] width 137 height 9
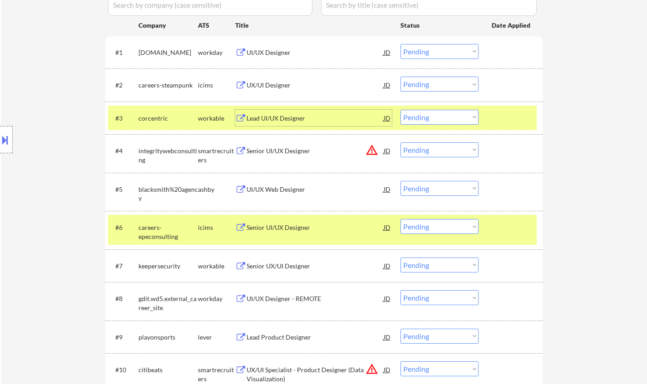
click at [453, 119] on select "Choose an option... Pending Applied Excluded (Questions) Excluded (Expired) Exc…" at bounding box center [439, 117] width 78 height 15
click at [400, 110] on select "Choose an option... Pending Applied Excluded (Questions) Excluded (Expired) Exc…" at bounding box center [439, 117] width 78 height 15
select select ""pending""
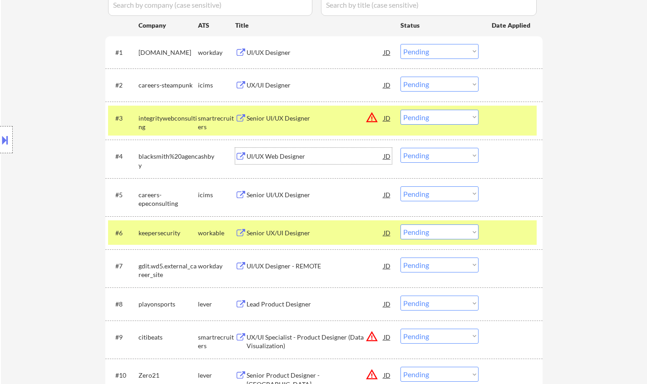
click at [272, 157] on div "UI/UX Web Designer" at bounding box center [314, 156] width 137 height 9
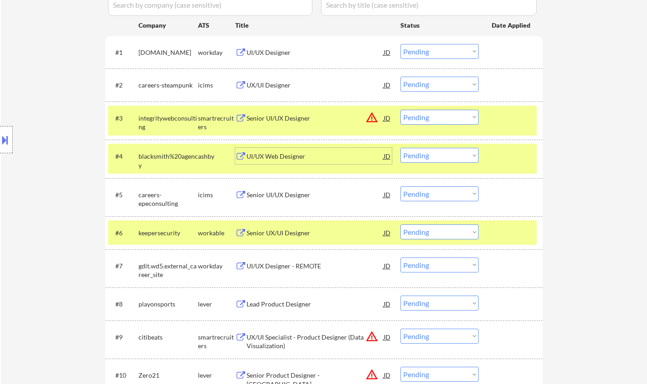
drag, startPoint x: 453, startPoint y: 157, endPoint x: 454, endPoint y: 162, distance: 4.6
click at [453, 157] on select "Choose an option... Pending Applied Excluded (Questions) Excluded (Expired) Exc…" at bounding box center [439, 155] width 78 height 15
click at [400, 148] on select "Choose an option... Pending Applied Excluded (Questions) Excluded (Expired) Exc…" at bounding box center [439, 155] width 78 height 15
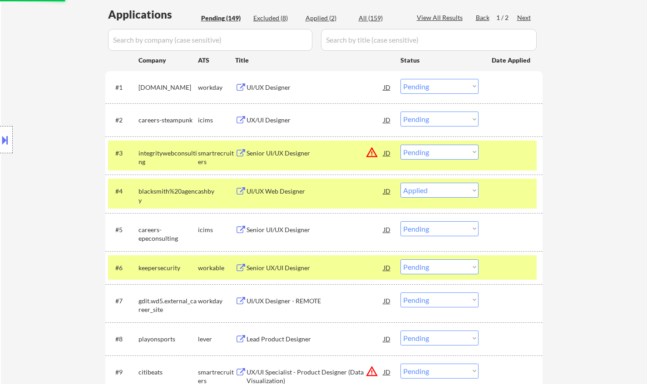
scroll to position [227, 0]
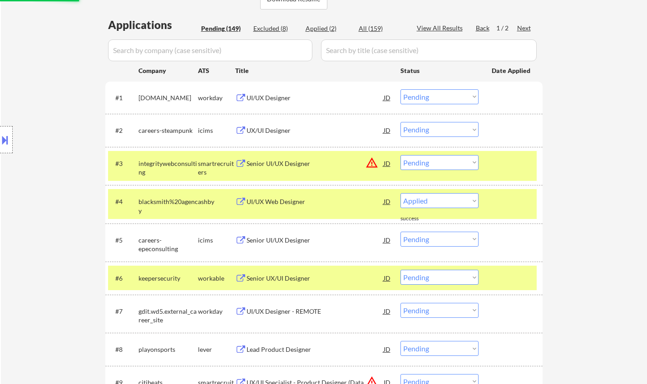
click at [387, 162] on div "JD" at bounding box center [387, 163] width 9 height 16
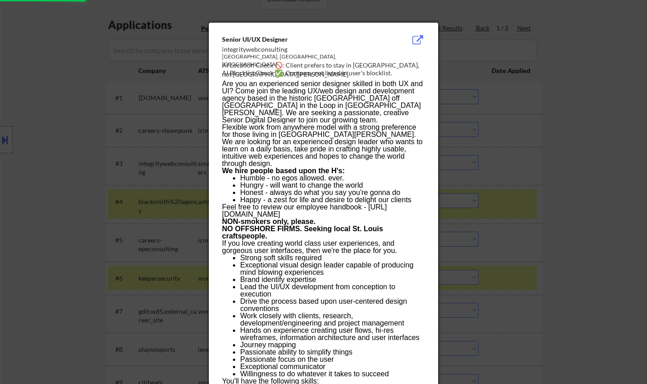
select select ""pending""
click at [562, 228] on div at bounding box center [323, 192] width 647 height 384
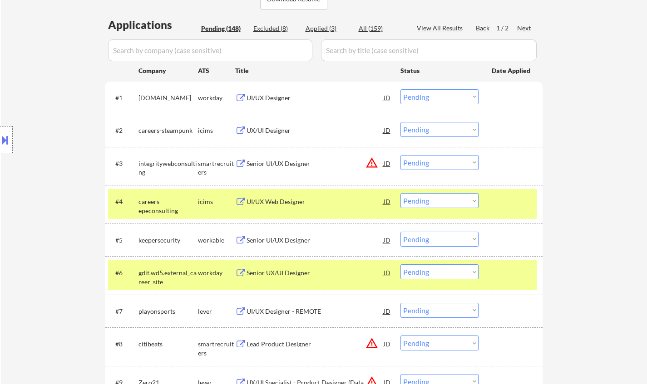
click at [434, 156] on select "Choose an option... Pending Applied Excluded (Questions) Excluded (Expired) Exc…" at bounding box center [439, 162] width 78 height 15
click at [400, 155] on select "Choose an option... Pending Applied Excluded (Questions) Excluded (Expired) Exc…" at bounding box center [439, 162] width 78 height 15
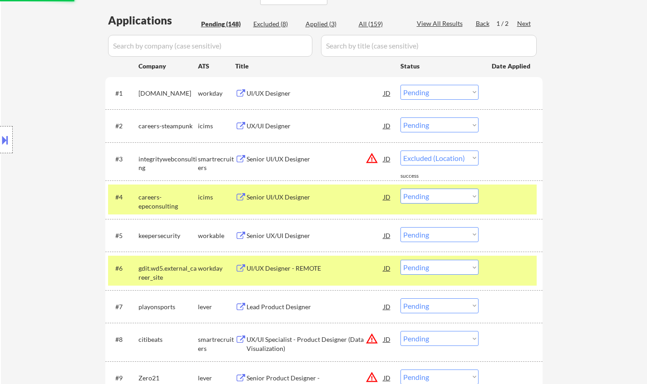
select select ""pending""
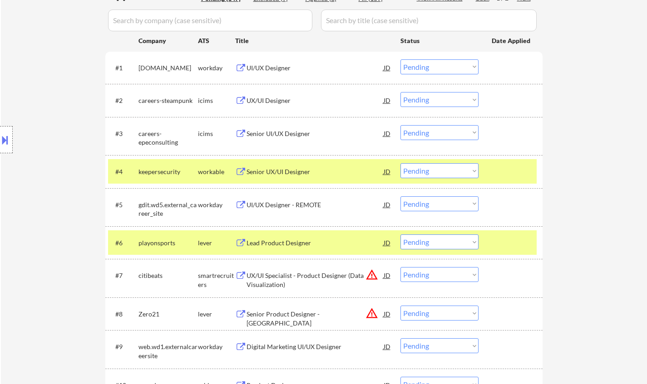
scroll to position [272, 0]
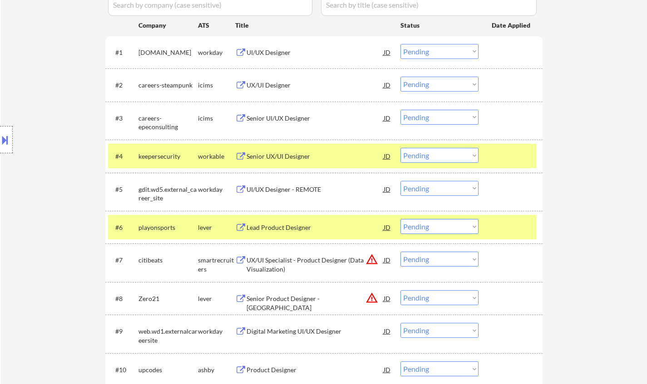
click at [281, 152] on div "Senior UX/UI Designer" at bounding box center [314, 156] width 137 height 16
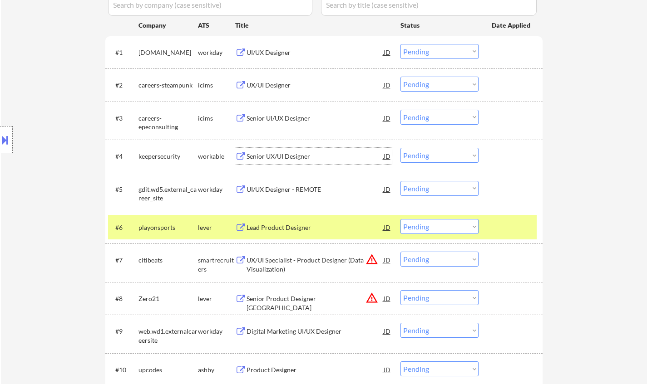
drag, startPoint x: 423, startPoint y: 154, endPoint x: 430, endPoint y: 162, distance: 10.0
click at [423, 154] on select "Choose an option... Pending Applied Excluded (Questions) Excluded (Expired) Exc…" at bounding box center [439, 155] width 78 height 15
click at [400, 148] on select "Choose an option... Pending Applied Excluded (Questions) Excluded (Expired) Exc…" at bounding box center [439, 155] width 78 height 15
select select ""pending""
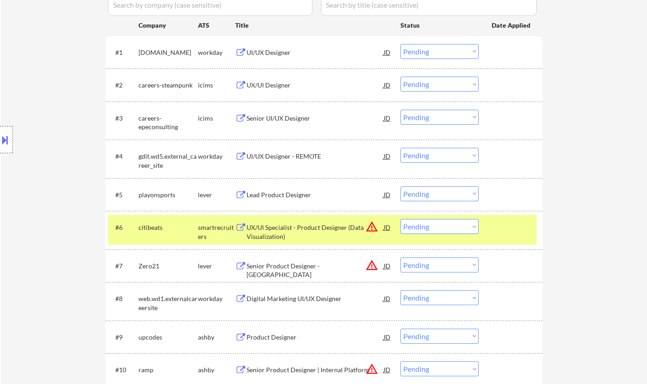
click at [281, 191] on div "Lead Product Designer" at bounding box center [314, 195] width 137 height 9
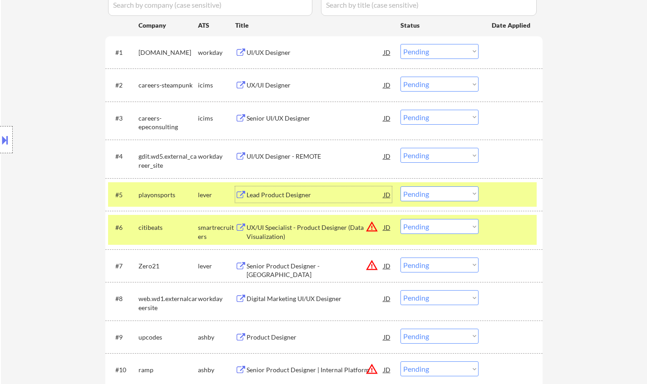
click at [428, 198] on select "Choose an option... Pending Applied Excluded (Questions) Excluded (Expired) Exc…" at bounding box center [439, 194] width 78 height 15
click at [400, 187] on select "Choose an option... Pending Applied Excluded (Questions) Excluded (Expired) Exc…" at bounding box center [439, 194] width 78 height 15
select select ""pending""
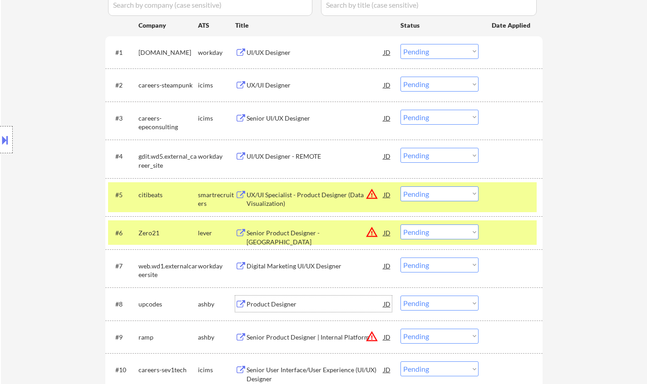
click at [266, 302] on div "Product Designer" at bounding box center [314, 304] width 137 height 9
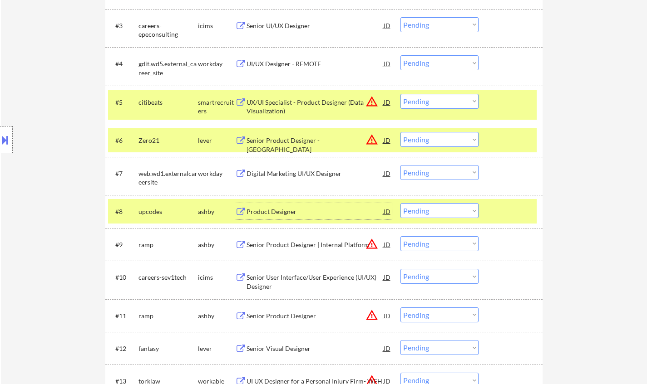
scroll to position [408, 0]
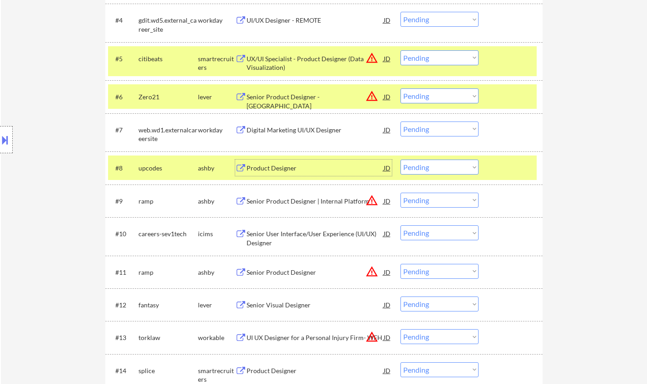
drag, startPoint x: 418, startPoint y: 168, endPoint x: 423, endPoint y: 170, distance: 6.2
click at [418, 168] on select "Choose an option... Pending Applied Excluded (Questions) Excluded (Expired) Exc…" at bounding box center [439, 167] width 78 height 15
click at [400, 160] on select "Choose an option... Pending Applied Excluded (Questions) Excluded (Expired) Exc…" at bounding box center [439, 167] width 78 height 15
select select ""pending""
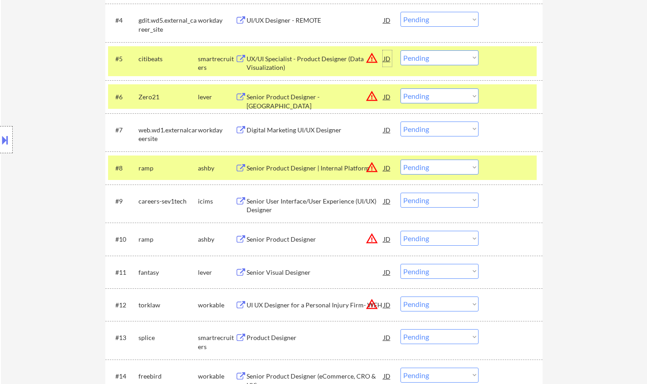
click at [386, 59] on div "JD" at bounding box center [387, 58] width 9 height 16
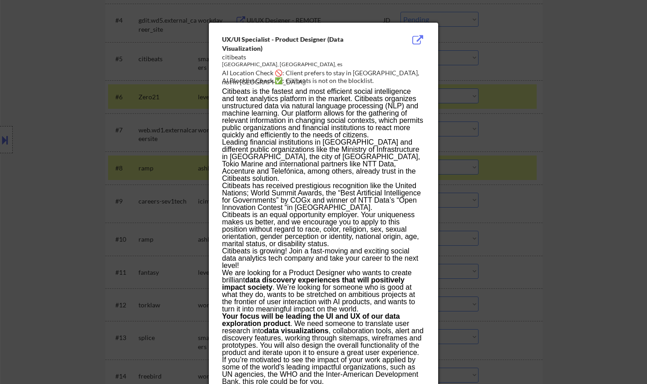
click at [597, 149] on div at bounding box center [323, 192] width 647 height 384
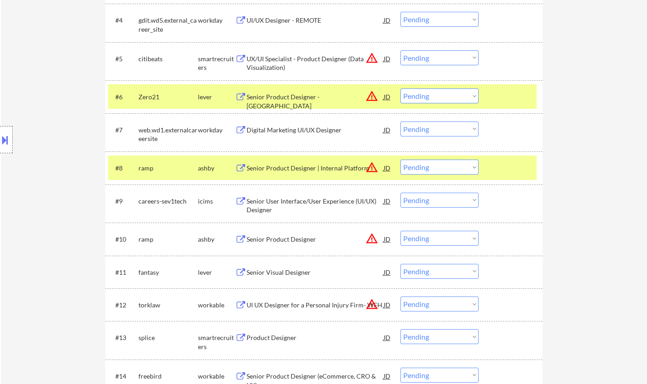
click at [432, 52] on select "Choose an option... Pending Applied Excluded (Questions) Excluded (Expired) Exc…" at bounding box center [439, 57] width 78 height 15
click at [400, 50] on select "Choose an option... Pending Applied Excluded (Questions) Excluded (Expired) Exc…" at bounding box center [439, 57] width 78 height 15
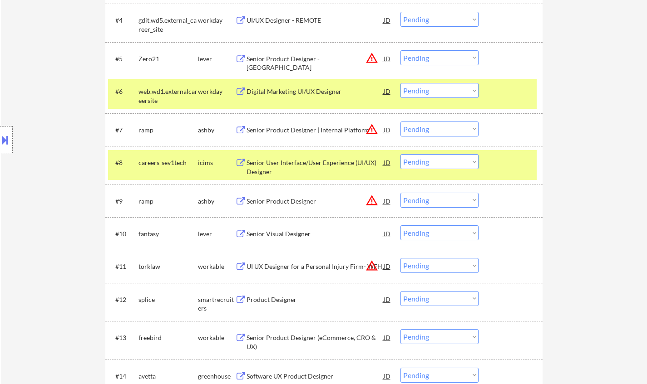
drag, startPoint x: 436, startPoint y: 57, endPoint x: 487, endPoint y: 117, distance: 79.5
click at [436, 57] on select "Choose an option... Pending Applied Excluded (Questions) Excluded (Expired) Exc…" at bounding box center [439, 57] width 78 height 15
click at [400, 50] on select "Choose an option... Pending Applied Excluded (Questions) Excluded (Expired) Exc…" at bounding box center [439, 57] width 78 height 15
select select ""pending""
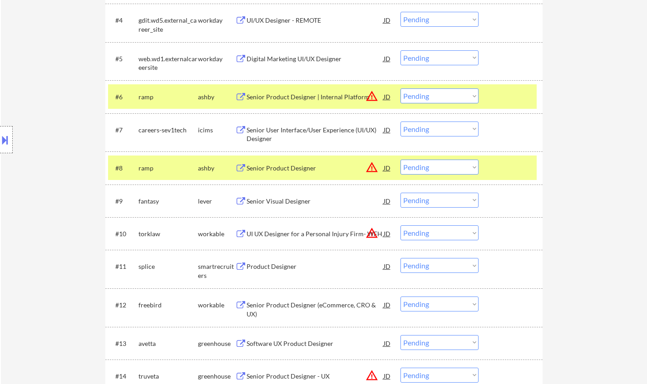
click at [386, 98] on div "JD" at bounding box center [387, 96] width 9 height 16
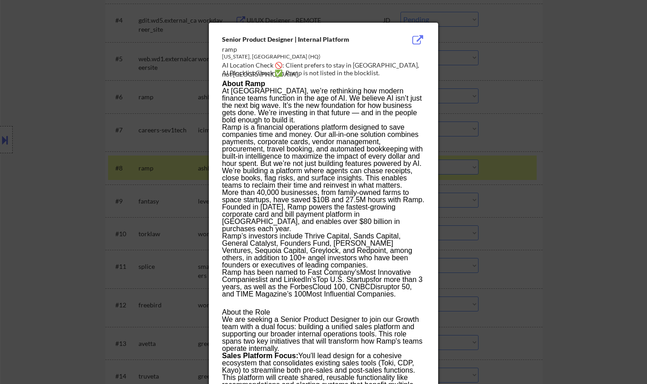
click at [572, 92] on div at bounding box center [323, 192] width 647 height 384
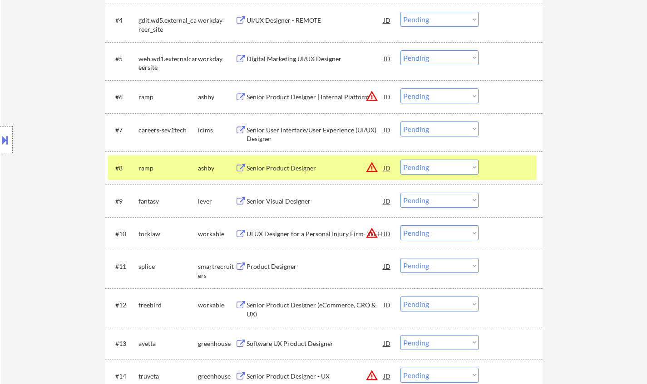
click at [439, 98] on select "Choose an option... Pending Applied Excluded (Questions) Excluded (Expired) Exc…" at bounding box center [439, 95] width 78 height 15
click at [400, 88] on select "Choose an option... Pending Applied Excluded (Questions) Excluded (Expired) Exc…" at bounding box center [439, 95] width 78 height 15
select select ""pending""
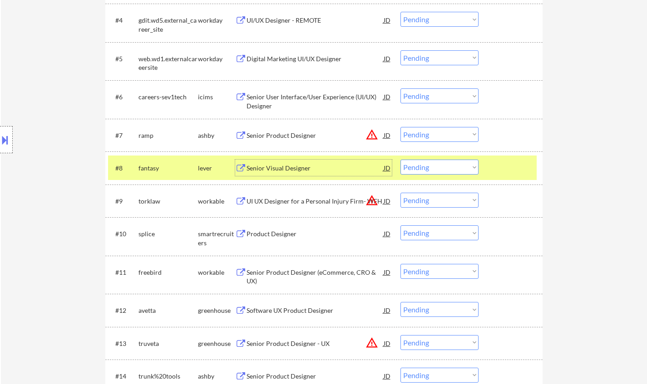
click at [290, 168] on div "Senior Visual Designer" at bounding box center [314, 168] width 137 height 9
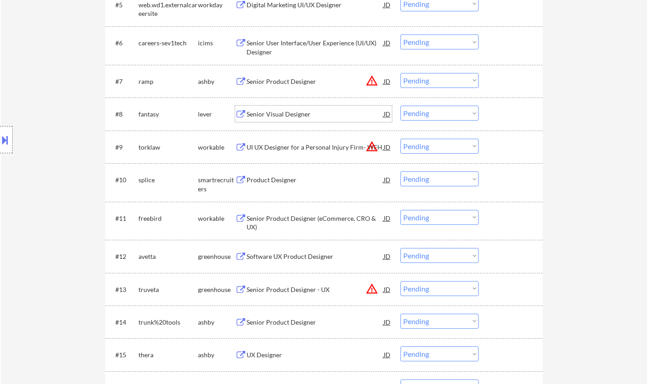
scroll to position [454, 0]
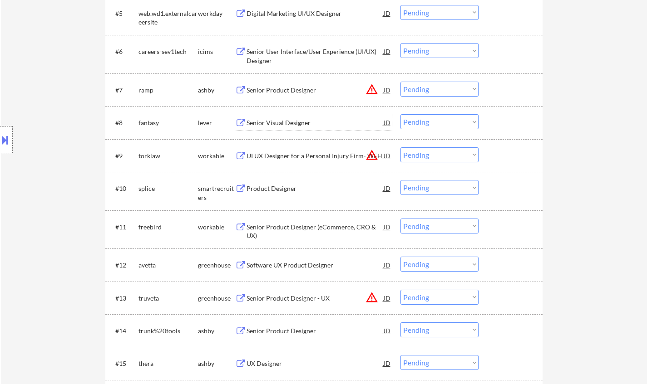
click at [418, 120] on select "Choose an option... Pending Applied Excluded (Questions) Excluded (Expired) Exc…" at bounding box center [439, 121] width 78 height 15
click at [400, 114] on select "Choose an option... Pending Applied Excluded (Questions) Excluded (Expired) Exc…" at bounding box center [439, 121] width 78 height 15
click at [6, 133] on button at bounding box center [5, 140] width 10 height 15
select select ""pending""
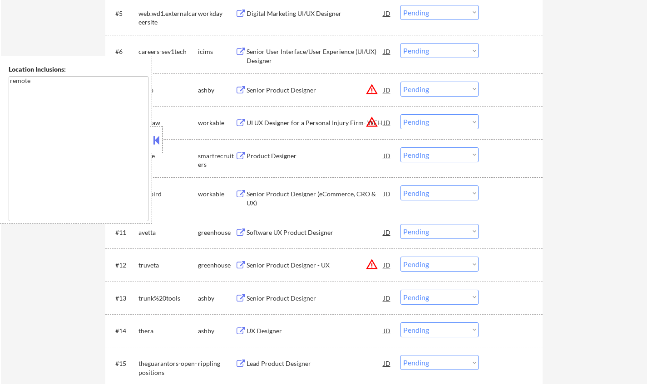
click at [159, 141] on button at bounding box center [156, 140] width 10 height 14
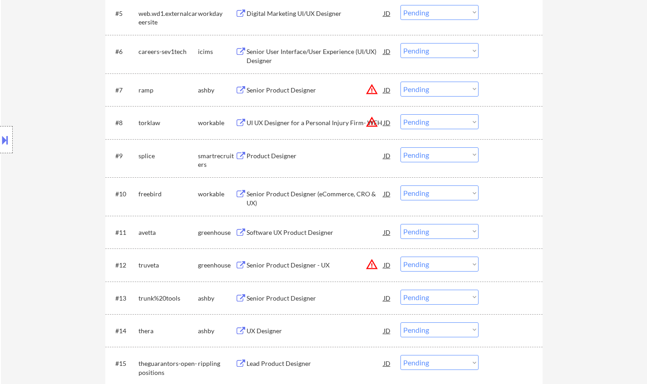
click at [390, 91] on div "JD" at bounding box center [387, 90] width 9 height 16
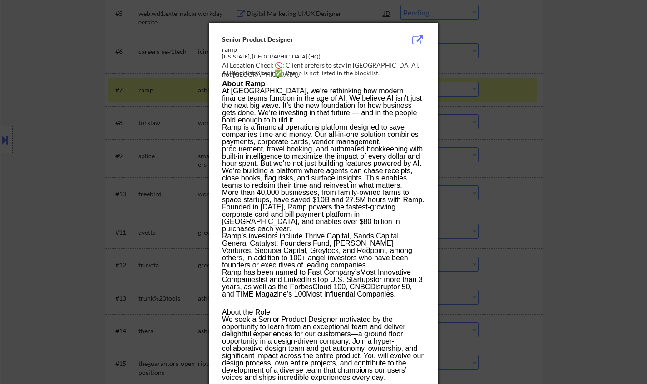
click at [539, 171] on div at bounding box center [323, 192] width 647 height 384
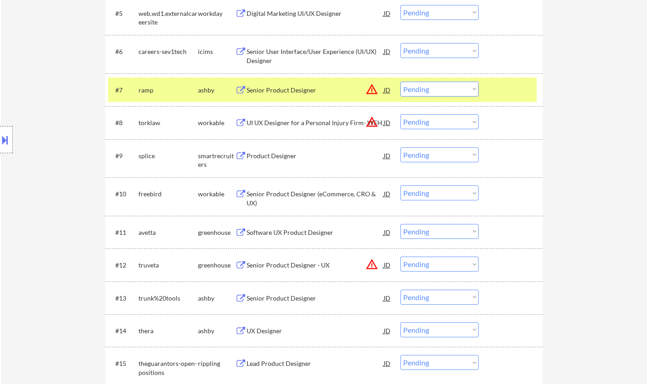
click at [443, 90] on select "Choose an option... Pending Applied Excluded (Questions) Excluded (Expired) Exc…" at bounding box center [439, 89] width 78 height 15
click at [400, 82] on select "Choose an option... Pending Applied Excluded (Questions) Excluded (Expired) Exc…" at bounding box center [439, 89] width 78 height 15
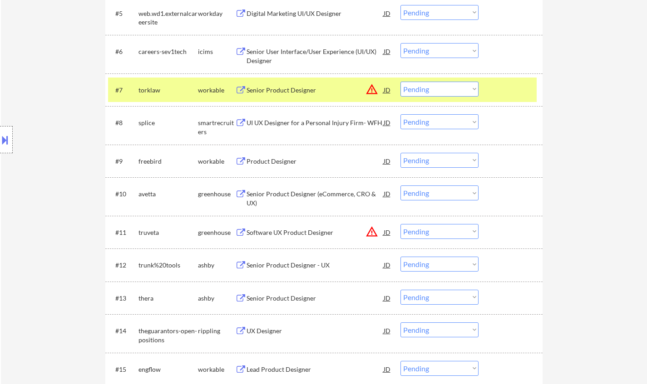
click at [387, 88] on div "JD" at bounding box center [387, 90] width 9 height 16
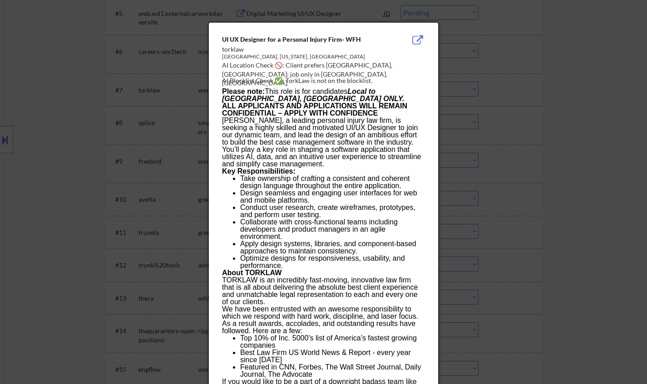
click at [516, 177] on div at bounding box center [323, 192] width 647 height 384
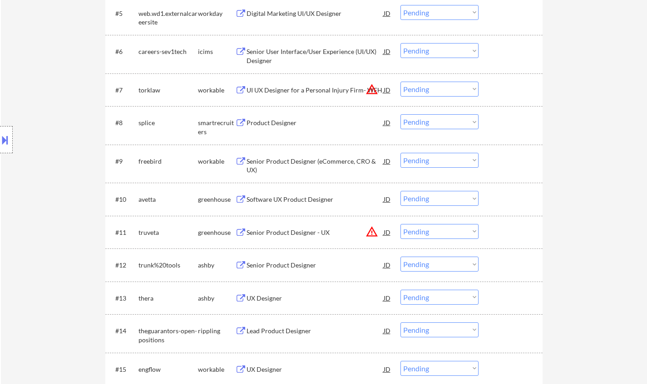
click at [449, 90] on select "Choose an option... Pending Applied Excluded (Questions) Excluded (Expired) Exc…" at bounding box center [439, 89] width 78 height 15
click at [400, 82] on select "Choose an option... Pending Applied Excluded (Questions) Excluded (Expired) Exc…" at bounding box center [439, 89] width 78 height 15
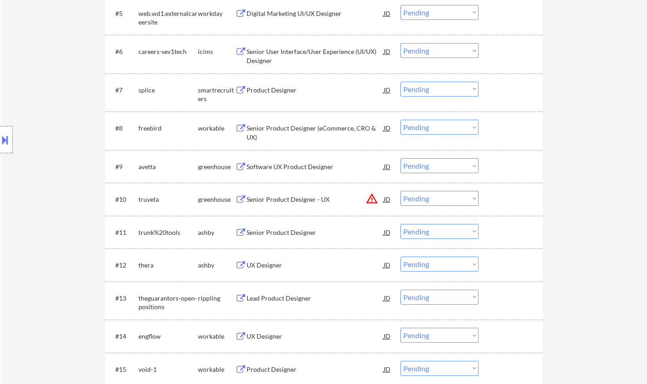
click at [284, 89] on div "Product Designer" at bounding box center [314, 90] width 137 height 9
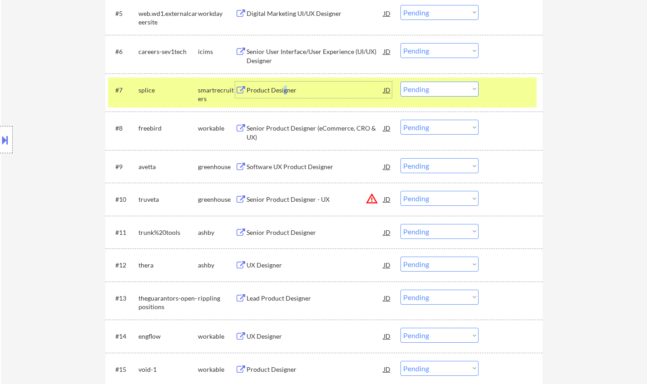
click at [447, 89] on select "Choose an option... Pending Applied Excluded (Questions) Excluded (Expired) Exc…" at bounding box center [439, 89] width 78 height 15
click at [400, 82] on select "Choose an option... Pending Applied Excluded (Questions) Excluded (Expired) Exc…" at bounding box center [439, 89] width 78 height 15
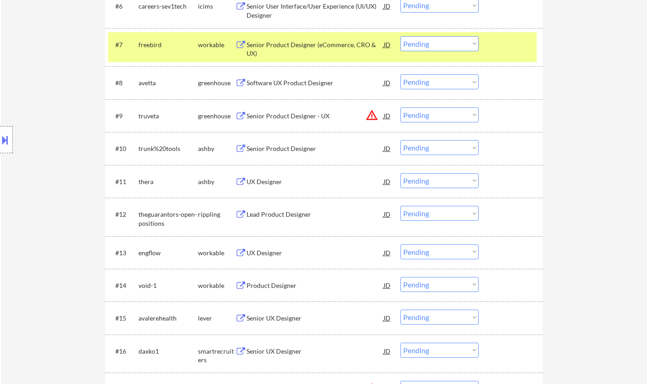
click at [290, 49] on div "Senior Product Designer (eCommerce, CRO & UX)" at bounding box center [314, 49] width 137 height 18
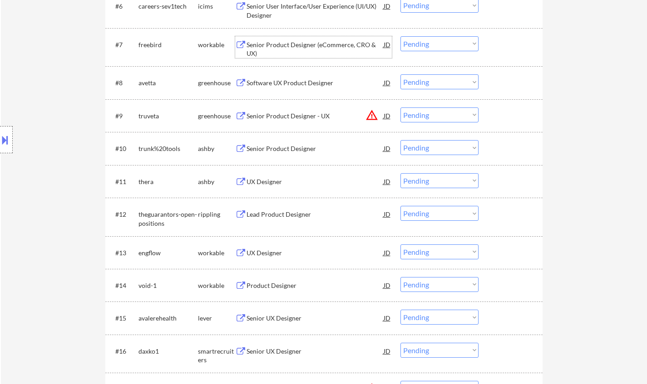
click at [421, 43] on select "Choose an option... Pending Applied Excluded (Questions) Excluded (Expired) Exc…" at bounding box center [439, 43] width 78 height 15
click at [400, 36] on select "Choose an option... Pending Applied Excluded (Questions) Excluded (Expired) Exc…" at bounding box center [439, 43] width 78 height 15
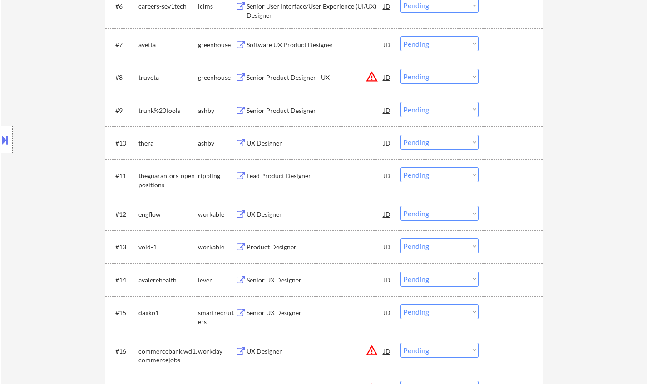
click at [295, 42] on div "Software UX Product Designer" at bounding box center [314, 44] width 137 height 9
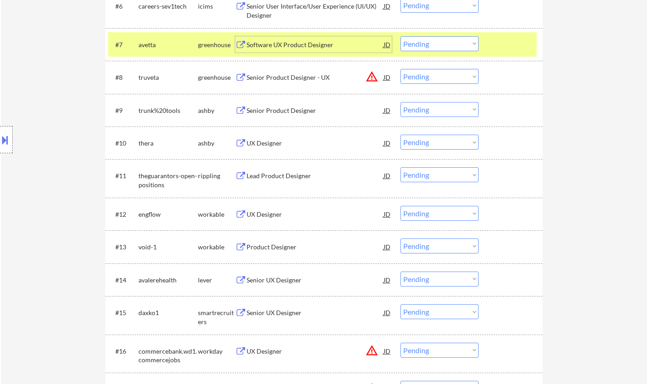
click at [423, 43] on select "Choose an option... Pending Applied Excluded (Questions) Excluded (Expired) Exc…" at bounding box center [439, 43] width 78 height 15
click at [400, 36] on select "Choose an option... Pending Applied Excluded (Questions) Excluded (Expired) Exc…" at bounding box center [439, 43] width 78 height 15
select select ""pending""
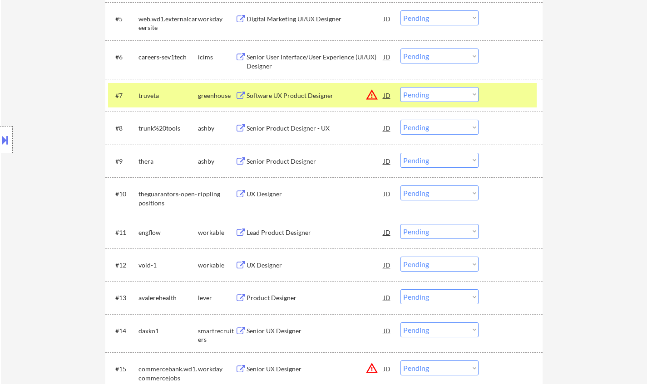
scroll to position [454, 0]
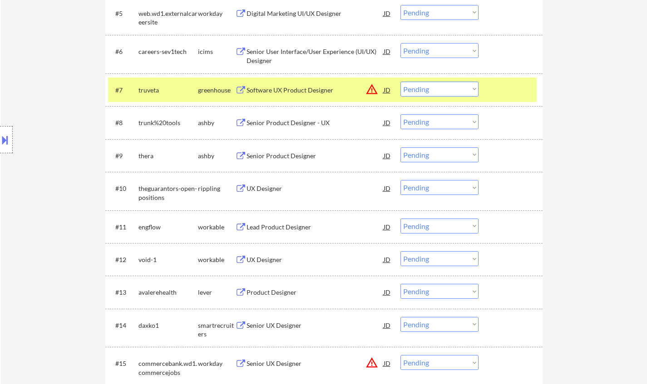
click at [300, 123] on div "Senior Product Designer - UX" at bounding box center [314, 122] width 137 height 9
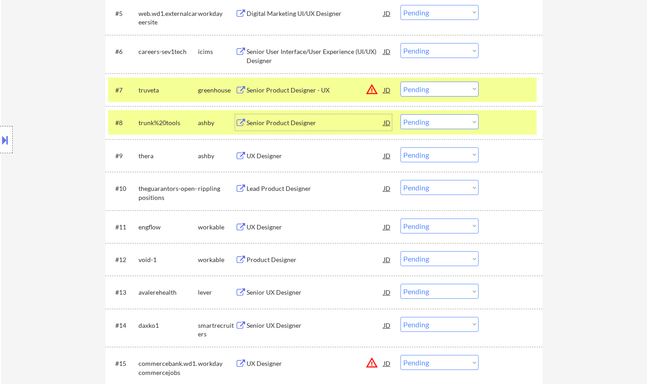
click at [460, 121] on select "Choose an option... Pending Applied Excluded (Questions) Excluded (Expired) Exc…" at bounding box center [439, 121] width 78 height 15
click at [400, 114] on select "Choose an option... Pending Applied Excluded (Questions) Excluded (Expired) Exc…" at bounding box center [439, 121] width 78 height 15
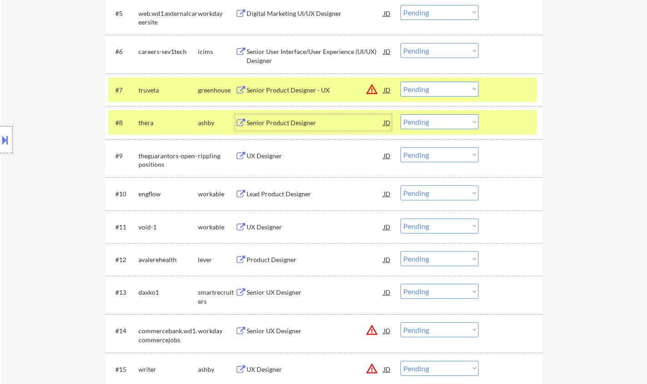
click at [286, 127] on div "Senior Product Designer" at bounding box center [314, 122] width 137 height 9
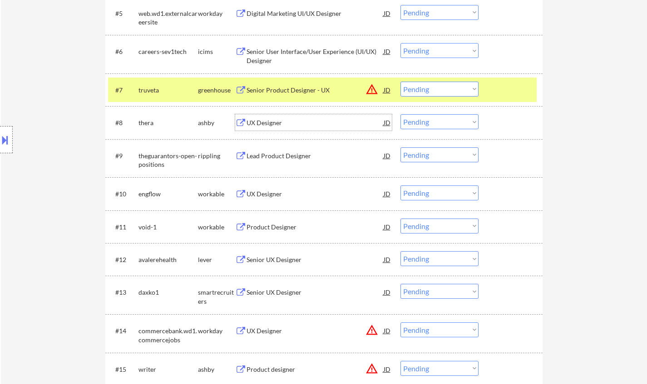
click at [463, 124] on select "Choose an option... Pending Applied Excluded (Questions) Excluded (Expired) Exc…" at bounding box center [439, 121] width 78 height 15
click at [400, 114] on select "Choose an option... Pending Applied Excluded (Questions) Excluded (Expired) Exc…" at bounding box center [439, 121] width 78 height 15
select select ""pending""
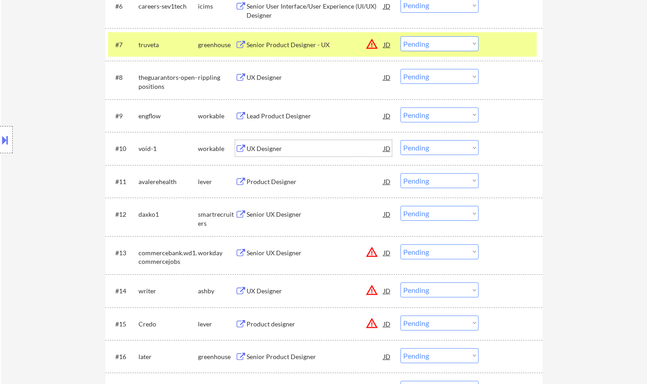
click at [259, 152] on div "UX Designer" at bounding box center [314, 148] width 137 height 9
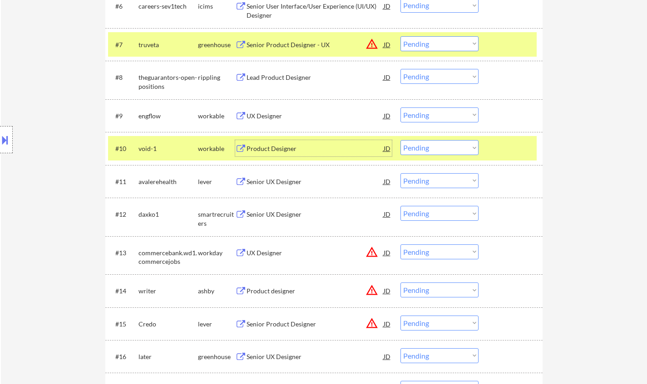
click at [272, 151] on div "Product Designer" at bounding box center [314, 148] width 137 height 9
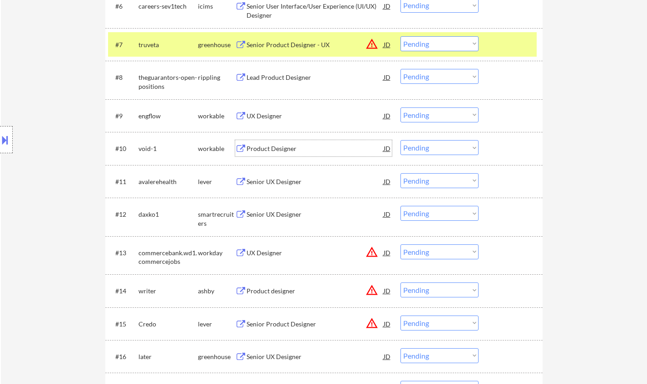
click at [442, 151] on select "Choose an option... Pending Applied Excluded (Questions) Excluded (Expired) Exc…" at bounding box center [439, 147] width 78 height 15
click at [400, 140] on select "Choose an option... Pending Applied Excluded (Questions) Excluded (Expired) Exc…" at bounding box center [439, 147] width 78 height 15
select select ""pending""
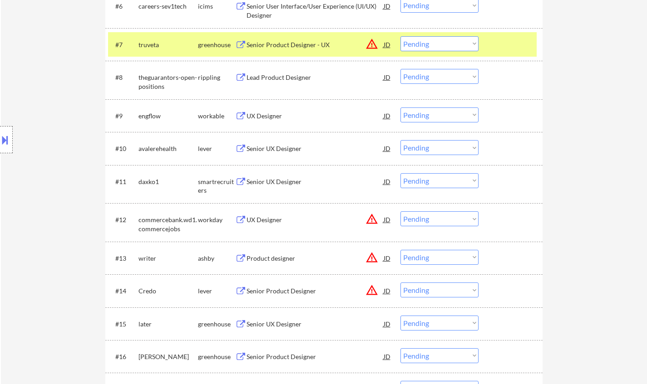
click at [264, 112] on div "UX Designer" at bounding box center [314, 116] width 137 height 9
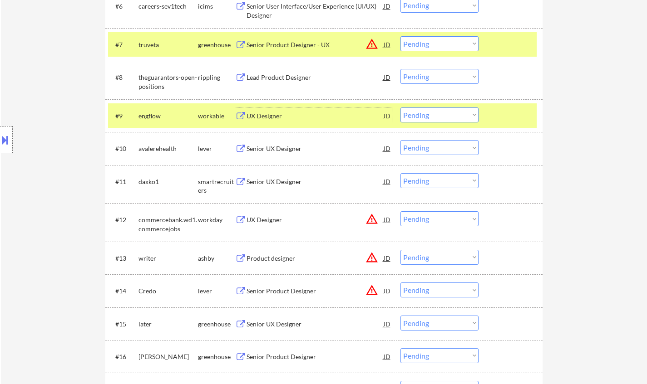
drag, startPoint x: 444, startPoint y: 114, endPoint x: 447, endPoint y: 121, distance: 7.8
click at [444, 114] on select "Choose an option... Pending Applied Excluded (Questions) Excluded (Expired) Exc…" at bounding box center [439, 115] width 78 height 15
click at [400, 108] on select "Choose an option... Pending Applied Excluded (Questions) Excluded (Expired) Exc…" at bounding box center [439, 115] width 78 height 15
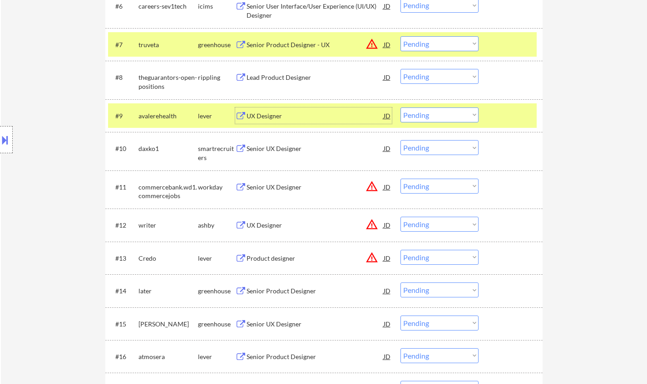
click at [259, 117] on div "UX Designer" at bounding box center [314, 116] width 137 height 9
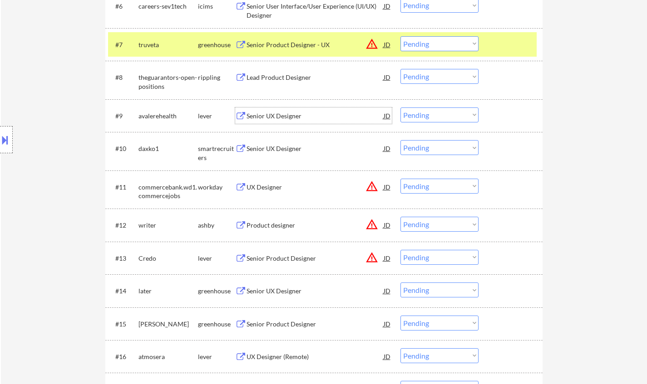
drag, startPoint x: 425, startPoint y: 115, endPoint x: 426, endPoint y: 122, distance: 6.9
click at [425, 115] on select "Choose an option... Pending Applied Excluded (Questions) Excluded (Expired) Exc…" at bounding box center [439, 115] width 78 height 15
click at [400, 108] on select "Choose an option... Pending Applied Excluded (Questions) Excluded (Expired) Exc…" at bounding box center [439, 115] width 78 height 15
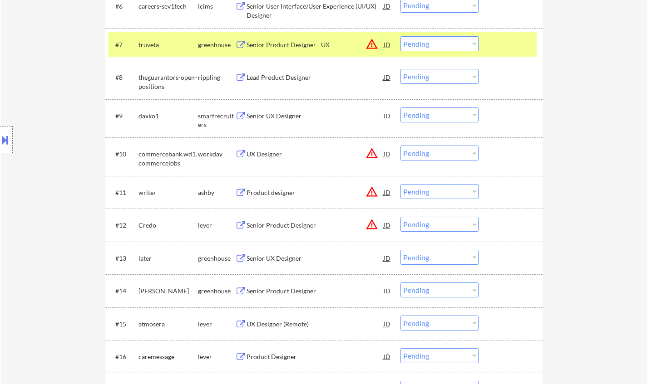
click at [270, 115] on div "Senior UX Designer" at bounding box center [314, 116] width 137 height 9
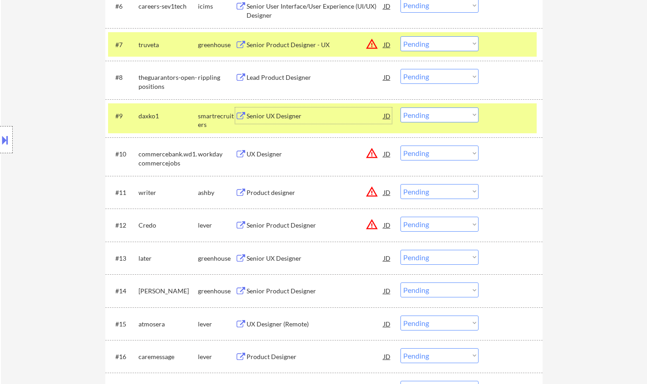
click at [434, 122] on select "Choose an option... Pending Applied Excluded (Questions) Excluded (Expired) Exc…" at bounding box center [439, 115] width 78 height 15
select select ""excluded__expired_""
click at [400, 108] on select "Choose an option... Pending Applied Excluded (Questions) Excluded (Expired) Exc…" at bounding box center [439, 115] width 78 height 15
click at [388, 44] on div "JD" at bounding box center [387, 44] width 9 height 16
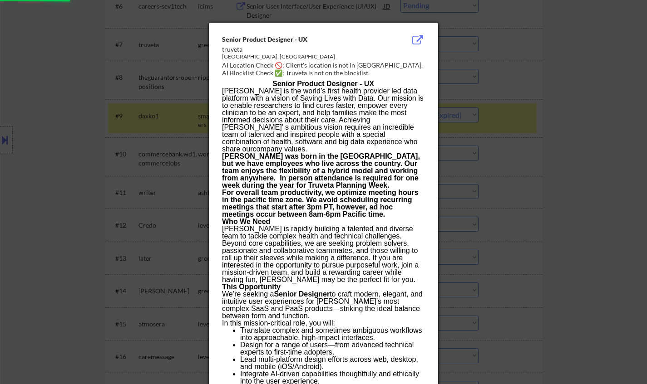
click at [575, 197] on div at bounding box center [323, 192] width 647 height 384
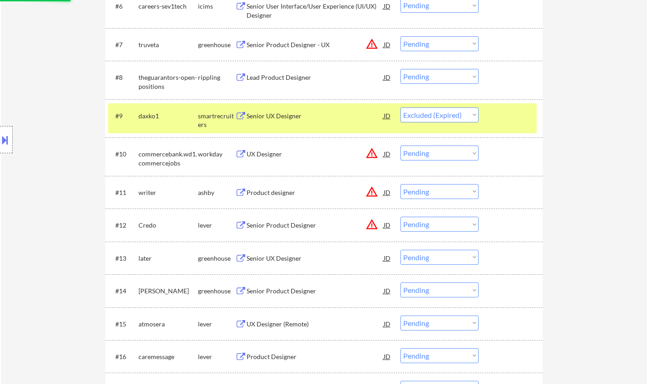
click at [445, 41] on select "Choose an option... Pending Applied Excluded (Questions) Excluded (Expired) Exc…" at bounding box center [439, 43] width 78 height 15
select select ""excluded__location_""
click at [400, 36] on select "Choose an option... Pending Applied Excluded (Questions) Excluded (Expired) Exc…" at bounding box center [439, 43] width 78 height 15
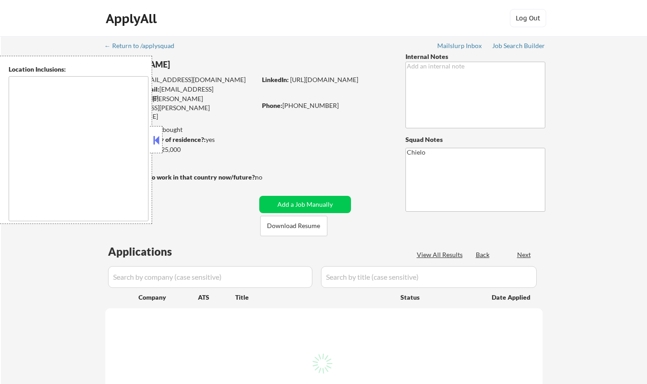
scroll to position [399, 0]
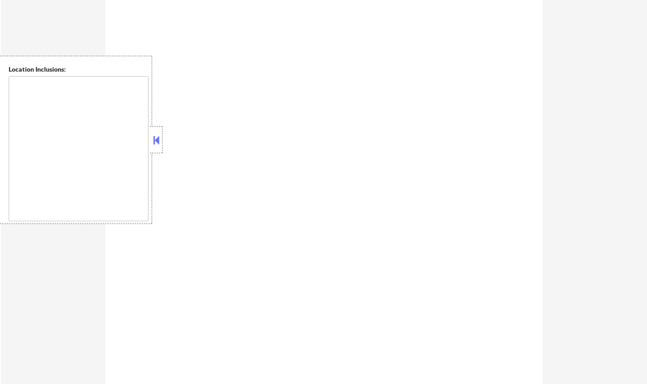
type textarea "remote"
select select ""pending""
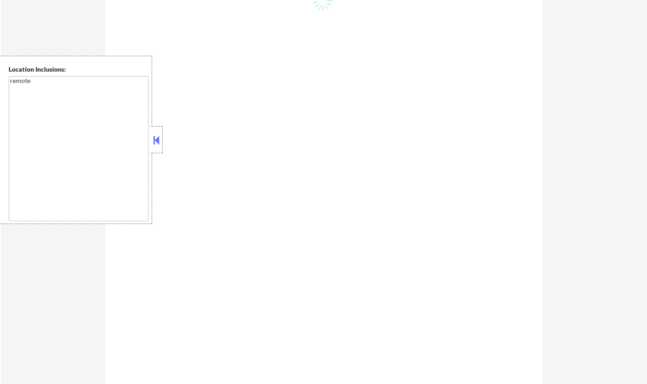
select select ""pending""
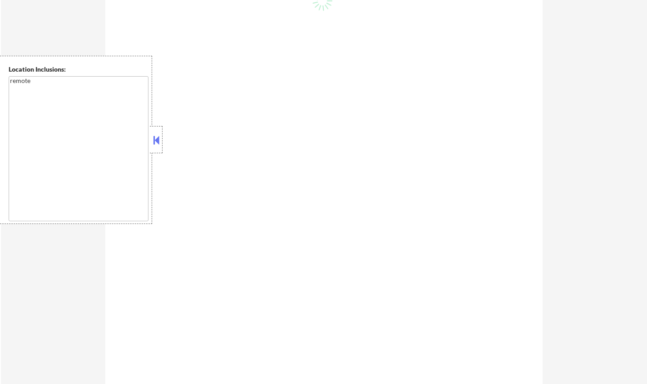
select select ""pending""
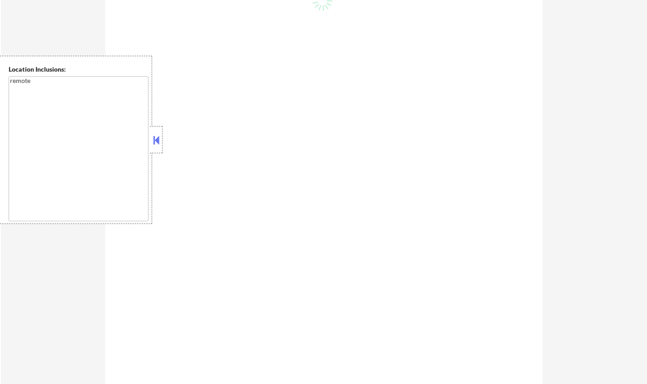
select select ""pending""
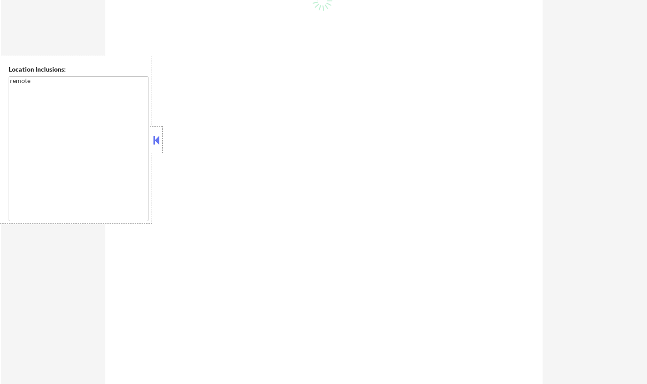
select select ""pending""
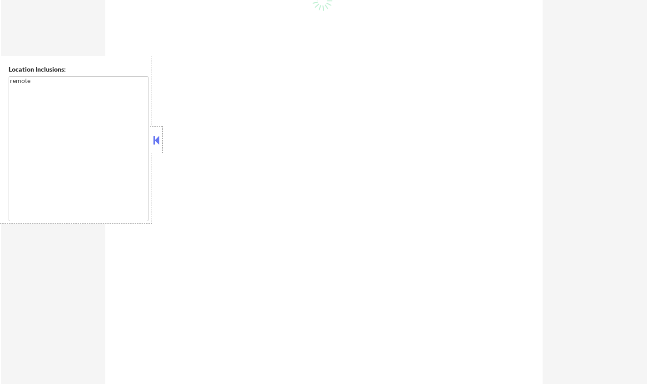
select select ""pending""
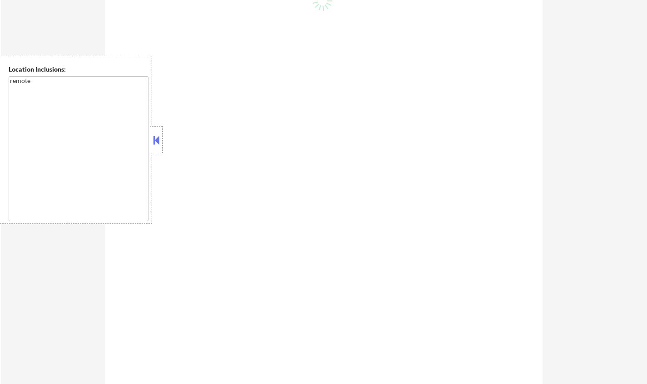
select select ""pending""
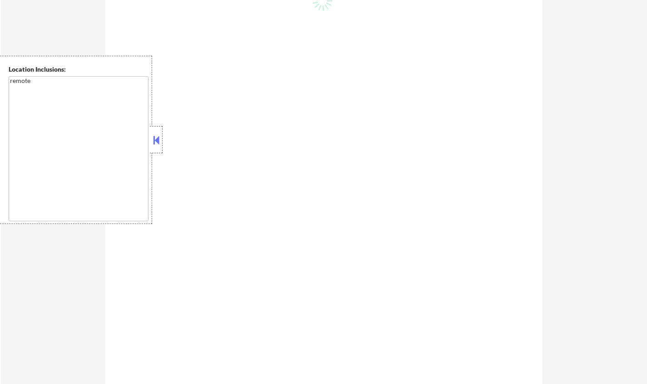
select select ""pending""
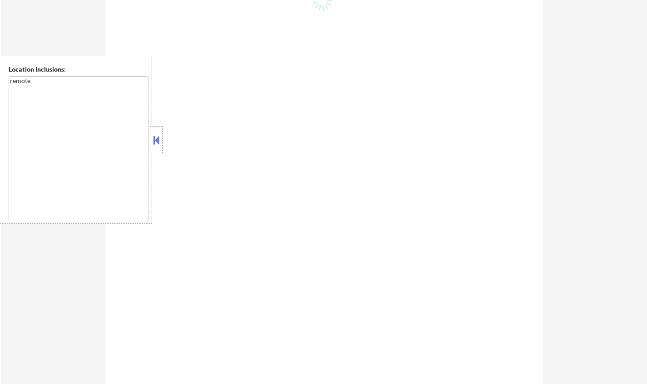
select select ""pending""
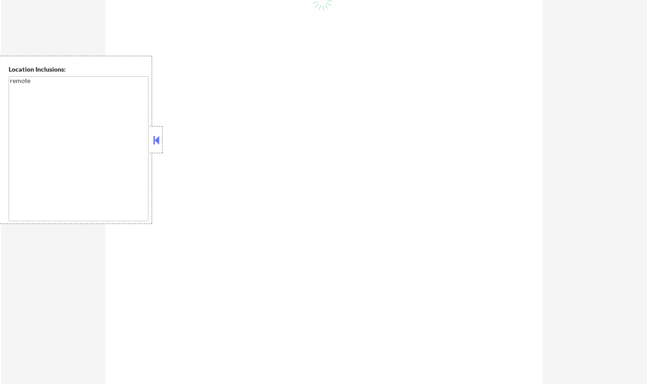
select select ""pending""
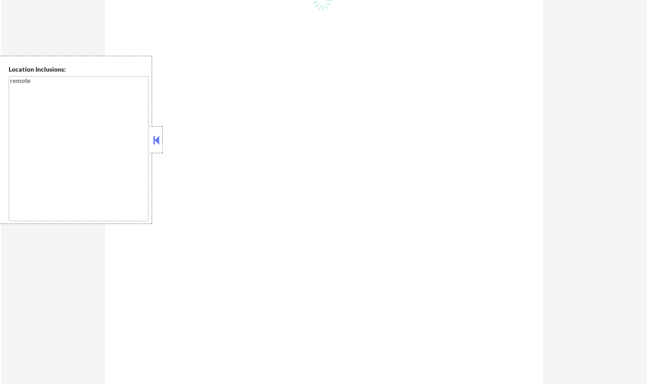
select select ""pending""
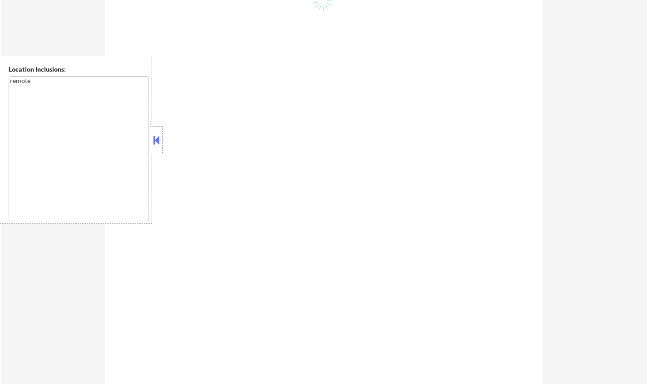
select select ""pending""
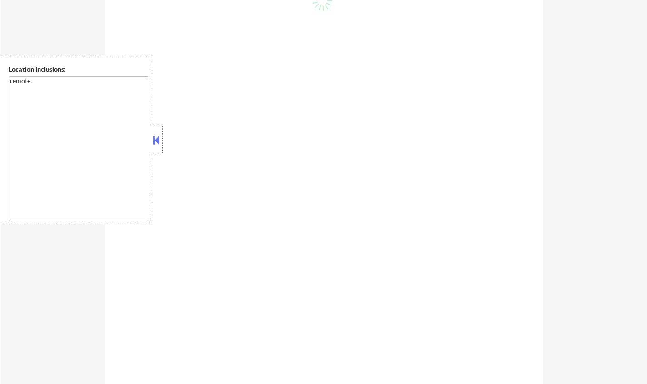
select select ""pending""
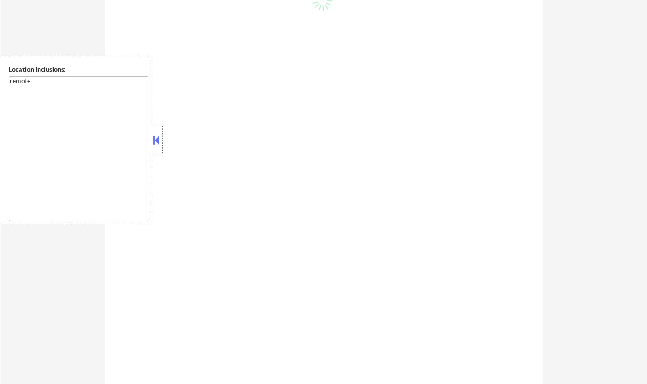
select select ""pending""
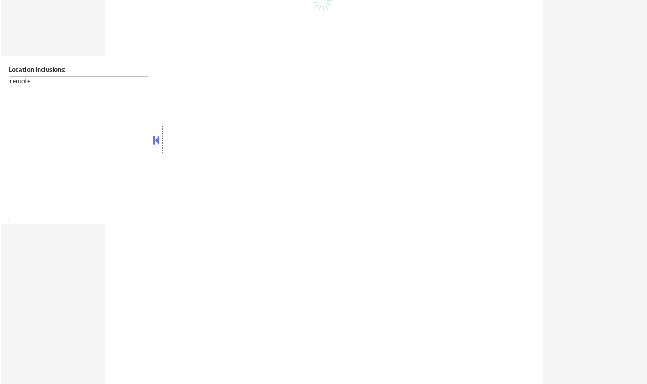
select select ""pending""
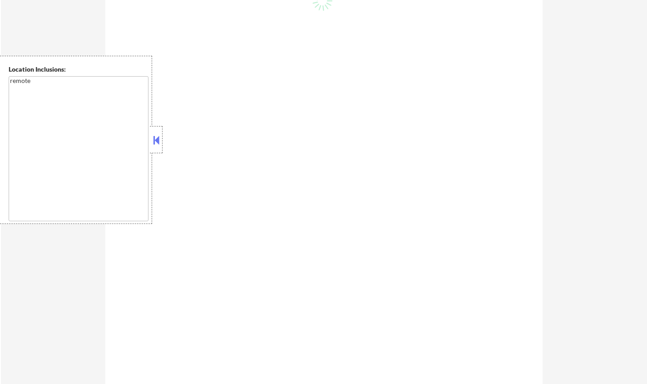
select select ""pending""
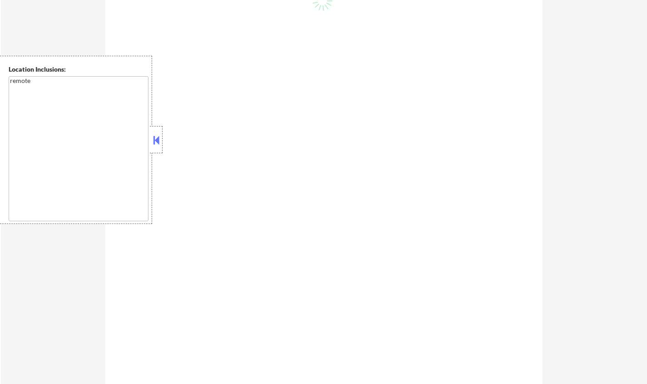
select select ""pending""
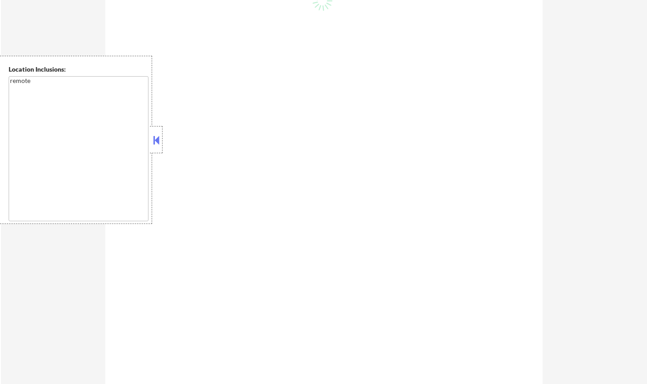
select select ""pending""
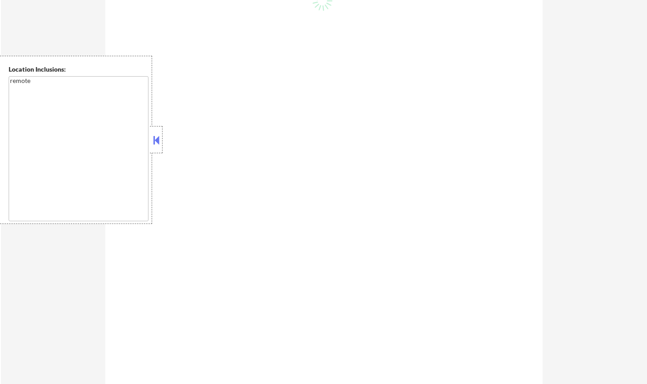
select select ""pending""
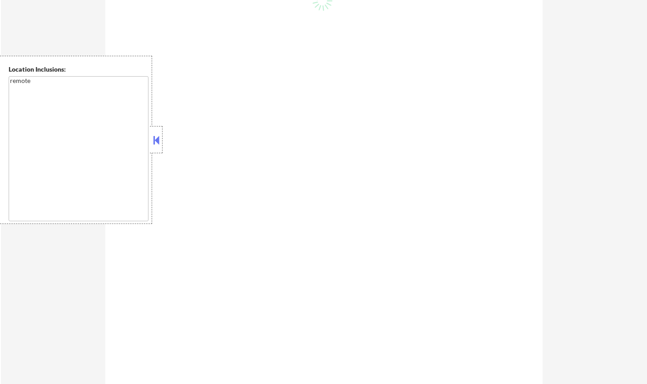
select select ""pending""
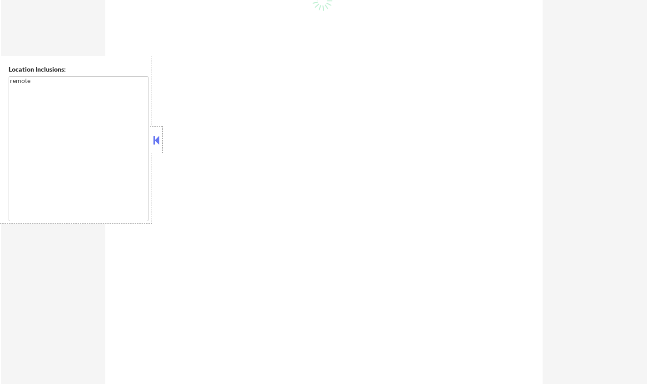
select select ""pending""
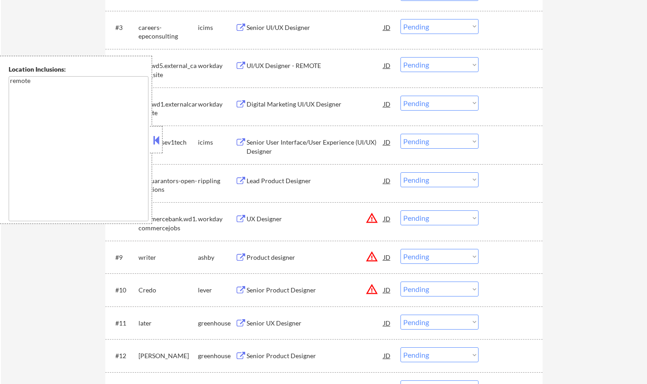
click at [156, 145] on button at bounding box center [156, 140] width 10 height 14
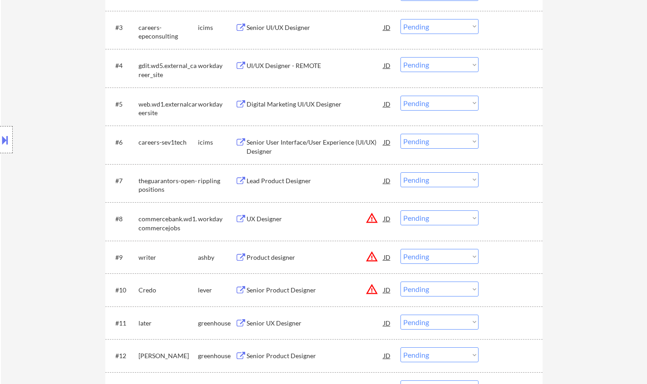
click at [389, 216] on div "JD" at bounding box center [387, 219] width 9 height 16
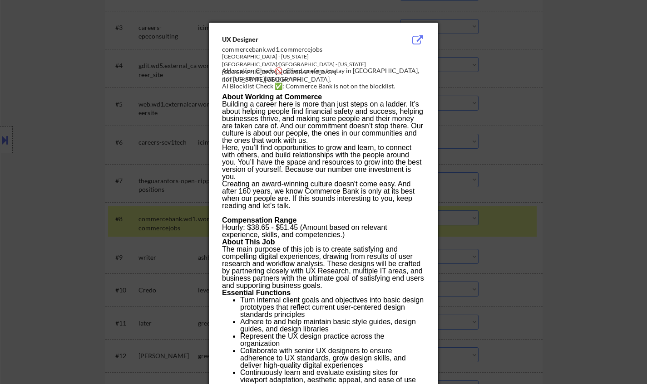
click at [548, 202] on div at bounding box center [323, 192] width 647 height 384
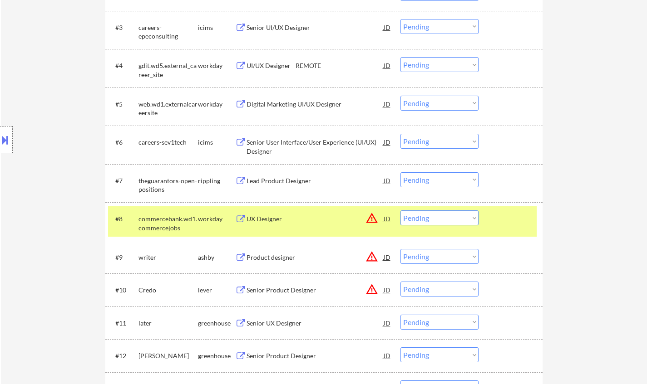
click at [453, 220] on select "Choose an option... Pending Applied Excluded (Questions) Excluded (Expired) Exc…" at bounding box center [439, 218] width 78 height 15
click at [400, 211] on select "Choose an option... Pending Applied Excluded (Questions) Excluded (Expired) Exc…" at bounding box center [439, 218] width 78 height 15
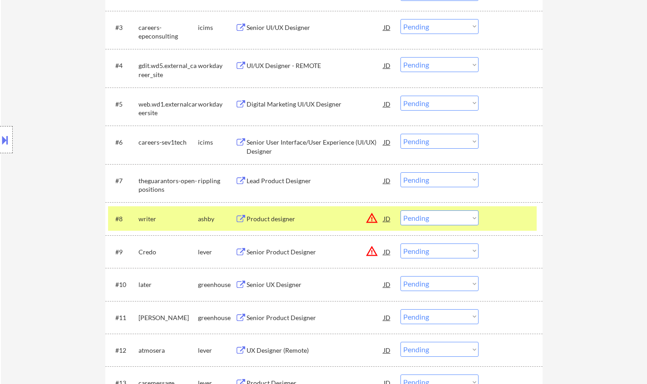
click at [387, 219] on div "JD" at bounding box center [387, 219] width 9 height 16
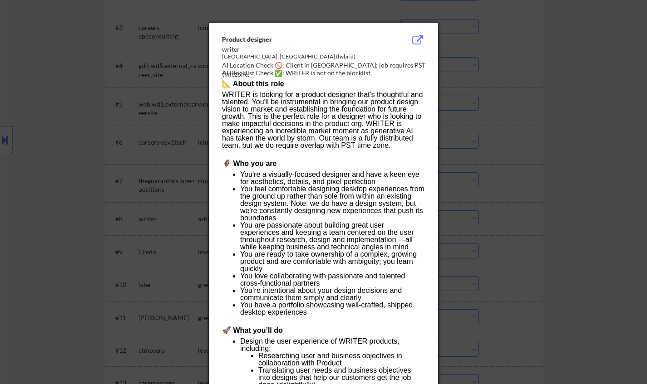
click at [549, 240] on div at bounding box center [323, 192] width 647 height 384
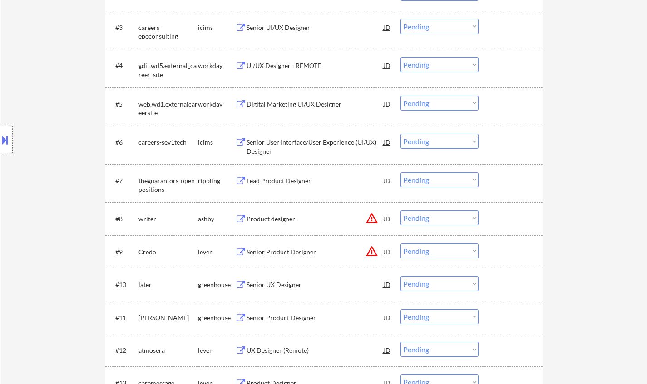
click at [447, 218] on select "Choose an option... Pending Applied Excluded (Questions) Excluded (Expired) Exc…" at bounding box center [439, 218] width 78 height 15
click at [400, 211] on select "Choose an option... Pending Applied Excluded (Questions) Excluded (Expired) Exc…" at bounding box center [439, 218] width 78 height 15
click at [285, 180] on div "Lead Product Designer" at bounding box center [314, 181] width 137 height 9
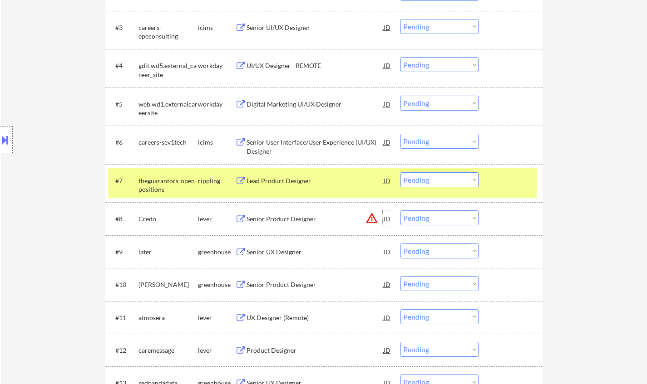
click at [388, 218] on div "JD" at bounding box center [387, 219] width 9 height 16
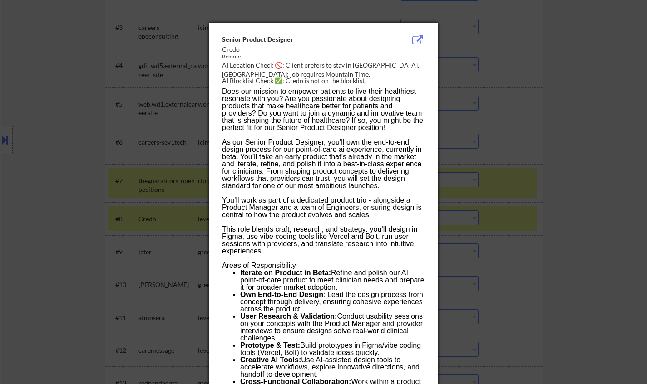
click at [560, 215] on div at bounding box center [323, 192] width 647 height 384
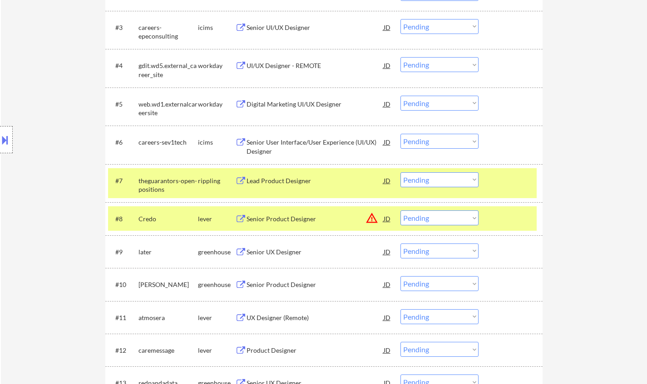
click at [437, 217] on select "Choose an option... Pending Applied Excluded (Questions) Excluded (Expired) Exc…" at bounding box center [439, 218] width 78 height 15
click at [400, 211] on select "Choose an option... Pending Applied Excluded (Questions) Excluded (Expired) Exc…" at bounding box center [439, 218] width 78 height 15
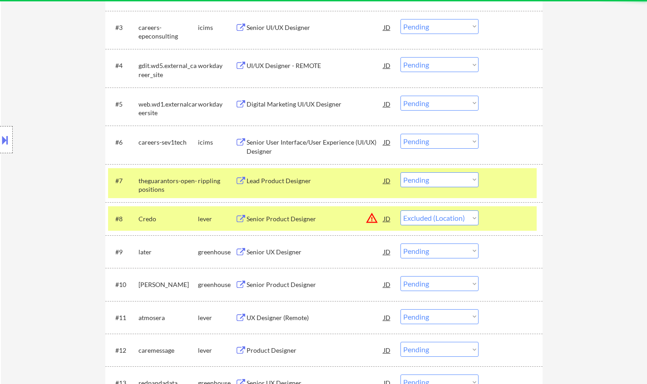
select select ""pending""
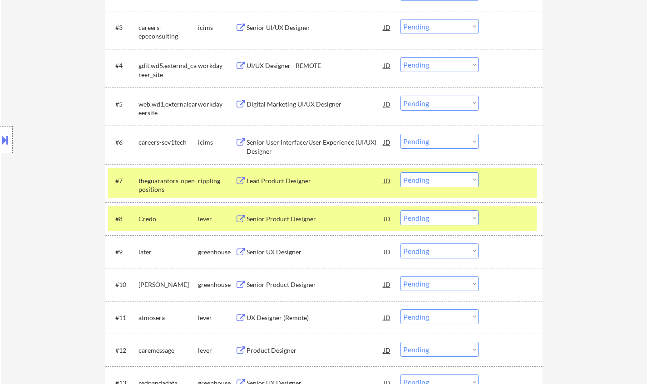
scroll to position [454, 0]
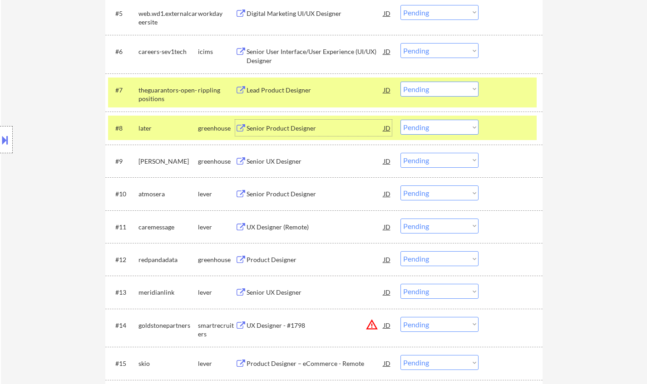
click at [267, 128] on div "Senior Product Designer" at bounding box center [314, 128] width 137 height 9
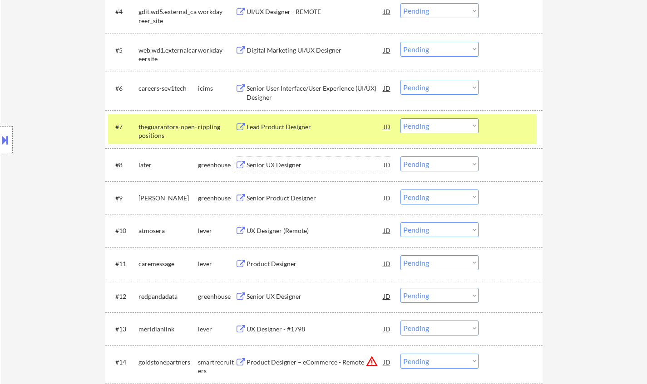
scroll to position [408, 0]
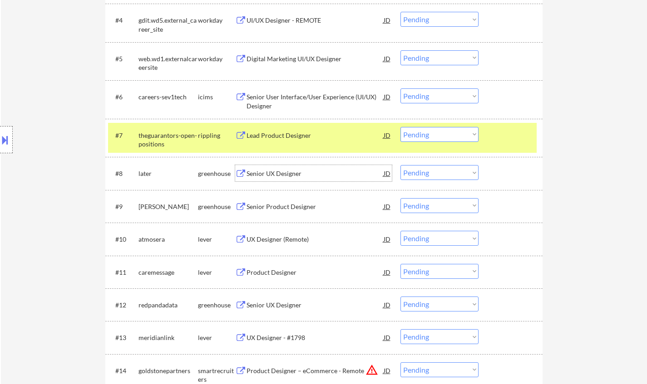
click at [450, 137] on select "Choose an option... Pending Applied Excluded (Questions) Excluded (Expired) Exc…" at bounding box center [439, 134] width 78 height 15
click at [400, 127] on select "Choose an option... Pending Applied Excluded (Questions) Excluded (Expired) Exc…" at bounding box center [439, 134] width 78 height 15
click at [452, 168] on select "Choose an option... Pending Applied Excluded (Questions) Excluded (Expired) Exc…" at bounding box center [439, 172] width 78 height 15
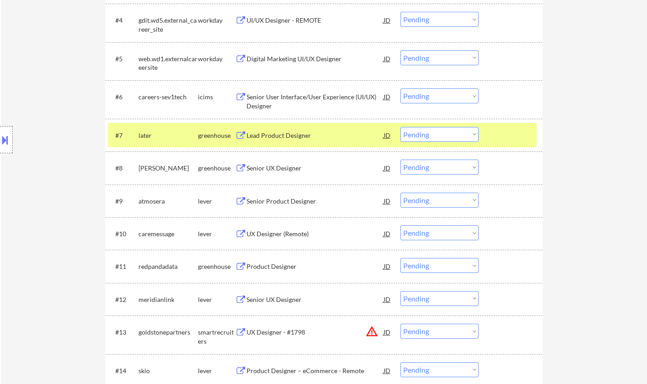
click at [462, 135] on select "Choose an option... Pending Applied Excluded (Questions) Excluded (Expired) Exc…" at bounding box center [439, 134] width 78 height 15
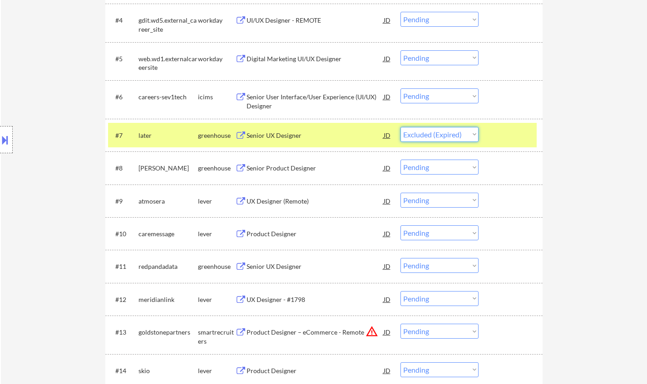
click at [400, 127] on select "Choose an option... Pending Applied Excluded (Questions) Excluded (Expired) Exc…" at bounding box center [439, 134] width 78 height 15
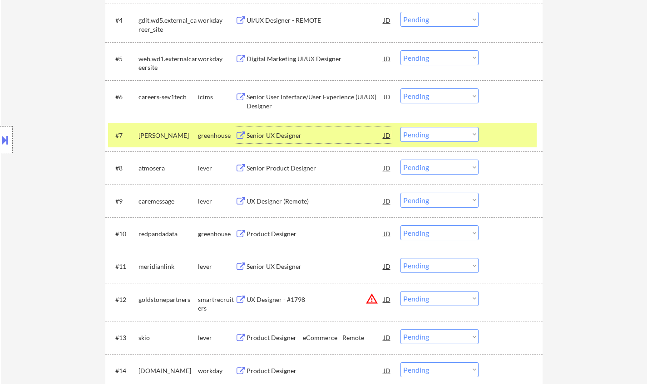
click at [275, 136] on div "Senior UX Designer" at bounding box center [314, 135] width 137 height 9
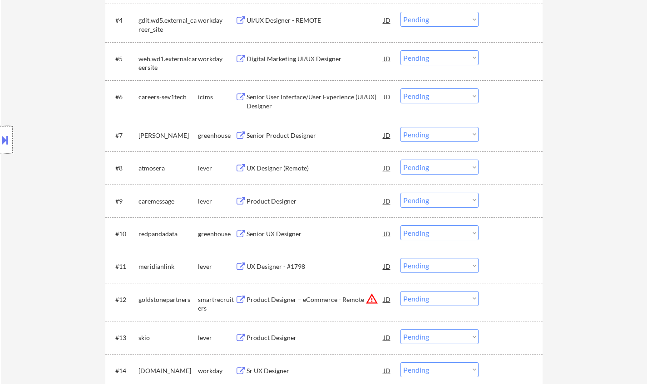
click at [0, 132] on div at bounding box center [6, 139] width 13 height 27
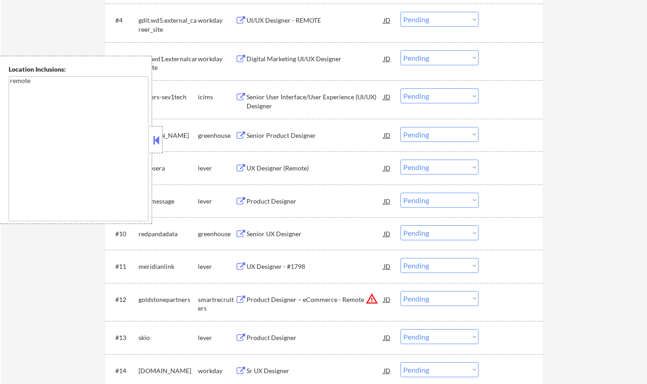
click at [156, 140] on button at bounding box center [156, 140] width 10 height 14
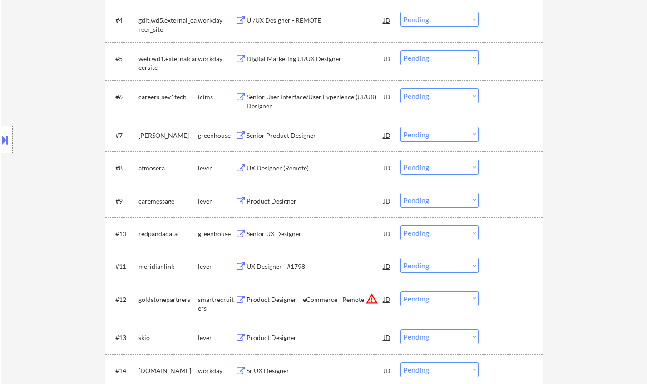
click at [439, 132] on select "Choose an option... Pending Applied Excluded (Questions) Excluded (Expired) Exc…" at bounding box center [439, 134] width 78 height 15
click at [400, 127] on select "Choose an option... Pending Applied Excluded (Questions) Excluded (Expired) Exc…" at bounding box center [439, 134] width 78 height 15
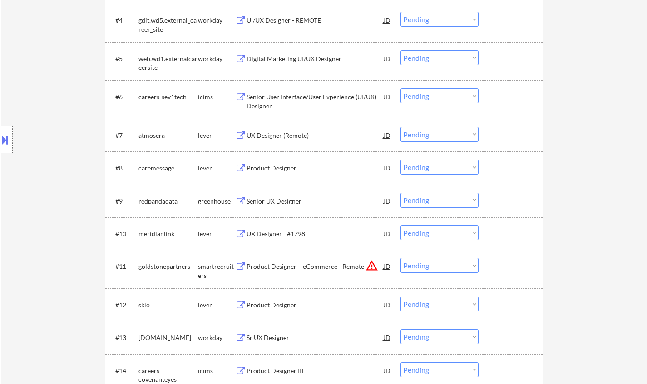
click at [285, 134] on div "UX Designer (Remote)" at bounding box center [314, 135] width 137 height 9
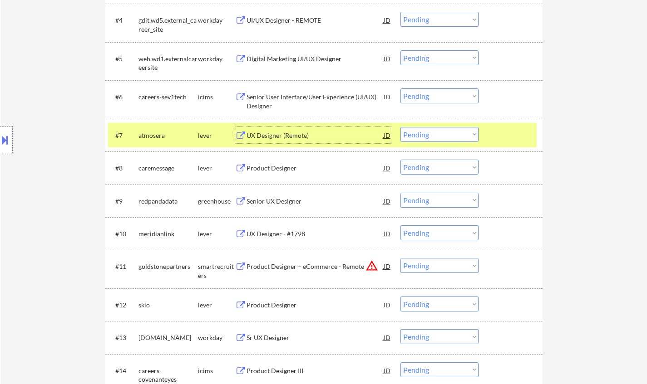
click at [428, 132] on select "Choose an option... Pending Applied Excluded (Questions) Excluded (Expired) Exc…" at bounding box center [439, 134] width 78 height 15
click at [400, 127] on select "Choose an option... Pending Applied Excluded (Questions) Excluded (Expired) Exc…" at bounding box center [439, 134] width 78 height 15
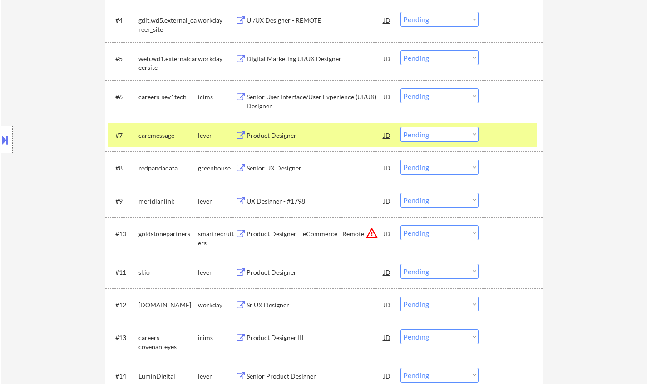
click at [273, 134] on div "Product Designer" at bounding box center [314, 135] width 137 height 9
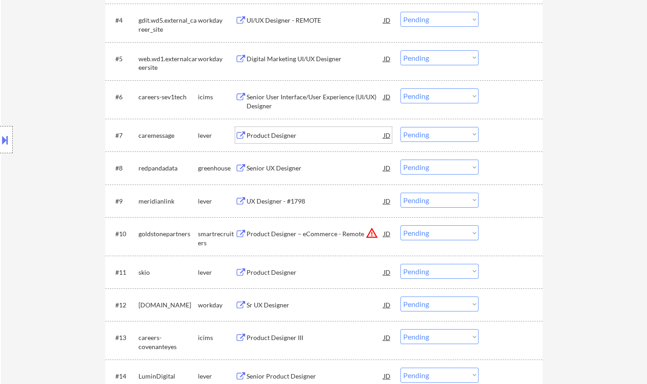
click at [441, 131] on select "Choose an option... Pending Applied Excluded (Questions) Excluded (Expired) Exc…" at bounding box center [439, 134] width 78 height 15
click at [400, 127] on select "Choose an option... Pending Applied Excluded (Questions) Excluded (Expired) Exc…" at bounding box center [439, 134] width 78 height 15
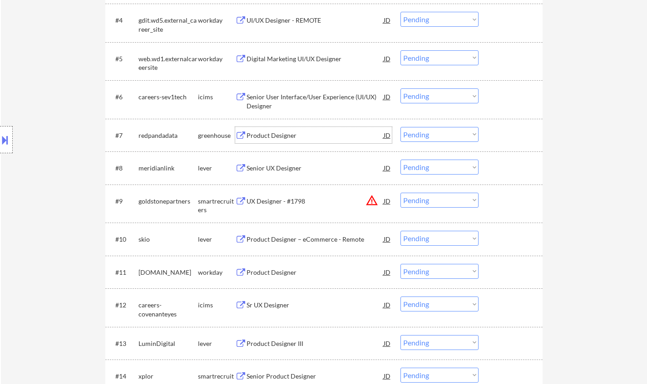
click at [277, 138] on div "Product Designer" at bounding box center [314, 135] width 137 height 9
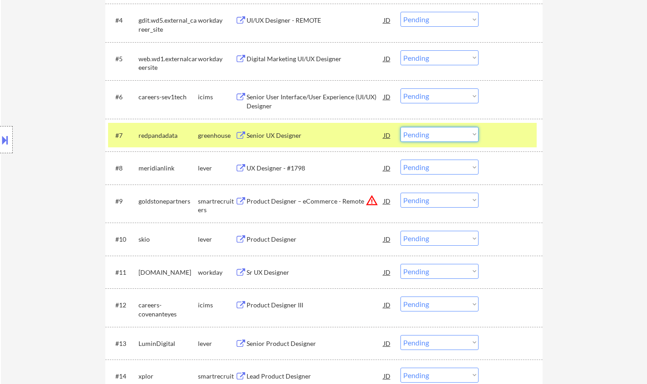
click at [425, 134] on select "Choose an option... Pending Applied Excluded (Questions) Excluded (Expired) Exc…" at bounding box center [439, 134] width 78 height 15
click at [400, 127] on select "Choose an option... Pending Applied Excluded (Questions) Excluded (Expired) Exc…" at bounding box center [439, 134] width 78 height 15
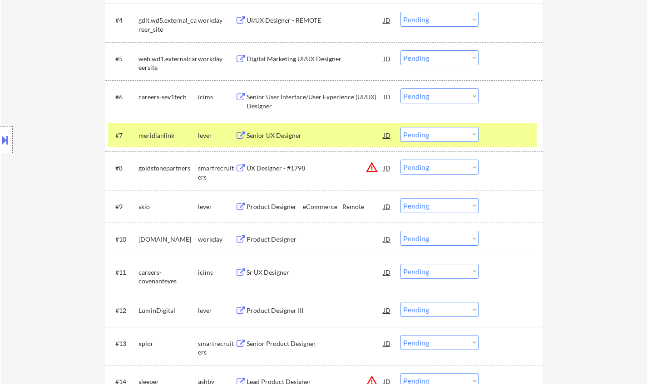
click at [273, 136] on div "Senior UX Designer" at bounding box center [314, 135] width 137 height 9
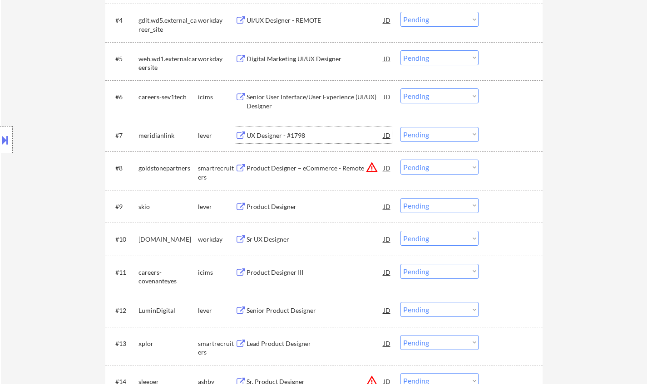
click at [439, 138] on select "Choose an option... Pending Applied Excluded (Questions) Excluded (Expired) Exc…" at bounding box center [439, 134] width 78 height 15
click at [400, 127] on select "Choose an option... Pending Applied Excluded (Questions) Excluded (Expired) Exc…" at bounding box center [439, 134] width 78 height 15
select select ""pending""
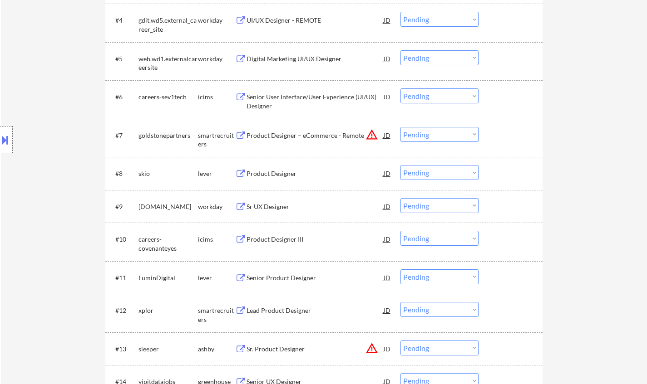
click at [268, 174] on div "Product Designer" at bounding box center [314, 173] width 137 height 9
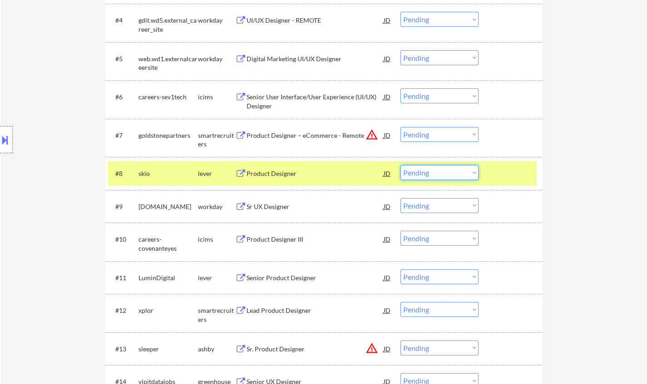
click at [437, 168] on select "Choose an option... Pending Applied Excluded (Questions) Excluded (Expired) Exc…" at bounding box center [439, 172] width 78 height 15
click at [400, 165] on select "Choose an option... Pending Applied Excluded (Questions) Excluded (Expired) Exc…" at bounding box center [439, 172] width 78 height 15
select select ""pending""
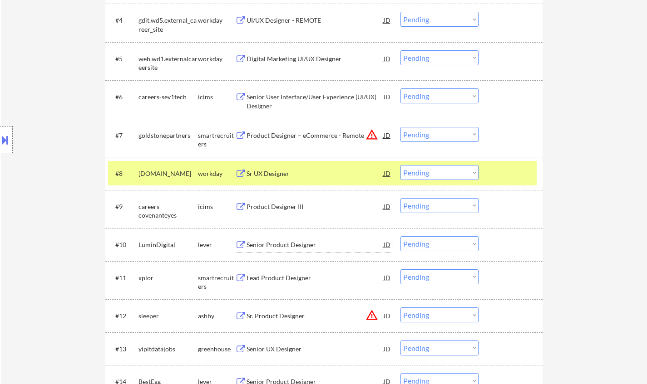
click at [283, 246] on div "Senior Product Designer" at bounding box center [314, 245] width 137 height 9
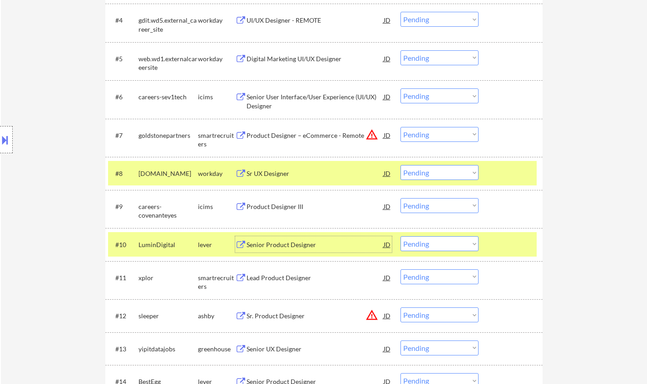
scroll to position [499, 0]
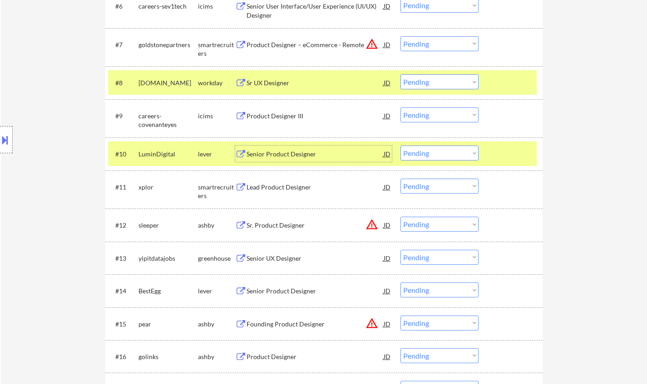
click at [274, 189] on div "Lead Product Designer" at bounding box center [314, 187] width 137 height 9
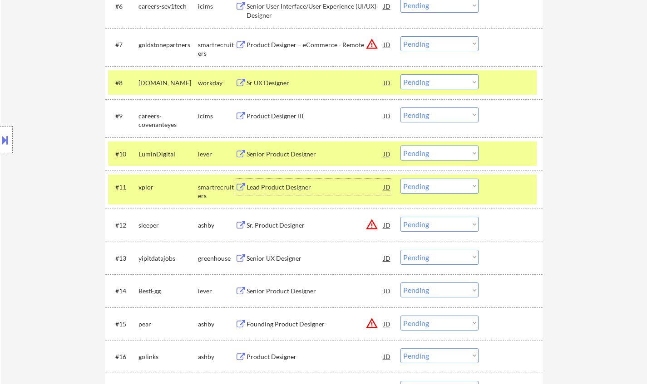
drag, startPoint x: 447, startPoint y: 185, endPoint x: 449, endPoint y: 192, distance: 7.5
click at [447, 185] on select "Choose an option... Pending Applied Excluded (Questions) Excluded (Expired) Exc…" at bounding box center [439, 186] width 78 height 15
click at [400, 179] on select "Choose an option... Pending Applied Excluded (Questions) Excluded (Expired) Exc…" at bounding box center [439, 186] width 78 height 15
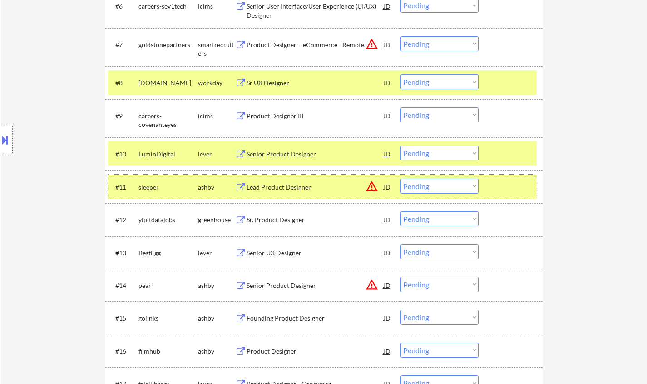
click at [392, 190] on div "#11 sleeper [PERSON_NAME] Lead Product Designer JD warning_amber Choose an opti…" at bounding box center [322, 187] width 428 height 25
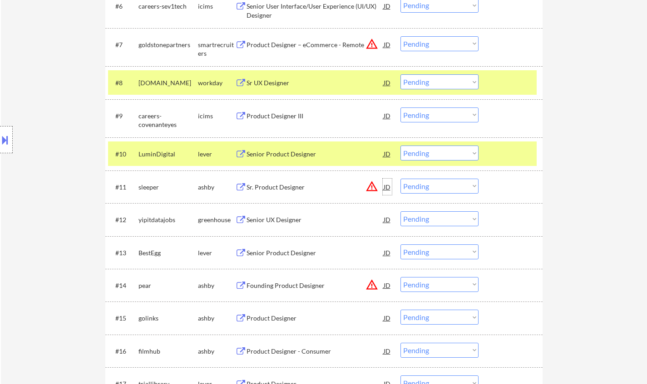
click at [388, 187] on div "JD" at bounding box center [387, 187] width 9 height 16
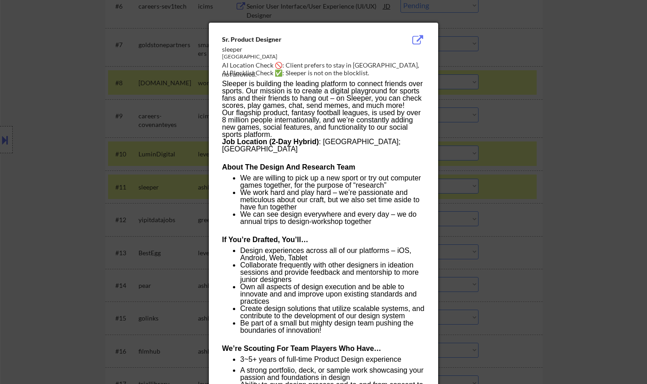
click at [531, 211] on div at bounding box center [323, 192] width 647 height 384
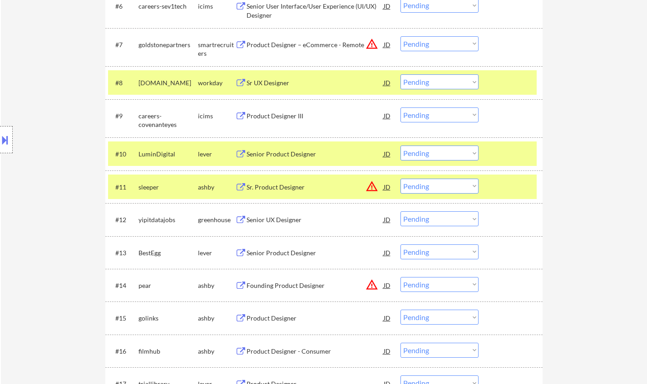
click at [443, 185] on select "Choose an option... Pending Applied Excluded (Questions) Excluded (Expired) Exc…" at bounding box center [439, 186] width 78 height 15
click at [400, 179] on select "Choose an option... Pending Applied Excluded (Questions) Excluded (Expired) Exc…" at bounding box center [439, 186] width 78 height 15
click at [275, 252] on div "Senior Product Designer" at bounding box center [314, 253] width 137 height 9
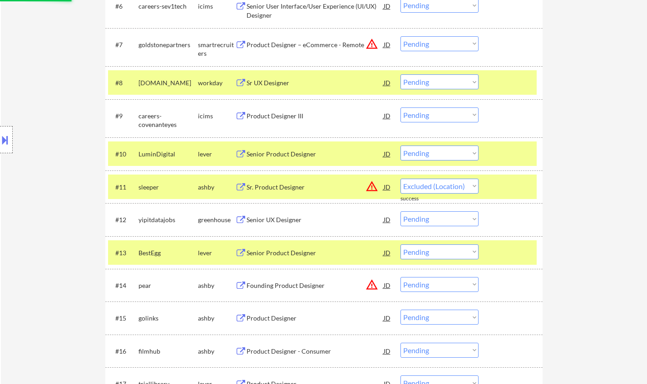
select select ""pending""
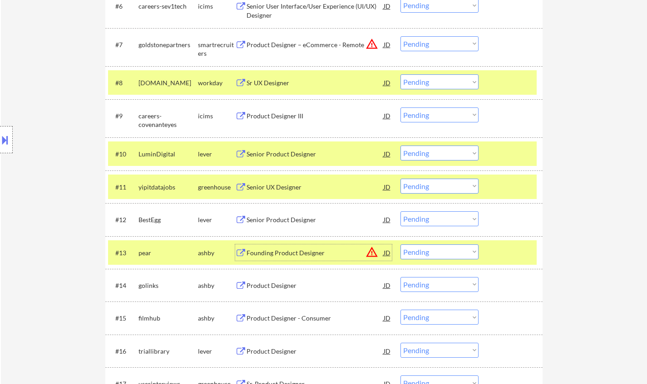
click at [418, 218] on select "Choose an option... Pending Applied Excluded (Questions) Excluded (Expired) Exc…" at bounding box center [439, 218] width 78 height 15
click at [400, 211] on select "Choose an option... Pending Applied Excluded (Questions) Excluded (Expired) Exc…" at bounding box center [439, 218] width 78 height 15
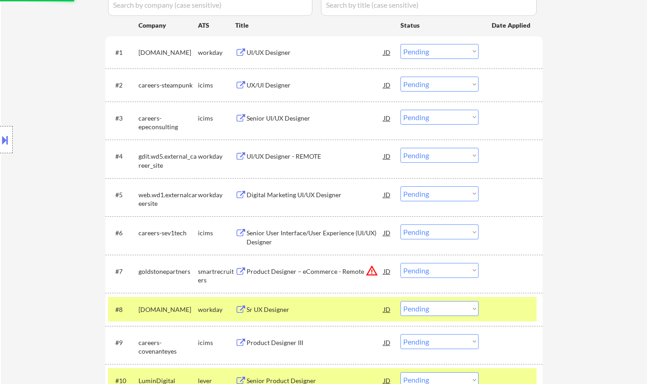
scroll to position [408, 0]
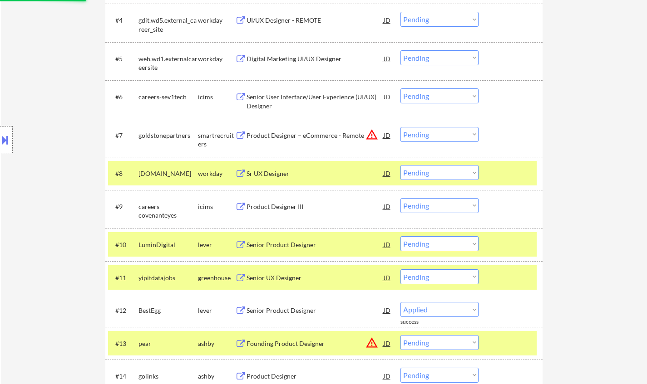
select select ""pending""
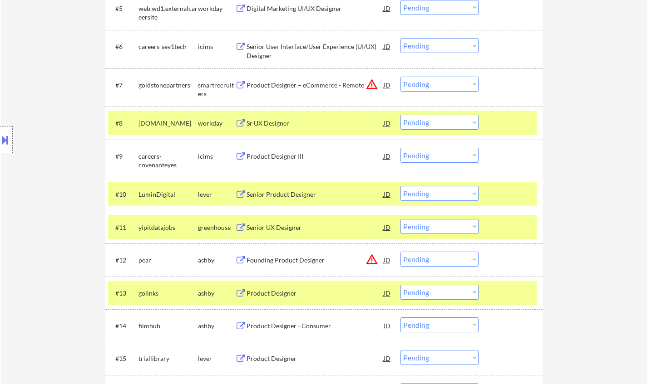
scroll to position [499, 0]
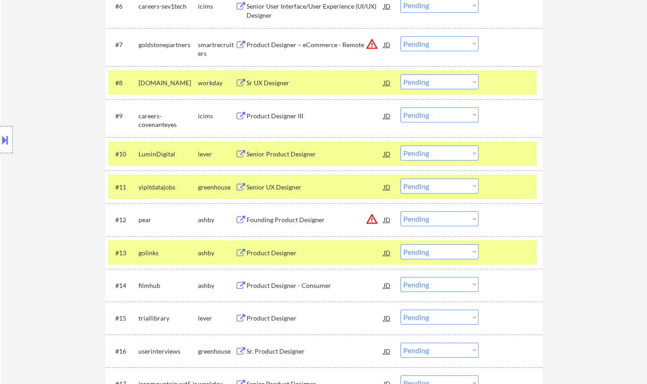
click at [277, 253] on div "Product Designer" at bounding box center [314, 253] width 137 height 9
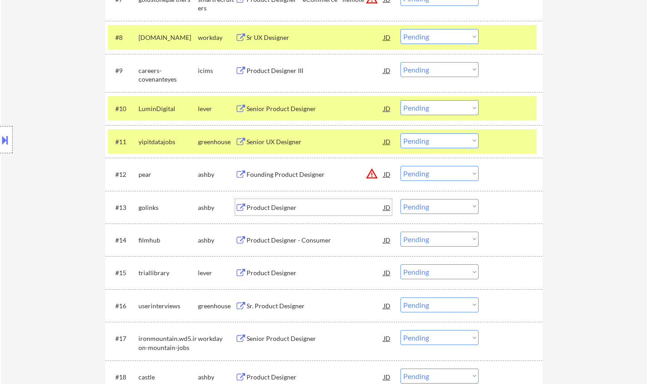
scroll to position [635, 0]
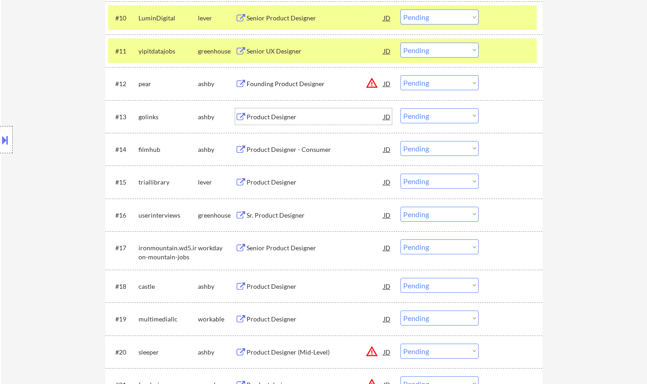
click at [429, 120] on select "Choose an option... Pending Applied Excluded (Questions) Excluded (Expired) Exc…" at bounding box center [439, 115] width 78 height 15
click at [400, 108] on select "Choose an option... Pending Applied Excluded (Questions) Excluded (Expired) Exc…" at bounding box center [439, 115] width 78 height 15
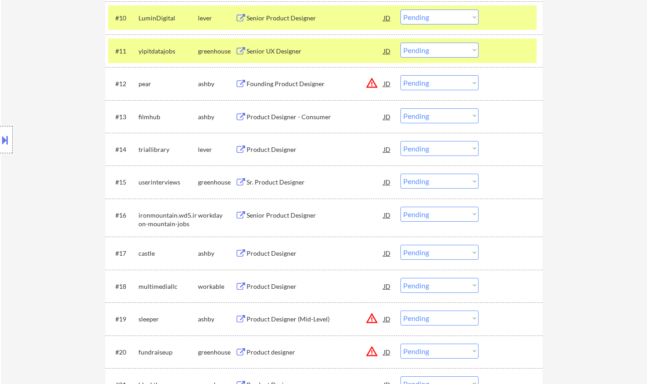
click at [269, 118] on div "Product Designer - Consumer" at bounding box center [314, 117] width 137 height 9
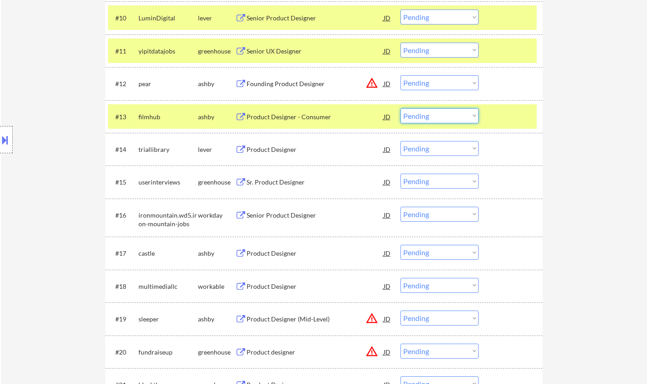
click at [439, 114] on select "Choose an option... Pending Applied Excluded (Questions) Excluded (Expired) Exc…" at bounding box center [439, 115] width 78 height 15
click at [400, 108] on select "Choose an option... Pending Applied Excluded (Questions) Excluded (Expired) Exc…" at bounding box center [439, 115] width 78 height 15
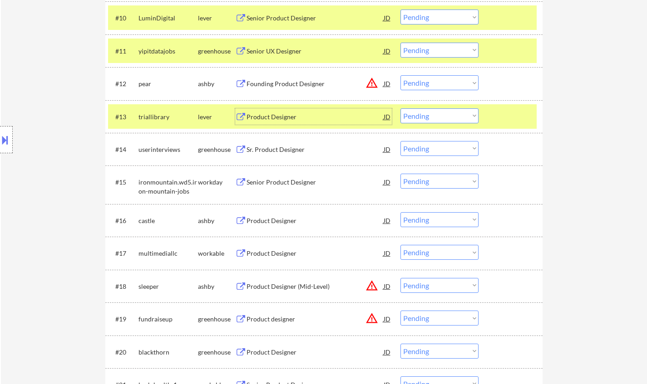
click at [261, 108] on div "Product Designer" at bounding box center [314, 116] width 137 height 16
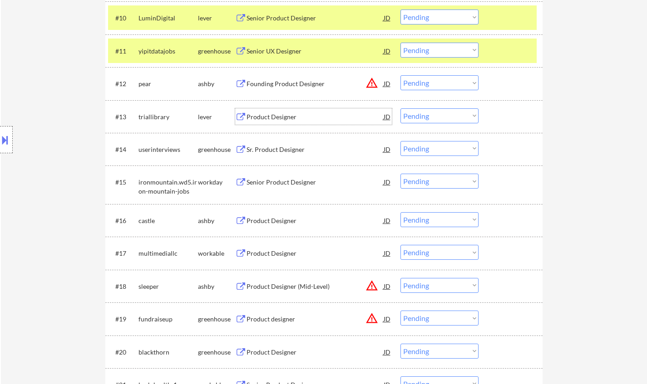
click at [424, 115] on select "Choose an option... Pending Applied Excluded (Questions) Excluded (Expired) Exc…" at bounding box center [439, 115] width 78 height 15
click at [400, 108] on select "Choose an option... Pending Applied Excluded (Questions) Excluded (Expired) Exc…" at bounding box center [439, 115] width 78 height 15
select select ""pending""
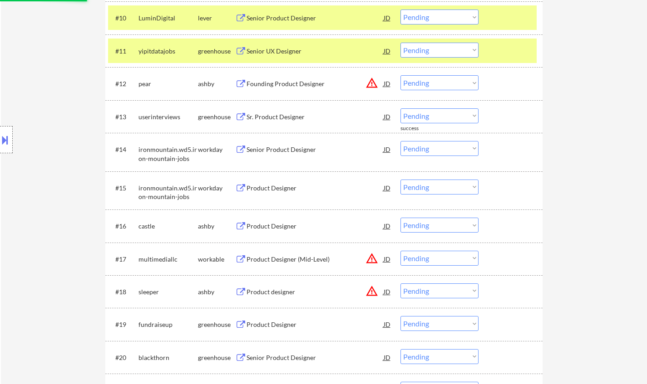
click at [392, 84] on div "#12 pear [PERSON_NAME] Founding Product Designer JD warning_amber Choose an opt…" at bounding box center [322, 83] width 428 height 25
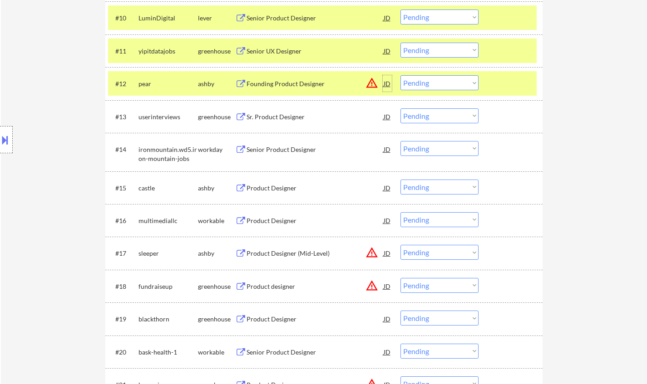
click at [386, 85] on div "JD" at bounding box center [387, 83] width 9 height 16
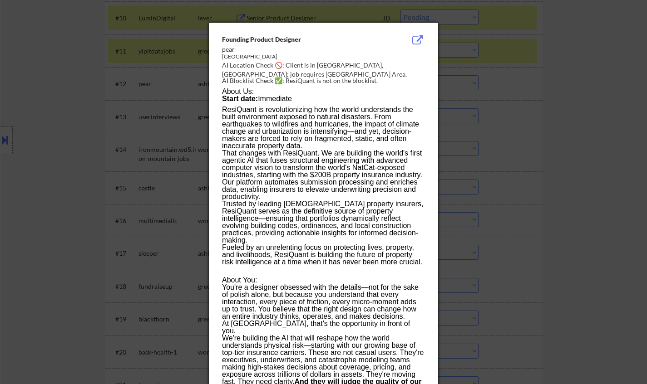
click at [563, 118] on div at bounding box center [323, 192] width 647 height 384
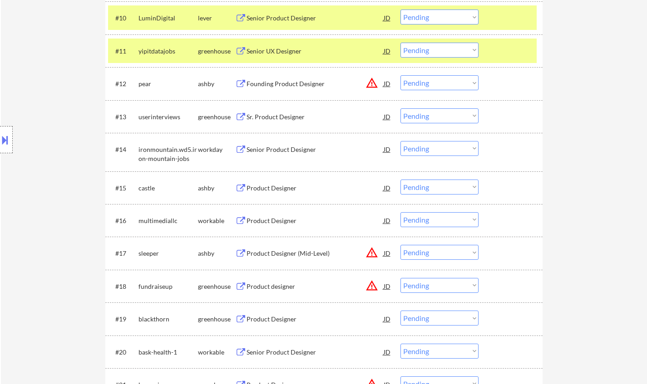
click at [442, 85] on select "Choose an option... Pending Applied Excluded (Questions) Excluded (Expired) Exc…" at bounding box center [439, 82] width 78 height 15
click at [400, 75] on select "Choose an option... Pending Applied Excluded (Questions) Excluded (Expired) Exc…" at bounding box center [439, 82] width 78 height 15
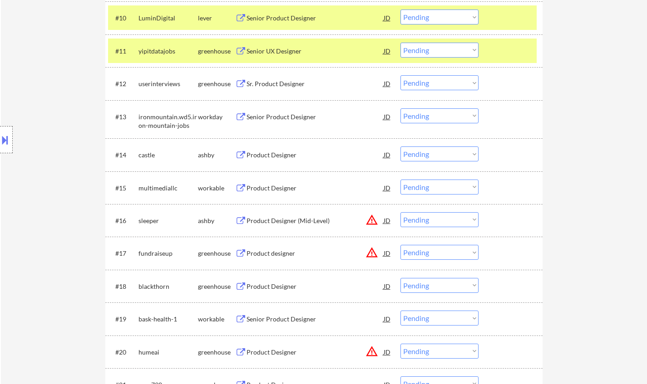
click at [269, 83] on div "Sr. Product Designer" at bounding box center [314, 83] width 137 height 9
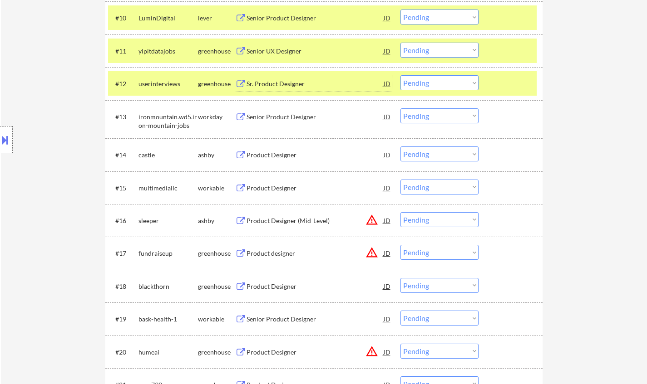
drag, startPoint x: 433, startPoint y: 81, endPoint x: 438, endPoint y: 87, distance: 7.7
click at [433, 81] on select "Choose an option... Pending Applied Excluded (Questions) Excluded (Expired) Exc…" at bounding box center [439, 82] width 78 height 15
click at [400, 75] on select "Choose an option... Pending Applied Excluded (Questions) Excluded (Expired) Exc…" at bounding box center [439, 82] width 78 height 15
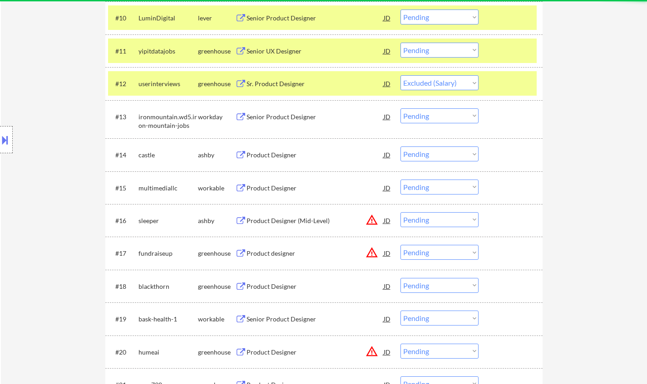
click at [271, 157] on div "Product Designer" at bounding box center [314, 155] width 137 height 9
select select ""pending""
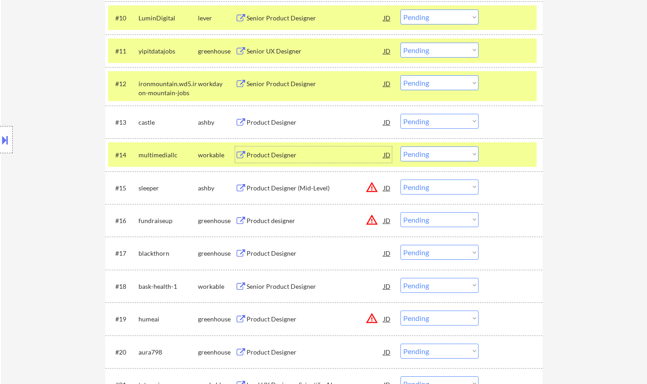
click at [424, 151] on select "Choose an option... Pending Applied Excluded (Questions) Excluded (Expired) Exc…" at bounding box center [439, 154] width 78 height 15
click at [400, 147] on select "Choose an option... Pending Applied Excluded (Questions) Excluded (Expired) Exc…" at bounding box center [439, 154] width 78 height 15
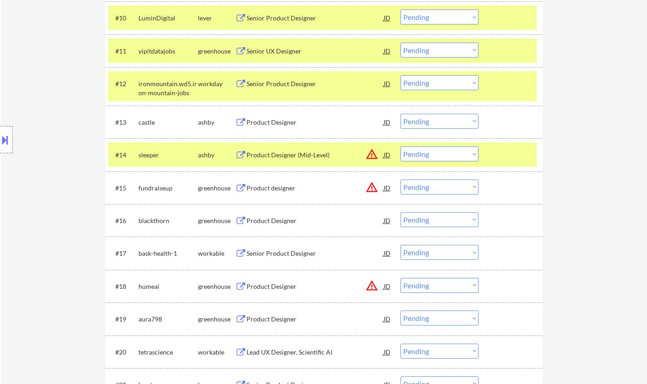
click at [378, 155] on div "Product Designer (Mid-Level)" at bounding box center [314, 155] width 137 height 9
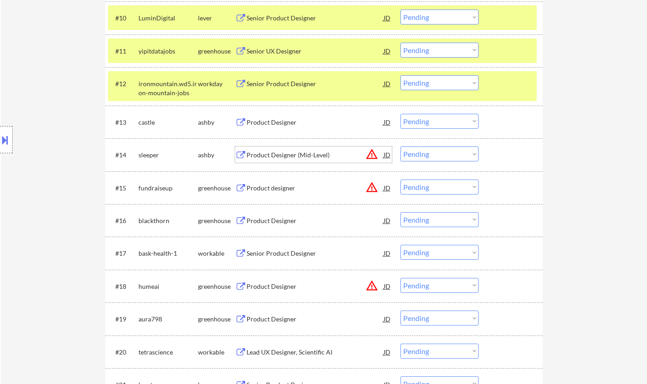
click at [391, 157] on div "JD" at bounding box center [387, 155] width 9 height 16
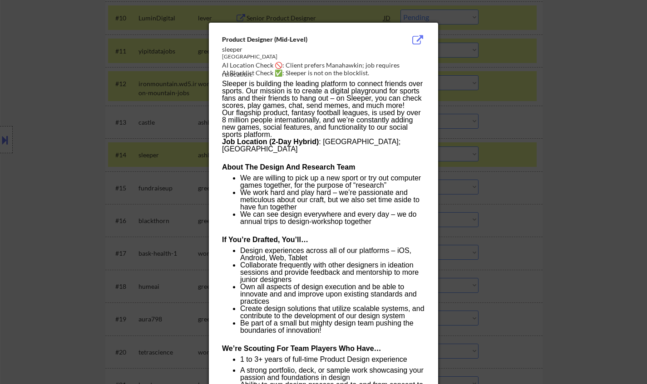
click at [557, 228] on div at bounding box center [323, 192] width 647 height 384
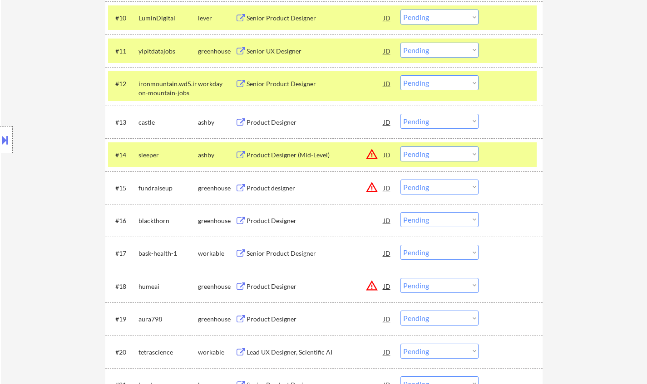
drag, startPoint x: 442, startPoint y: 153, endPoint x: 446, endPoint y: 159, distance: 6.9
click at [442, 153] on select "Choose an option... Pending Applied Excluded (Questions) Excluded (Expired) Exc…" at bounding box center [439, 154] width 78 height 15
click at [400, 147] on select "Choose an option... Pending Applied Excluded (Questions) Excluded (Expired) Exc…" at bounding box center [439, 154] width 78 height 15
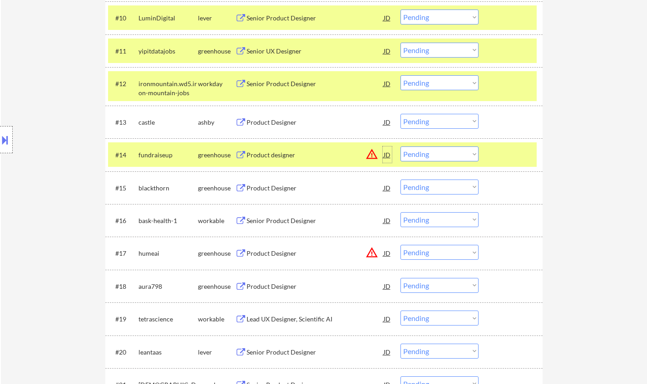
click at [387, 154] on div "JD" at bounding box center [387, 155] width 9 height 16
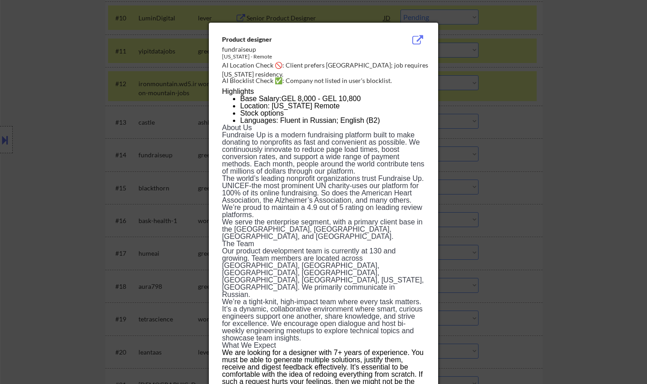
click at [517, 199] on div at bounding box center [323, 192] width 647 height 384
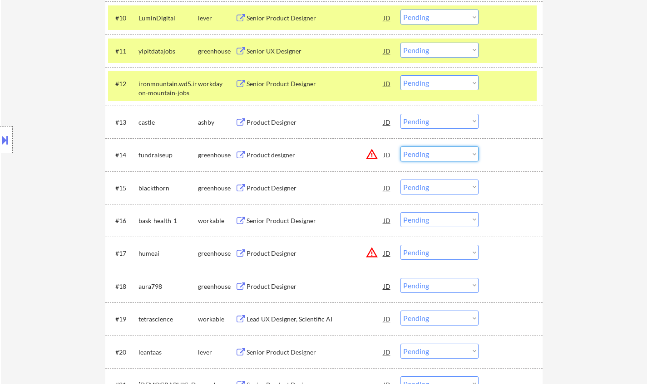
click at [436, 156] on select "Choose an option... Pending Applied Excluded (Questions) Excluded (Expired) Exc…" at bounding box center [439, 154] width 78 height 15
click at [400, 147] on select "Choose an option... Pending Applied Excluded (Questions) Excluded (Expired) Exc…" at bounding box center [439, 154] width 78 height 15
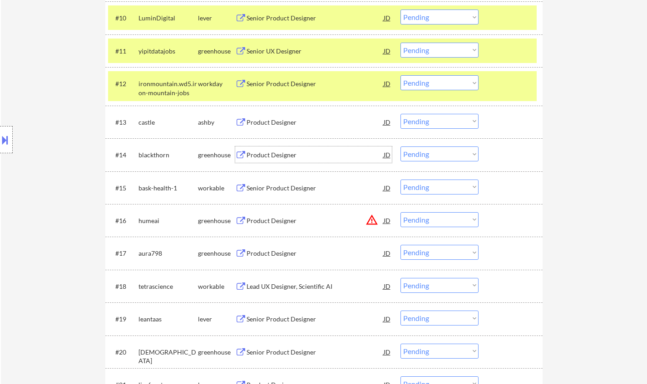
click at [275, 155] on div "Product Designer" at bounding box center [314, 155] width 137 height 9
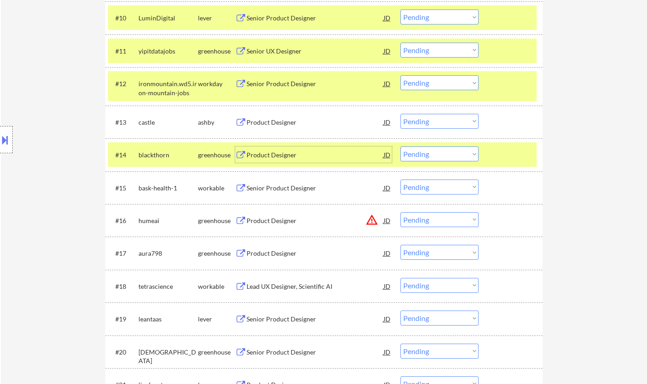
click at [414, 155] on select "Choose an option... Pending Applied Excluded (Questions) Excluded (Expired) Exc…" at bounding box center [439, 154] width 78 height 15
drag, startPoint x: 427, startPoint y: 152, endPoint x: 434, endPoint y: 161, distance: 11.3
click at [427, 152] on select "Choose an option... Pending Applied Excluded (Questions) Excluded (Expired) Exc…" at bounding box center [439, 154] width 78 height 15
click at [400, 147] on select "Choose an option... Pending Applied Excluded (Questions) Excluded (Expired) Exc…" at bounding box center [439, 154] width 78 height 15
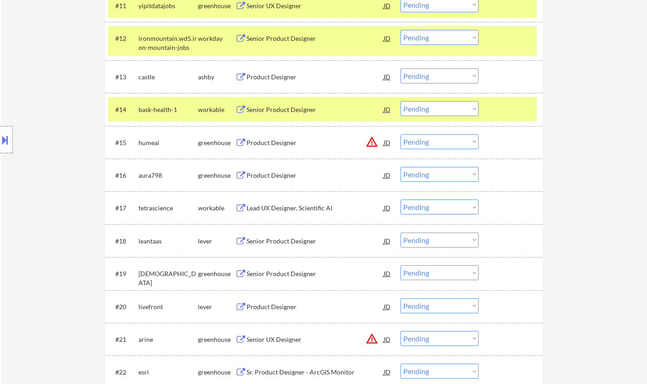
click at [285, 106] on div "Senior Product Designer" at bounding box center [314, 109] width 137 height 9
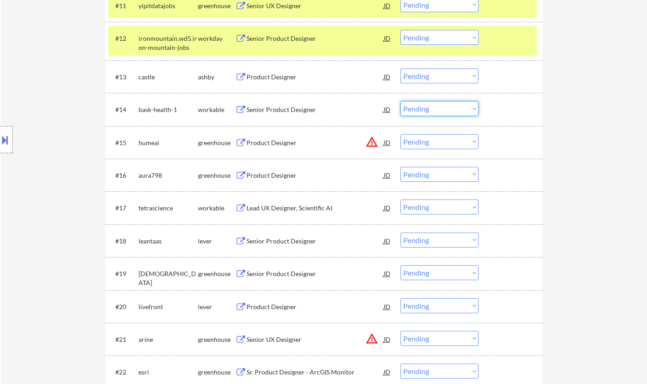
click at [425, 113] on select "Choose an option... Pending Applied Excluded (Questions) Excluded (Expired) Exc…" at bounding box center [439, 108] width 78 height 15
click at [400, 101] on select "Choose an option... Pending Applied Excluded (Questions) Excluded (Expired) Exc…" at bounding box center [439, 108] width 78 height 15
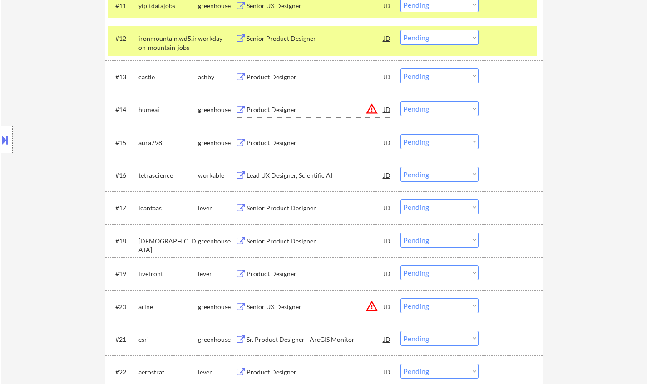
click at [382, 110] on div "Product Designer" at bounding box center [314, 109] width 137 height 9
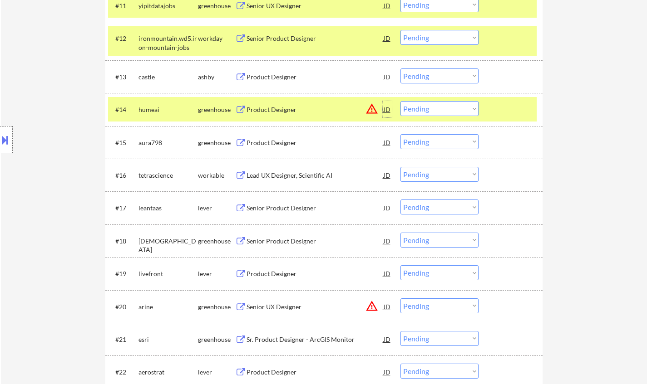
click at [390, 108] on div "JD" at bounding box center [387, 109] width 9 height 16
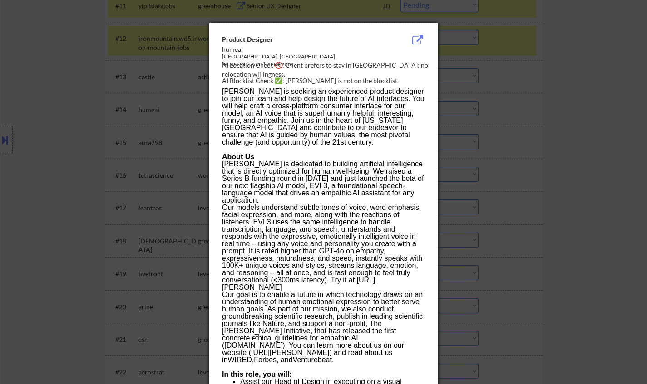
click at [595, 147] on div at bounding box center [323, 192] width 647 height 384
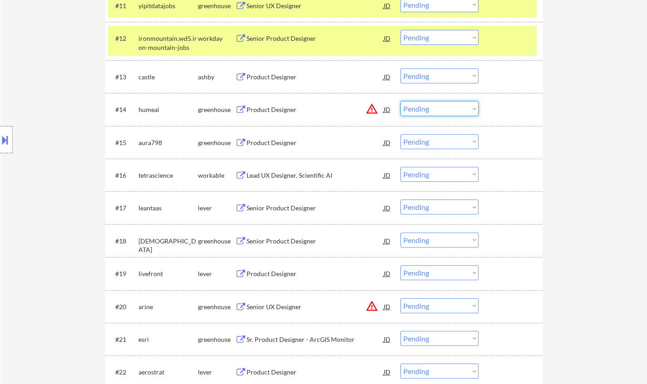
click at [457, 113] on select "Choose an option... Pending Applied Excluded (Questions) Excluded (Expired) Exc…" at bounding box center [439, 108] width 78 height 15
click at [400, 101] on select "Choose an option... Pending Applied Excluded (Questions) Excluded (Expired) Exc…" at bounding box center [439, 108] width 78 height 15
select select ""pending""
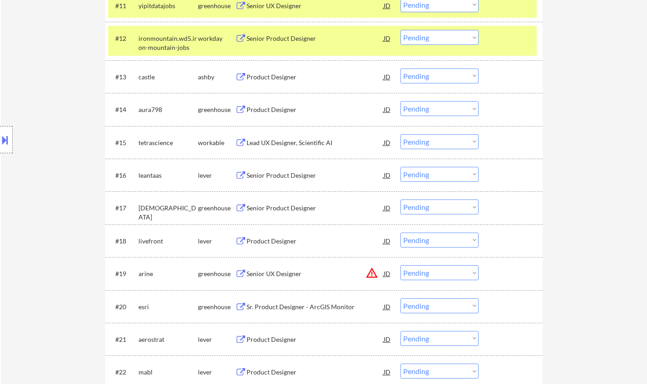
click at [271, 76] on div "Product Designer" at bounding box center [314, 77] width 137 height 9
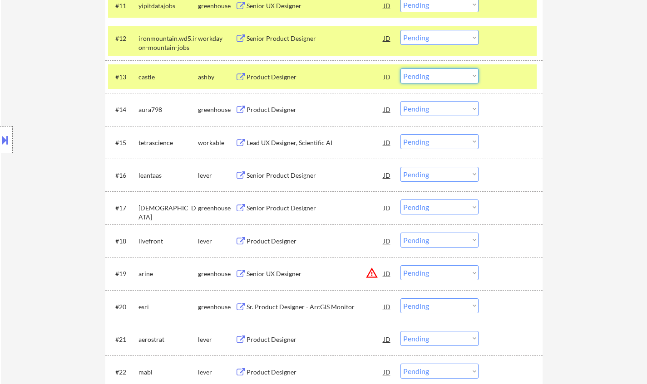
click at [422, 69] on select "Choose an option... Pending Applied Excluded (Questions) Excluded (Expired) Exc…" at bounding box center [439, 76] width 78 height 15
click at [400, 69] on select "Choose an option... Pending Applied Excluded (Questions) Excluded (Expired) Exc…" at bounding box center [439, 76] width 78 height 15
select select ""pending""
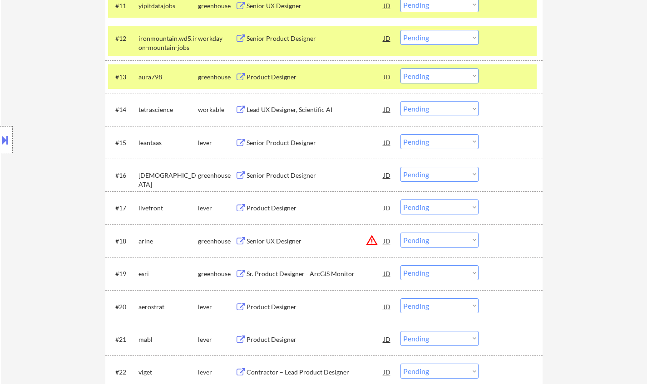
click at [282, 211] on div "Product Designer" at bounding box center [314, 208] width 137 height 9
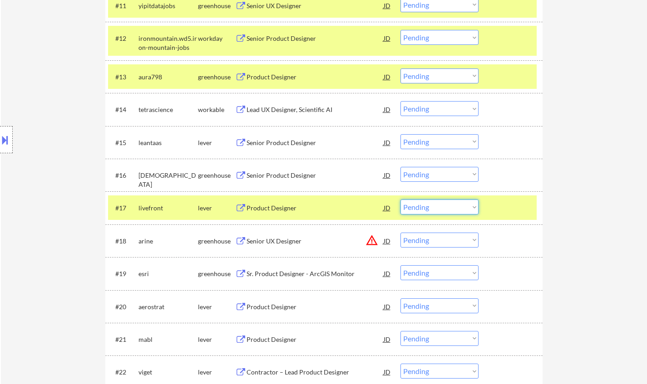
click at [445, 206] on select "Choose an option... Pending Applied Excluded (Questions) Excluded (Expired) Exc…" at bounding box center [439, 207] width 78 height 15
click at [400, 200] on select "Choose an option... Pending Applied Excluded (Questions) Excluded (Expired) Exc…" at bounding box center [439, 207] width 78 height 15
select select ""pending""
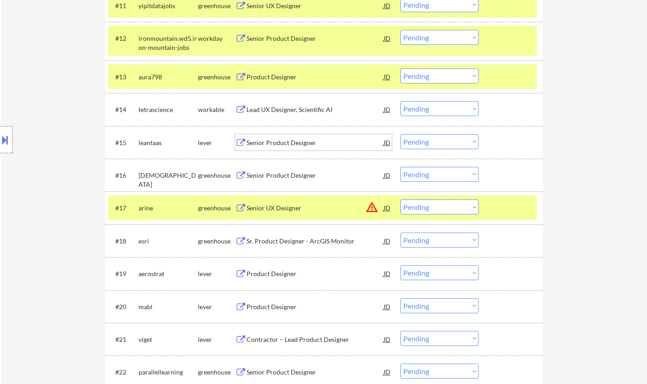
click at [268, 143] on div "Senior Product Designer" at bounding box center [314, 142] width 137 height 9
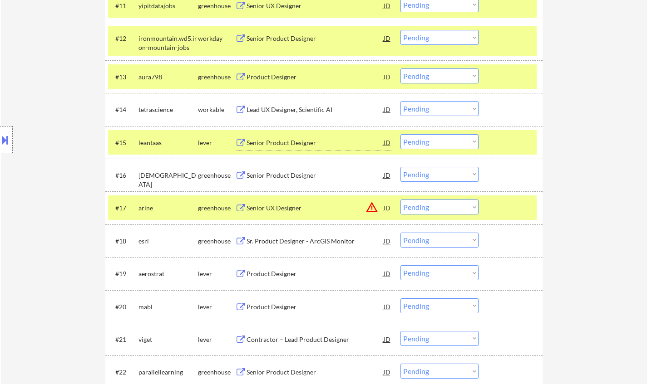
click at [463, 139] on select "Choose an option... Pending Applied Excluded (Questions) Excluded (Expired) Exc…" at bounding box center [439, 141] width 78 height 15
click at [400, 134] on select "Choose an option... Pending Applied Excluded (Questions) Excluded (Expired) Exc…" at bounding box center [439, 141] width 78 height 15
select select ""pending""
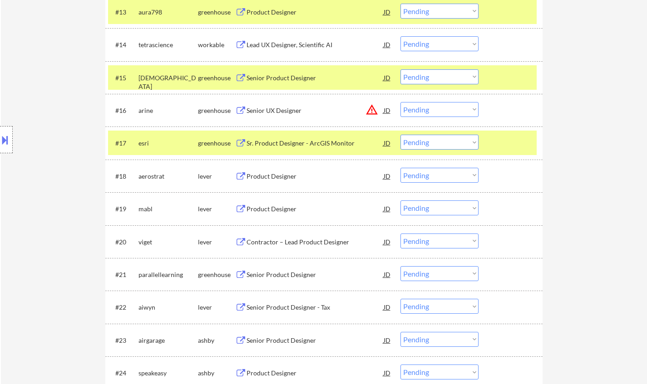
scroll to position [817, 0]
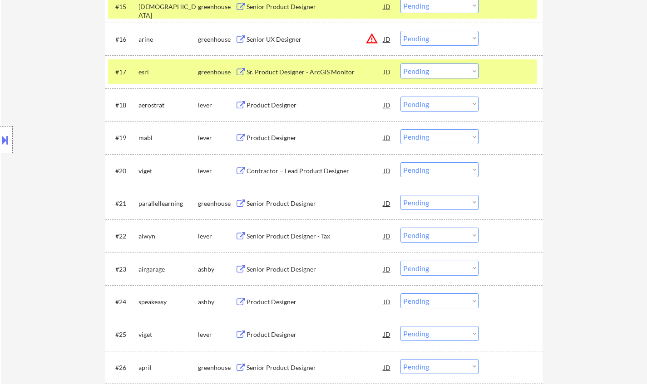
click at [279, 138] on div "Product Designer" at bounding box center [314, 137] width 137 height 9
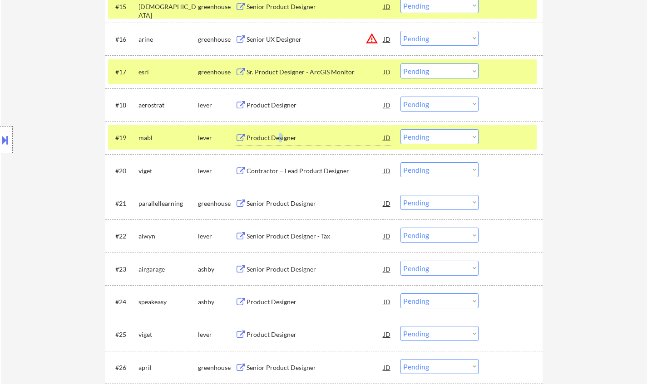
click at [434, 132] on select "Choose an option... Pending Applied Excluded (Questions) Excluded (Expired) Exc…" at bounding box center [439, 136] width 78 height 15
click at [400, 129] on select "Choose an option... Pending Applied Excluded (Questions) Excluded (Expired) Exc…" at bounding box center [439, 136] width 78 height 15
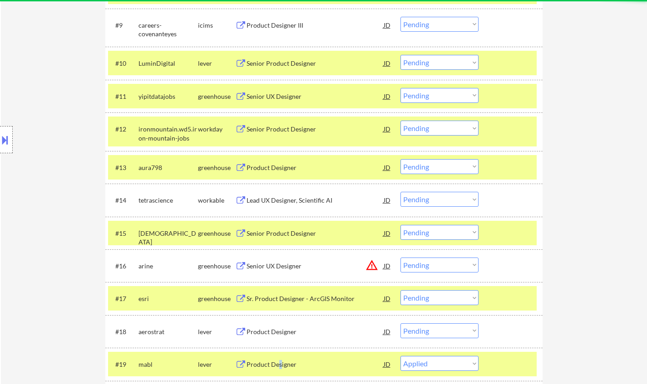
select select ""pending""
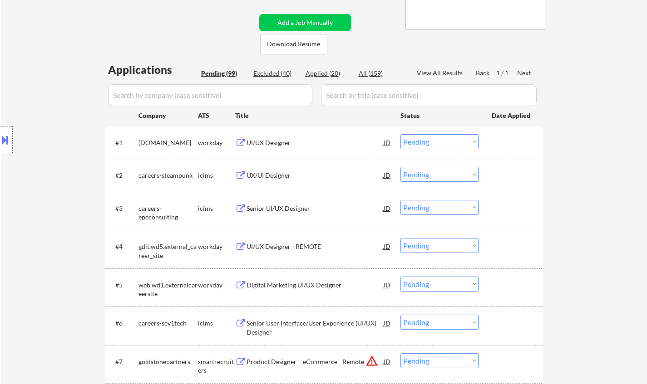
scroll to position [0, 0]
